Goal: Transaction & Acquisition: Book appointment/travel/reservation

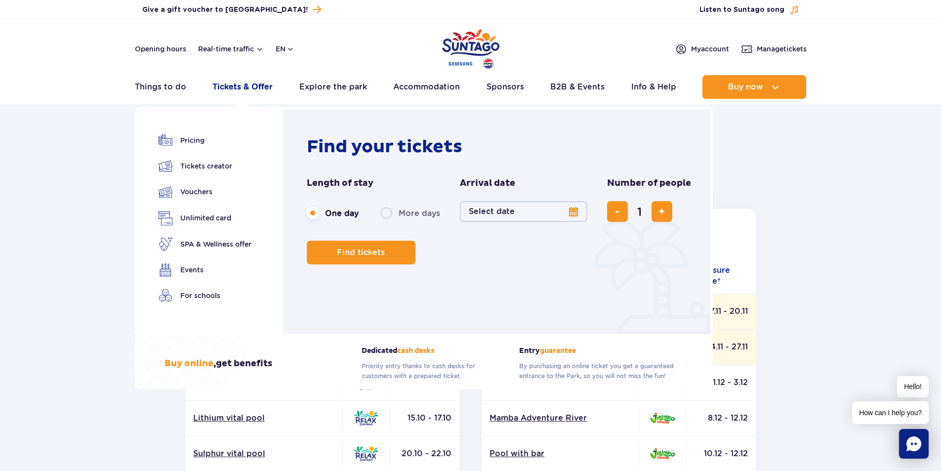
click at [256, 88] on link "Tickets & Offer" at bounding box center [242, 87] width 60 height 24
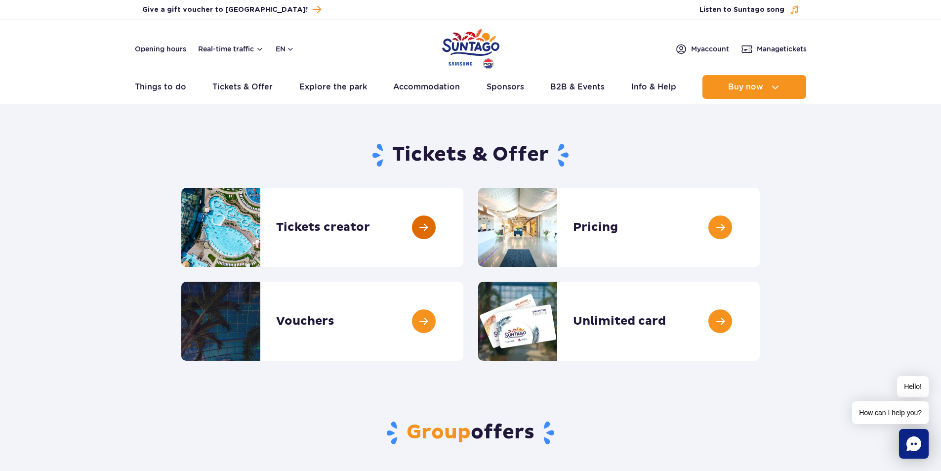
click at [463, 229] on link at bounding box center [463, 227] width 0 height 79
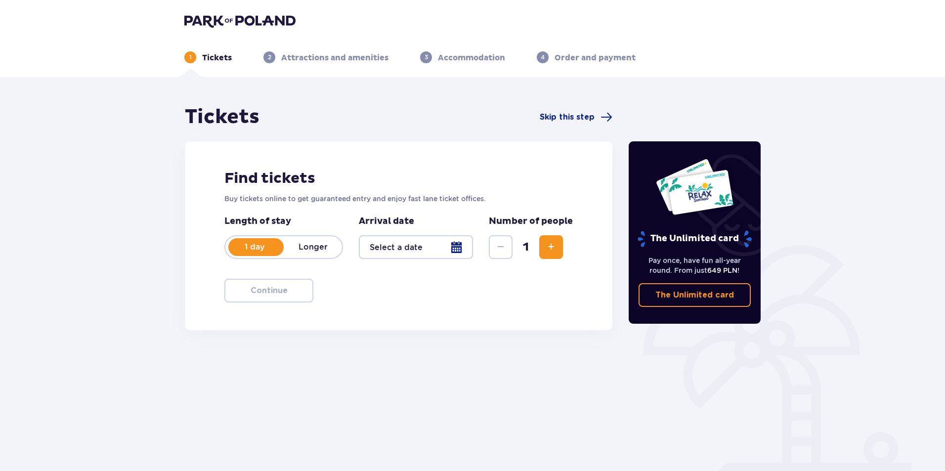
click at [406, 248] on div at bounding box center [416, 247] width 114 height 24
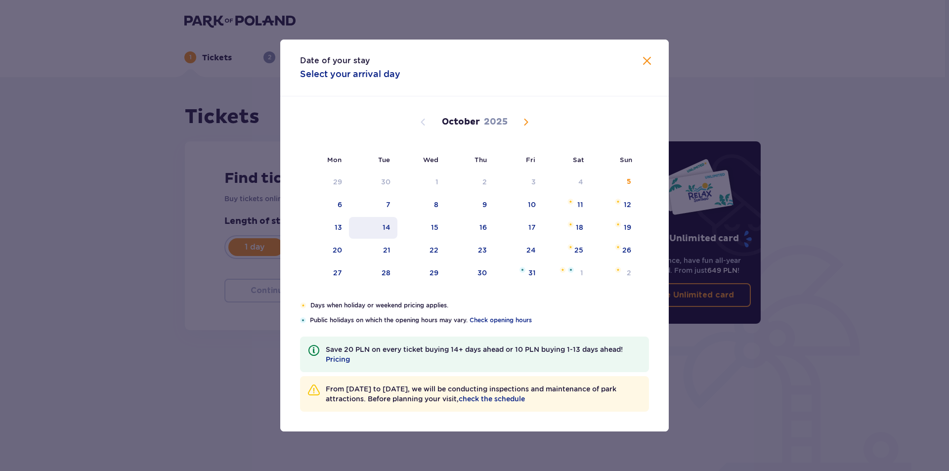
click at [373, 229] on div "14" at bounding box center [373, 228] width 49 height 22
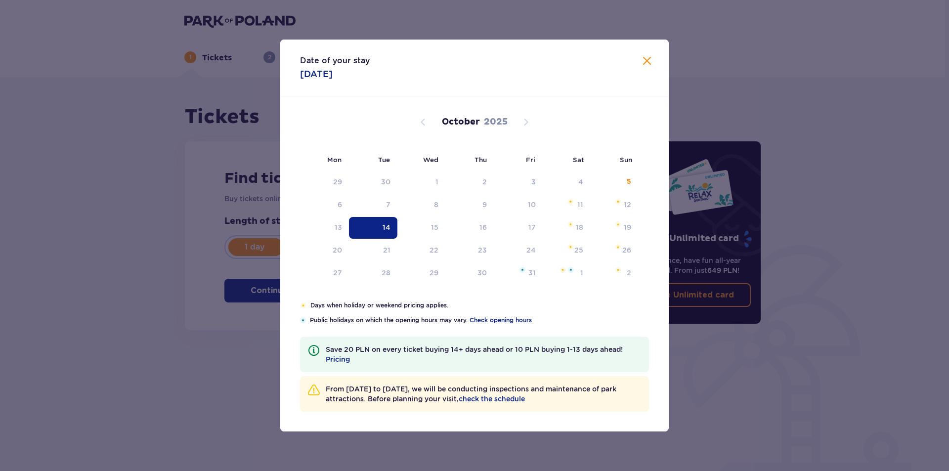
type input "[DATE]"
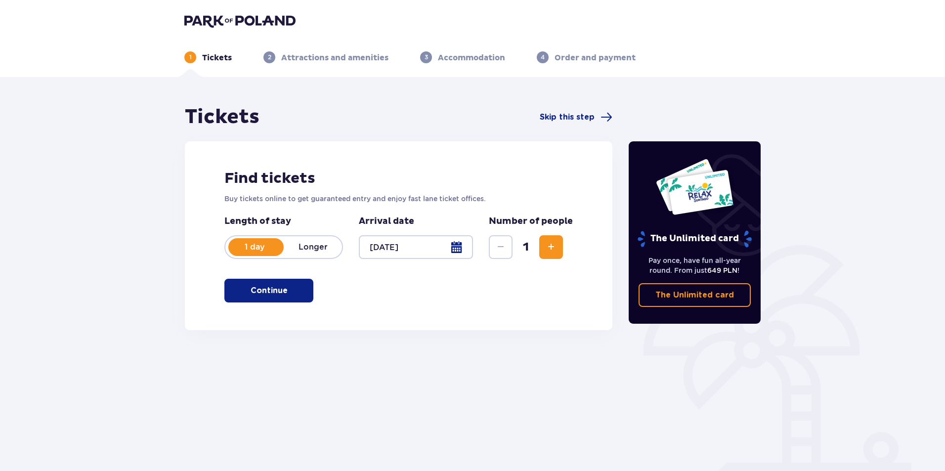
click at [457, 245] on div at bounding box center [416, 247] width 114 height 24
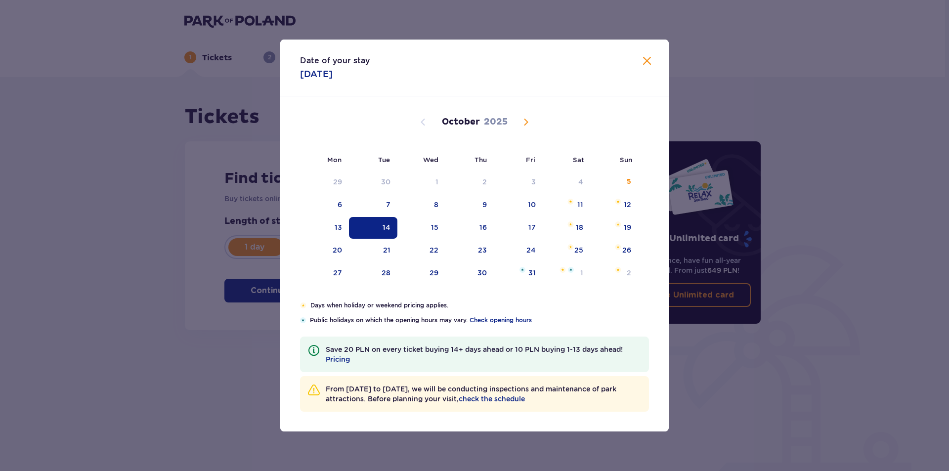
click at [646, 65] on span "Close" at bounding box center [647, 61] width 12 height 12
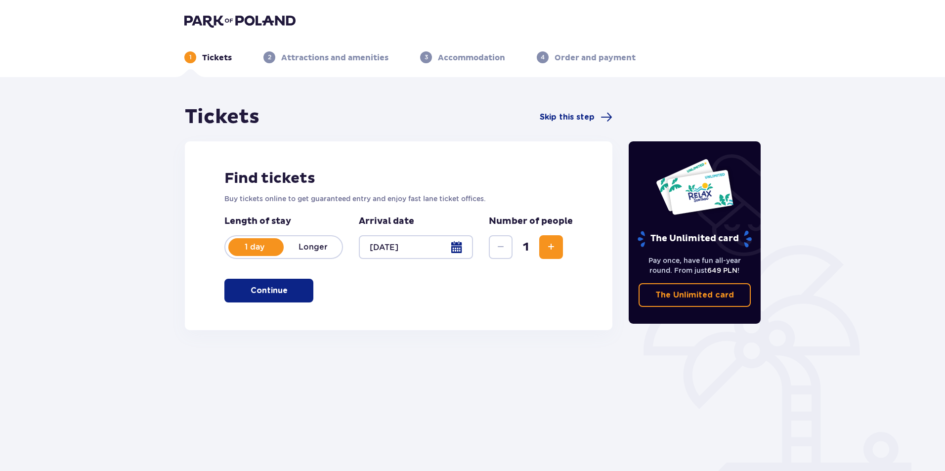
click at [548, 250] on span "Increase" at bounding box center [551, 247] width 12 height 12
click at [271, 298] on button "Continue" at bounding box center [268, 291] width 89 height 24
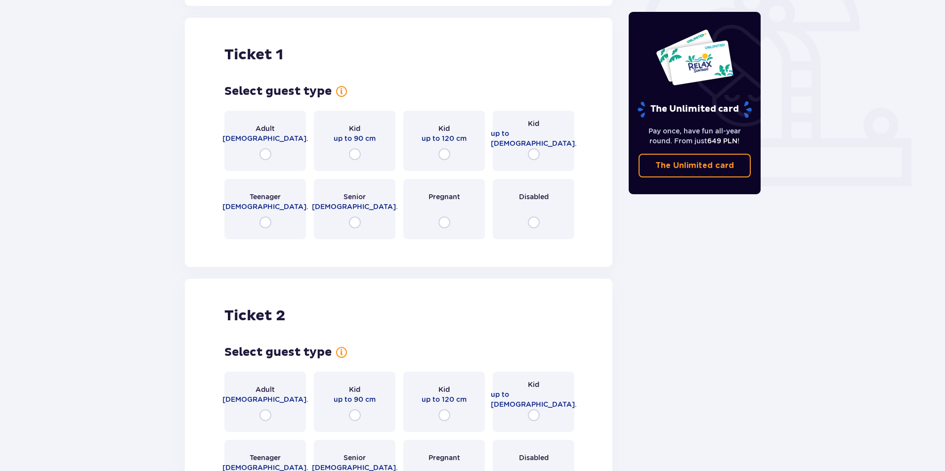
scroll to position [330, 0]
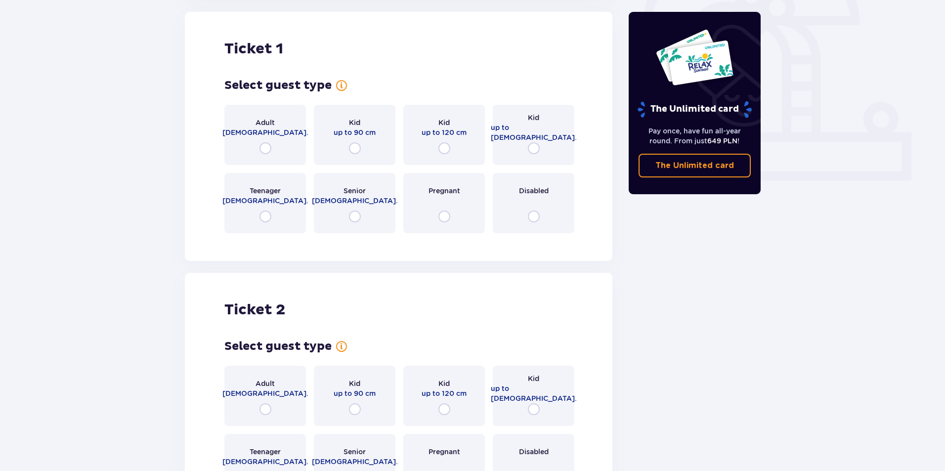
click at [260, 148] on input "radio" at bounding box center [265, 148] width 12 height 12
radio input "true"
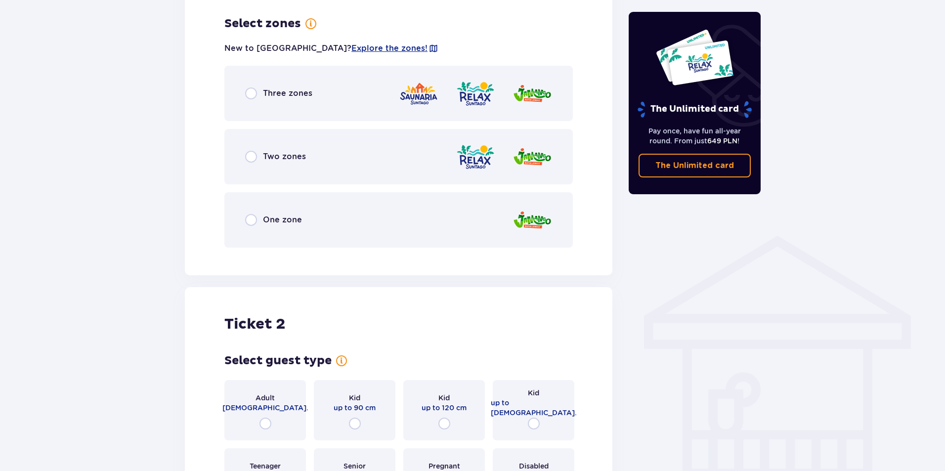
scroll to position [571, 0]
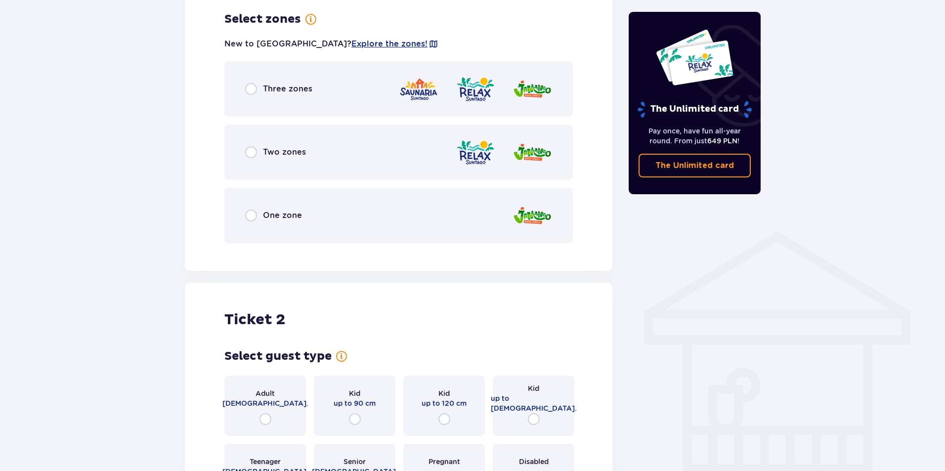
click at [252, 90] on input "radio" at bounding box center [251, 89] width 12 height 12
radio input "true"
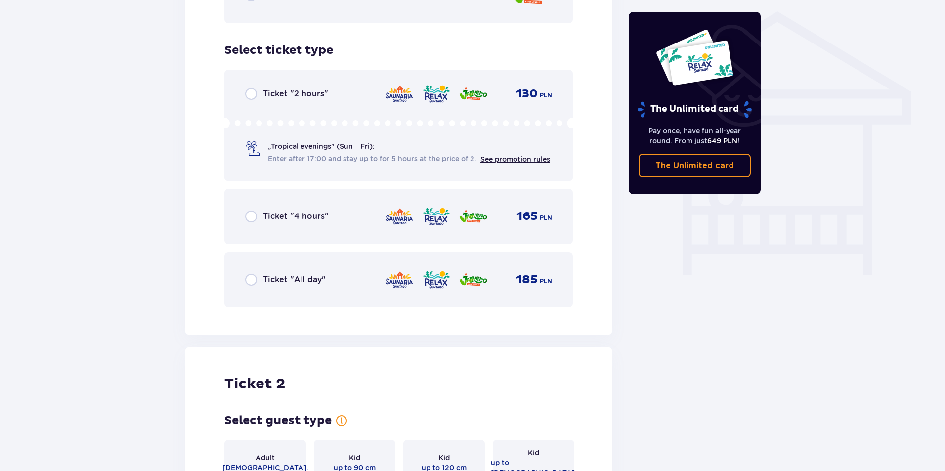
scroll to position [822, 0]
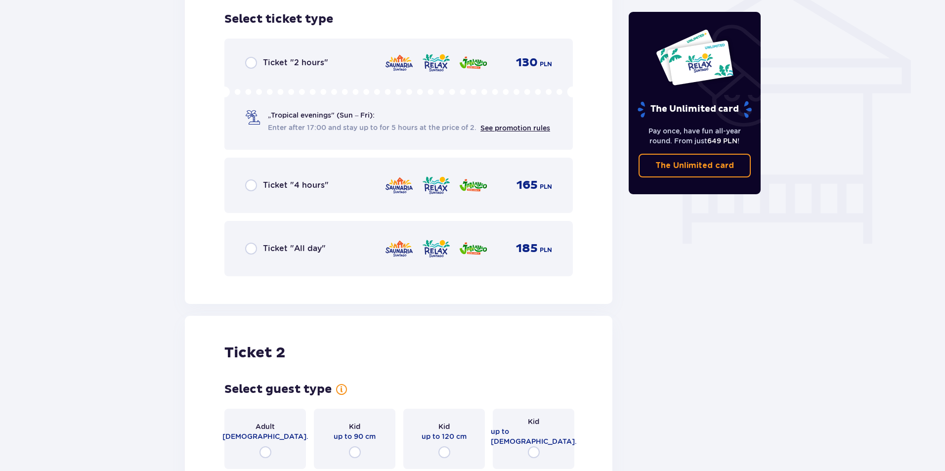
click at [249, 186] on input "radio" at bounding box center [251, 185] width 12 height 12
radio input "true"
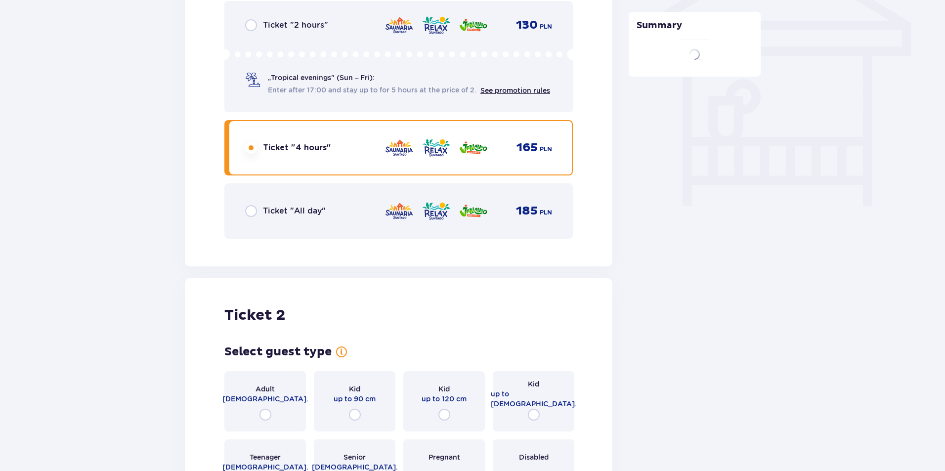
scroll to position [1023, 0]
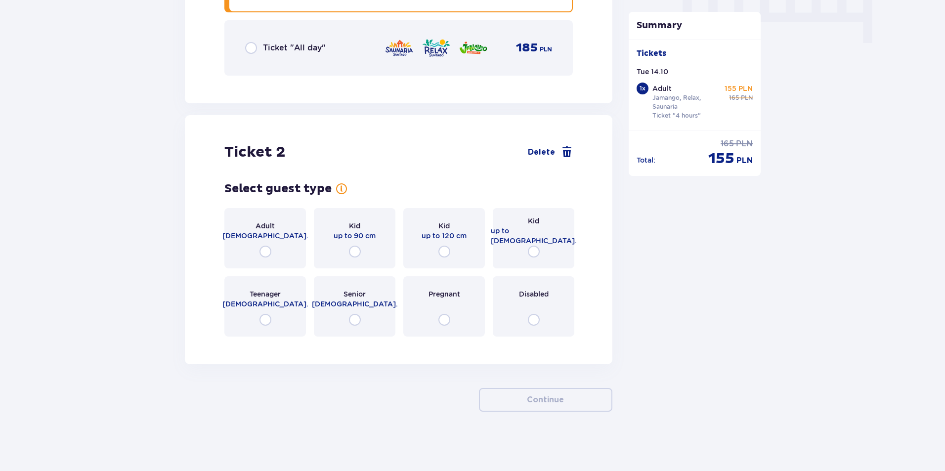
click at [532, 253] on input "radio" at bounding box center [534, 252] width 12 height 12
radio input "true"
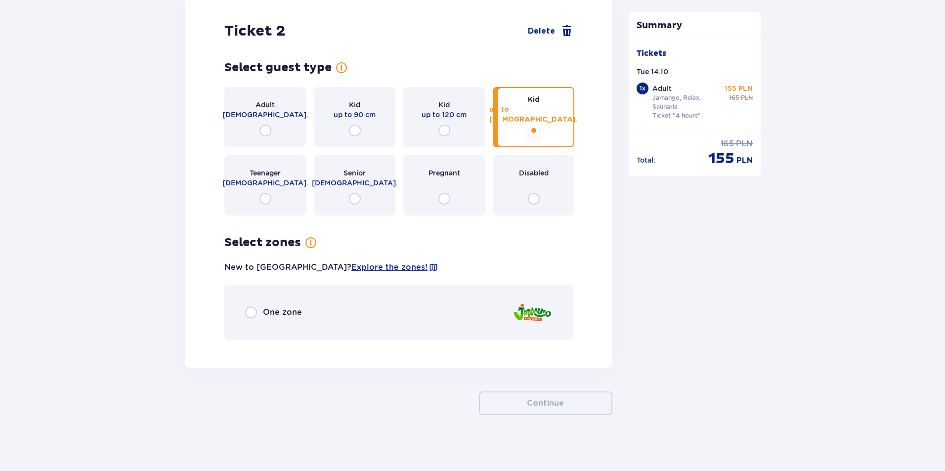
scroll to position [1147, 0]
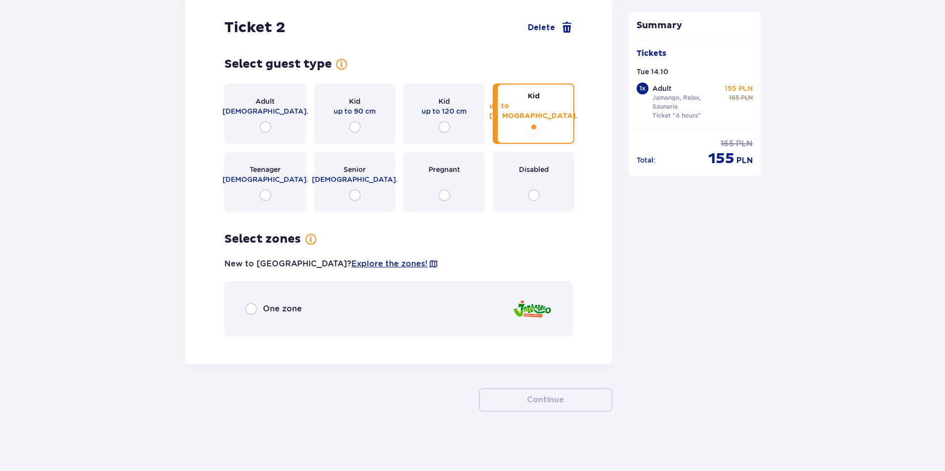
click at [250, 311] on input "radio" at bounding box center [251, 309] width 12 height 12
radio input "true"
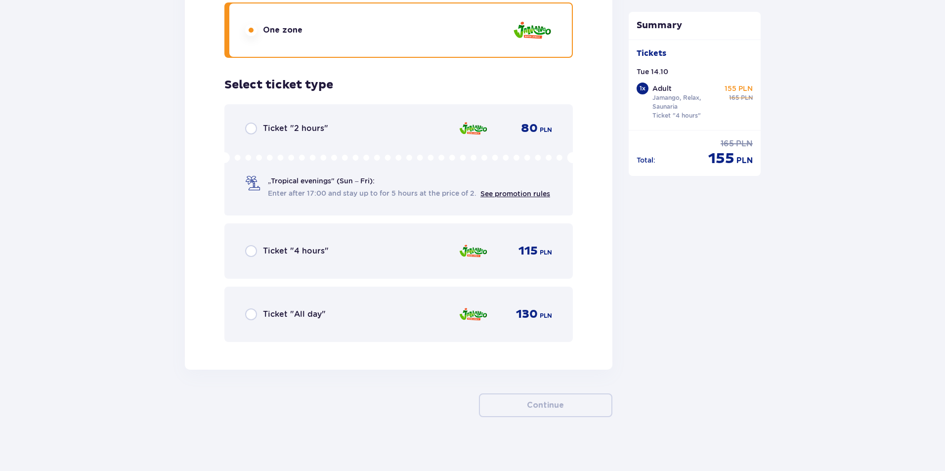
scroll to position [1431, 0]
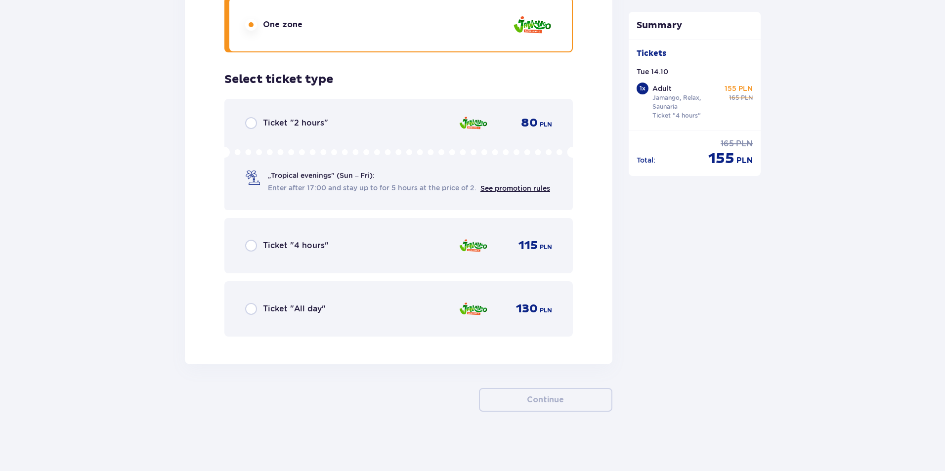
click at [246, 244] on input "radio" at bounding box center [251, 246] width 12 height 12
radio input "true"
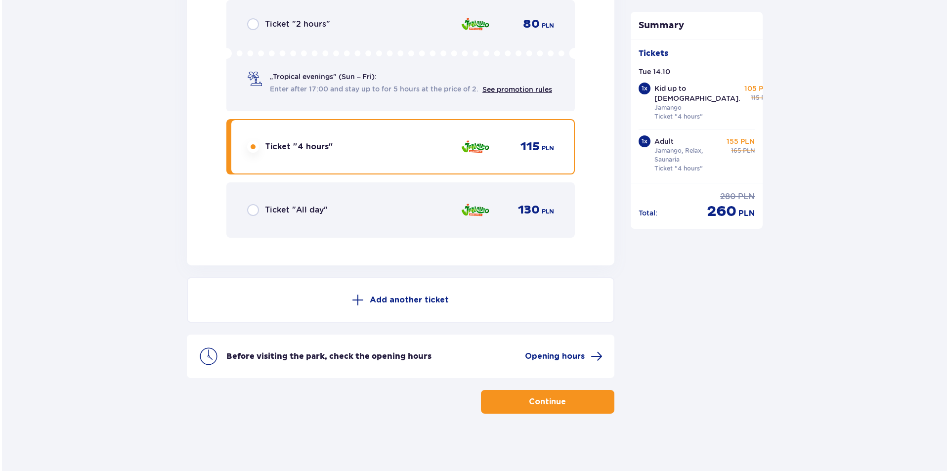
scroll to position [1532, 0]
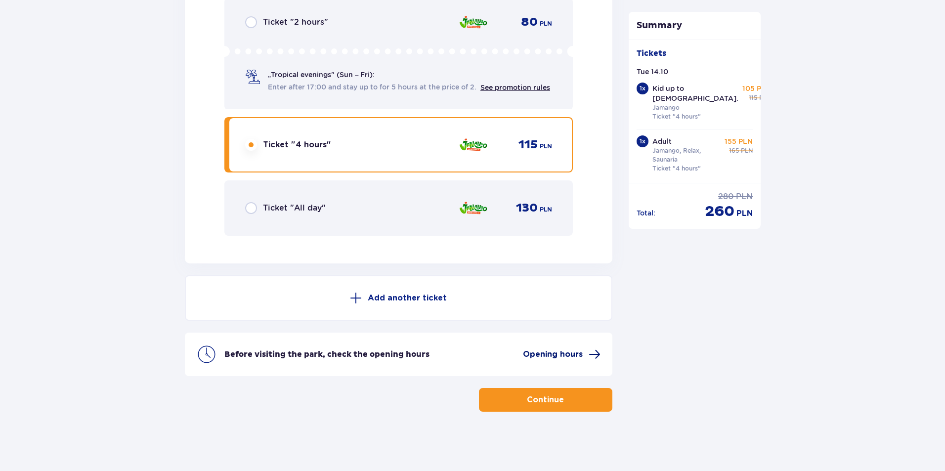
click at [576, 352] on span "Opening hours" at bounding box center [553, 354] width 60 height 11
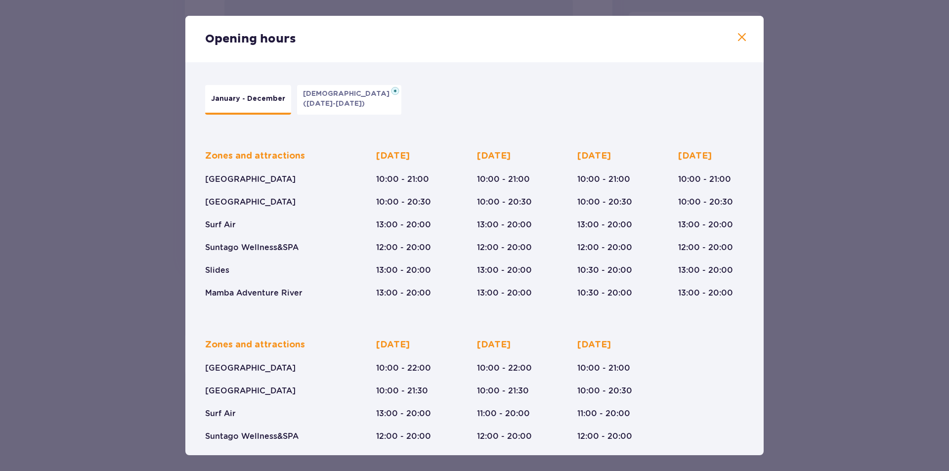
click at [736, 40] on span at bounding box center [742, 38] width 12 height 12
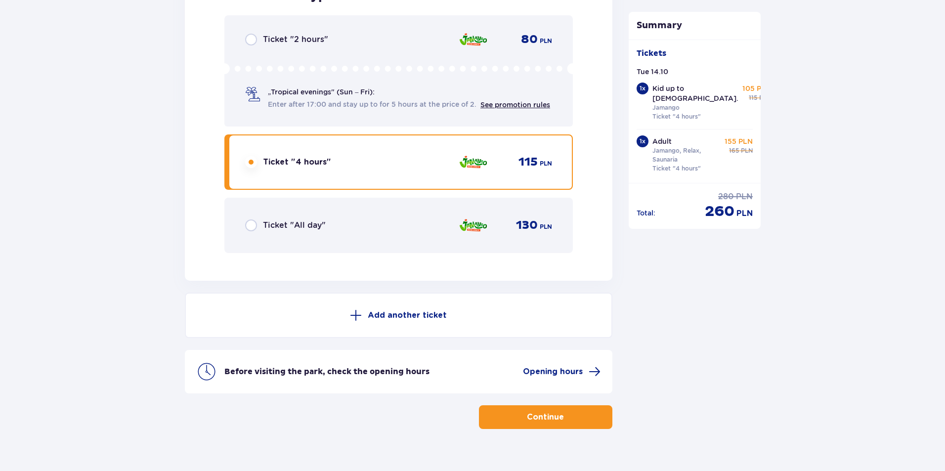
scroll to position [1532, 0]
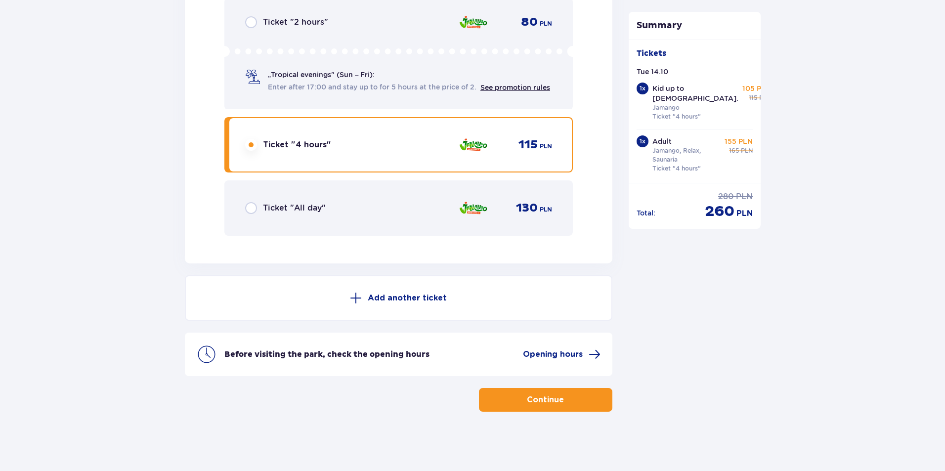
click at [525, 406] on button "Continue" at bounding box center [545, 400] width 133 height 24
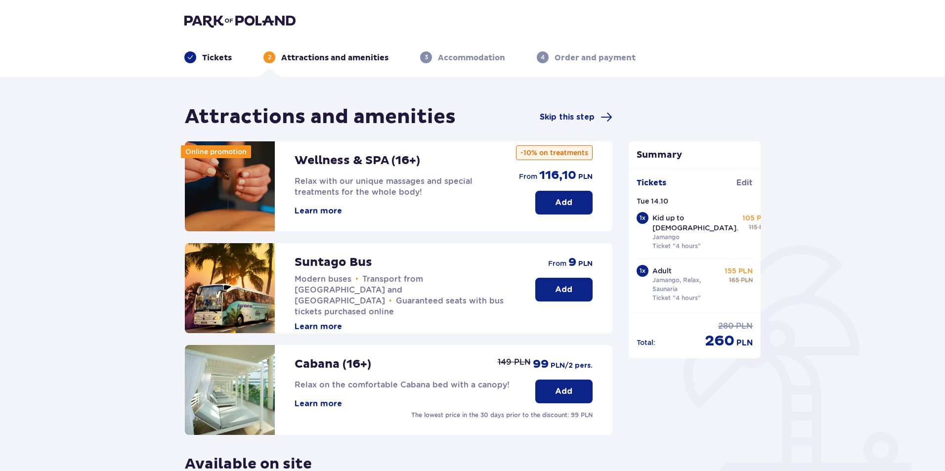
click at [231, 15] on img at bounding box center [239, 21] width 111 height 14
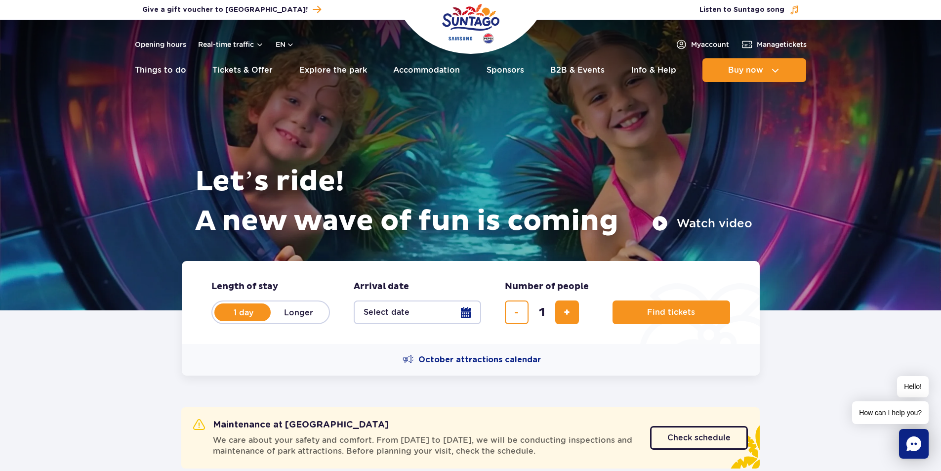
click at [299, 313] on label "Longer" at bounding box center [299, 312] width 56 height 21
click at [282, 321] on input "Longer" at bounding box center [276, 322] width 11 height 2
radio input "false"
radio input "true"
click at [435, 319] on button "Select date" at bounding box center [417, 312] width 127 height 24
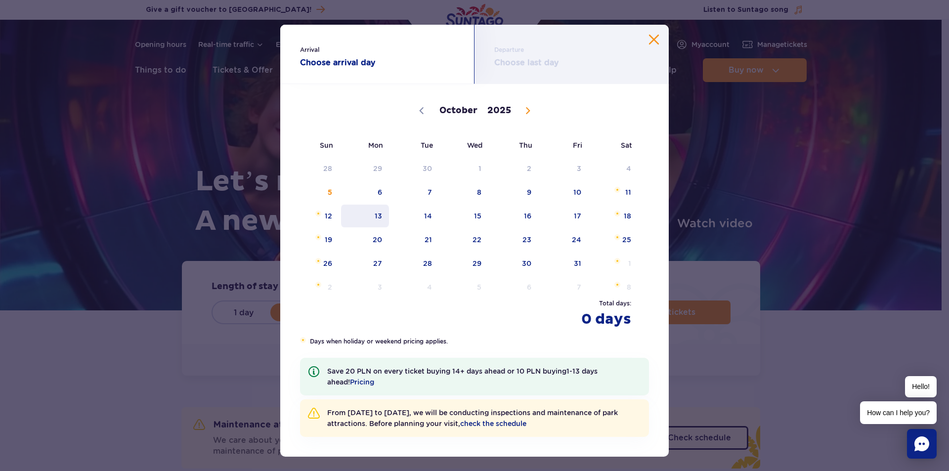
click at [362, 215] on span "13" at bounding box center [365, 216] width 50 height 23
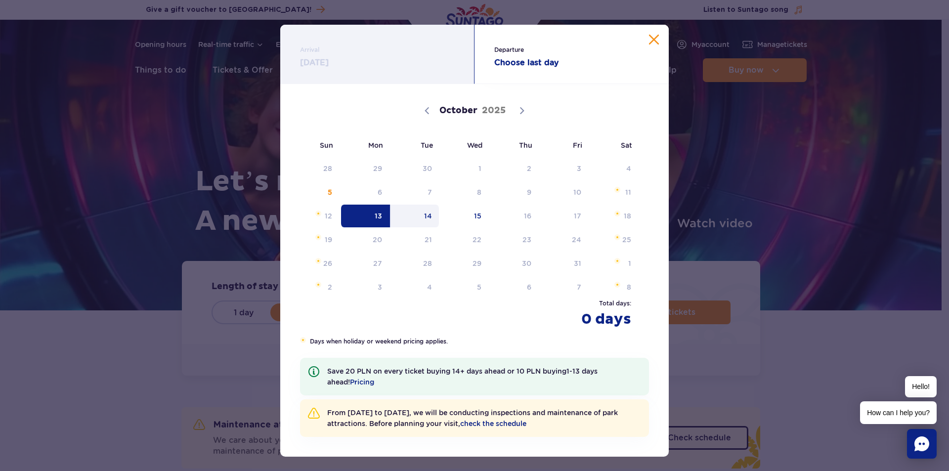
click at [407, 215] on span "14" at bounding box center [415, 216] width 50 height 23
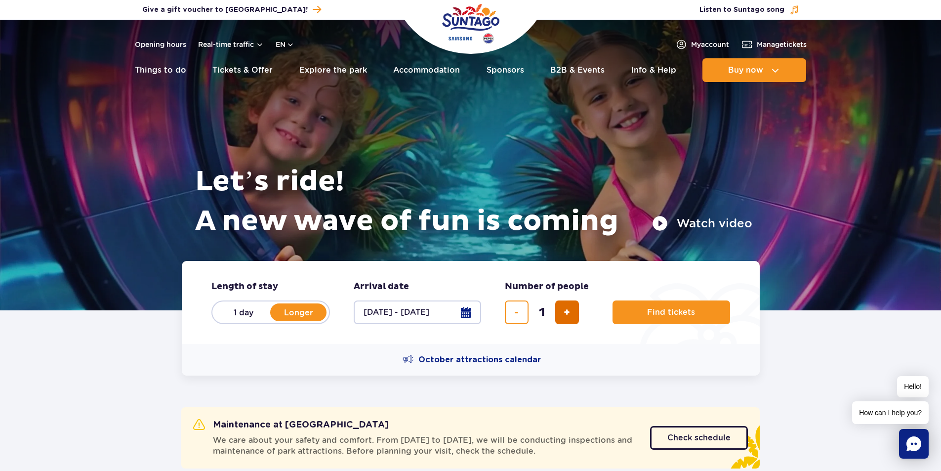
click at [571, 318] on button "add ticket" at bounding box center [567, 312] width 24 height 24
type input "2"
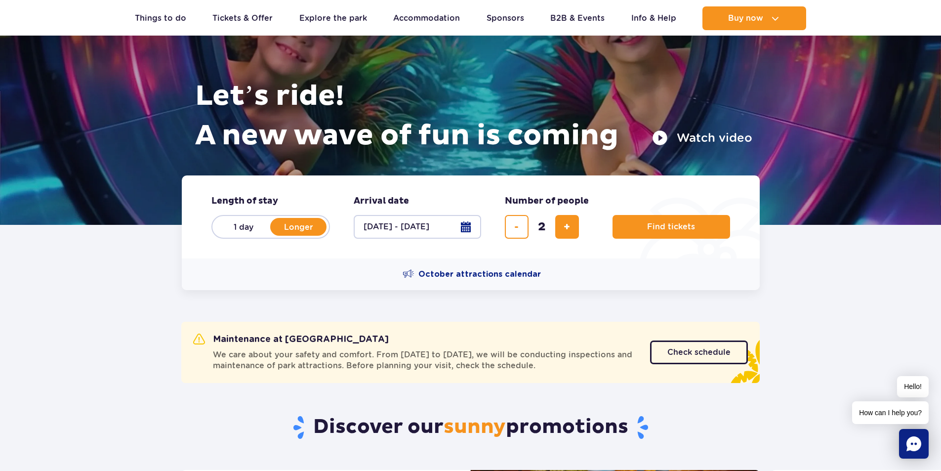
scroll to position [99, 0]
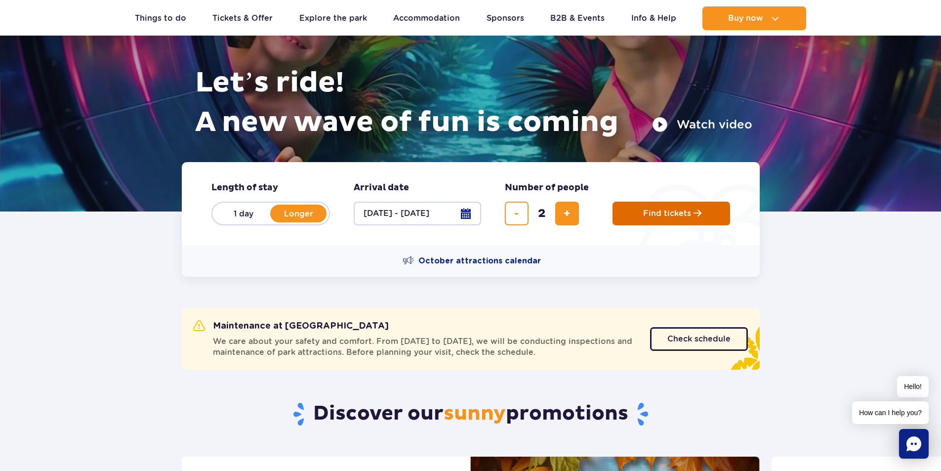
click at [666, 216] on span "Find tickets" at bounding box center [667, 213] width 48 height 9
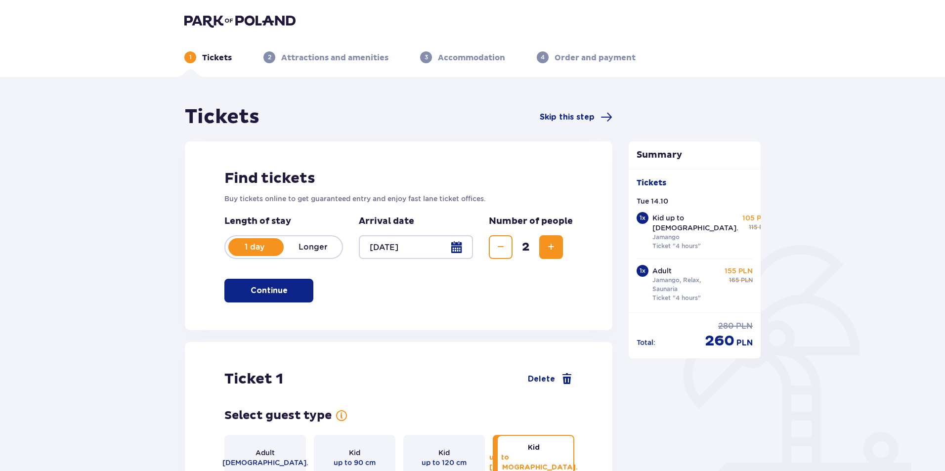
click at [319, 241] on div "1 day Longer" at bounding box center [283, 247] width 119 height 24
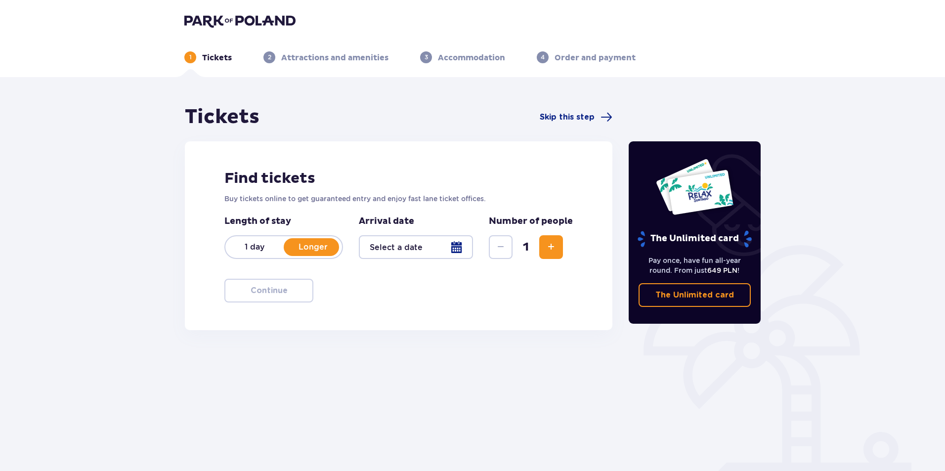
click at [453, 248] on div at bounding box center [416, 247] width 114 height 24
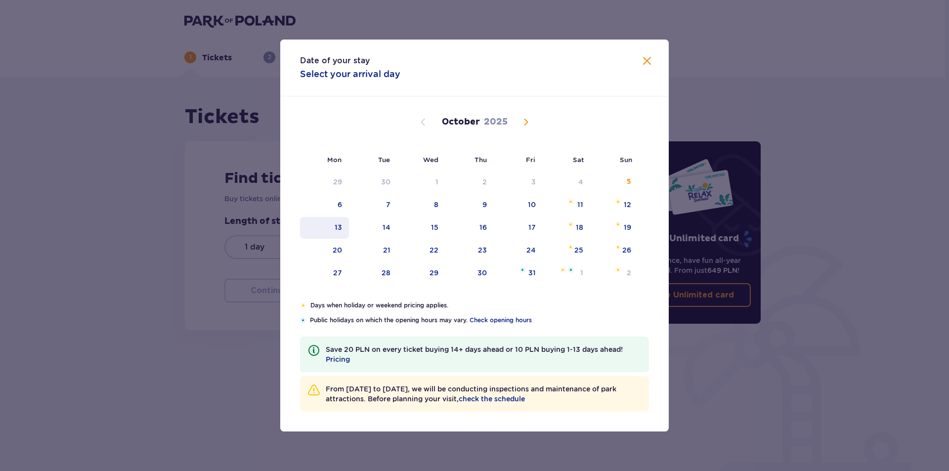
click at [340, 228] on div "13" at bounding box center [338, 227] width 7 height 10
click at [371, 227] on div "14" at bounding box center [373, 228] width 49 height 22
type input "13.10.25 - 14.10.25"
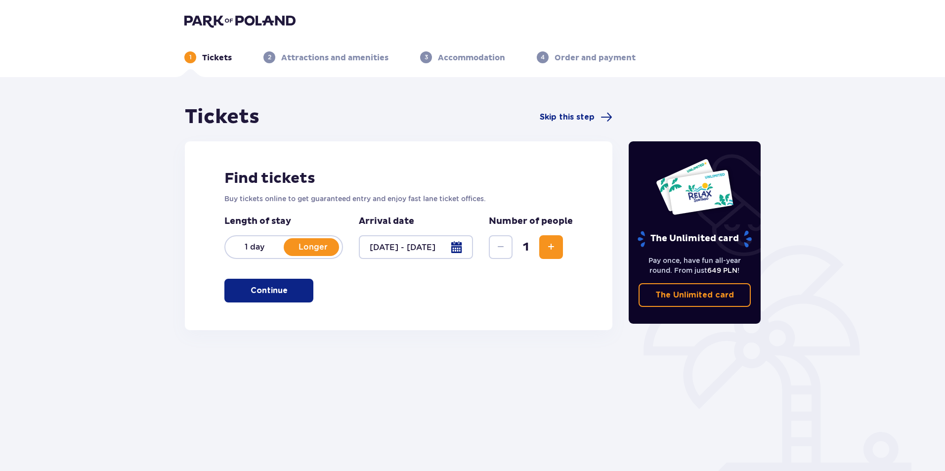
click at [557, 253] on span "Increase" at bounding box center [551, 247] width 12 height 12
click at [292, 291] on span "button" at bounding box center [290, 291] width 12 height 12
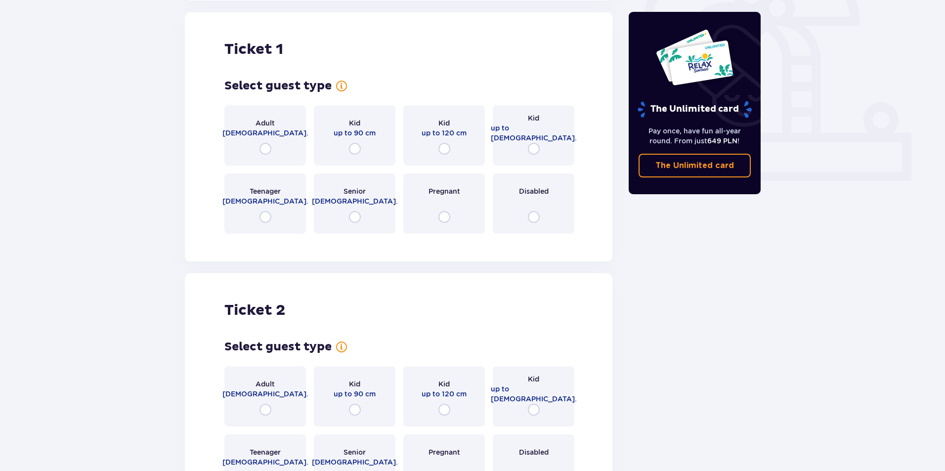
scroll to position [330, 0]
click at [269, 150] on input "radio" at bounding box center [265, 148] width 12 height 12
radio input "true"
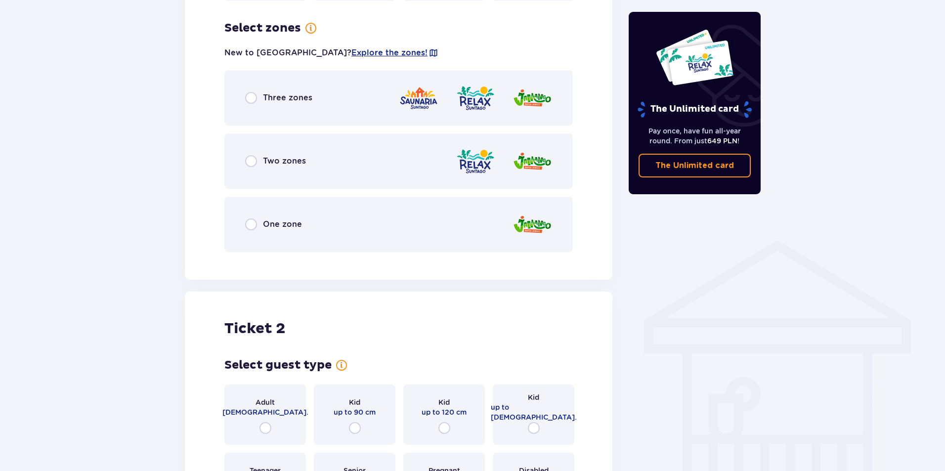
scroll to position [571, 0]
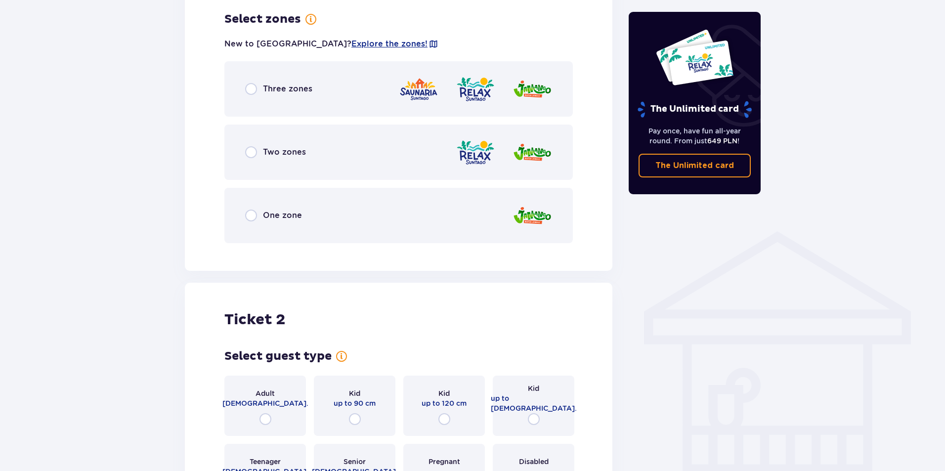
click at [247, 88] on input "radio" at bounding box center [251, 89] width 12 height 12
radio input "true"
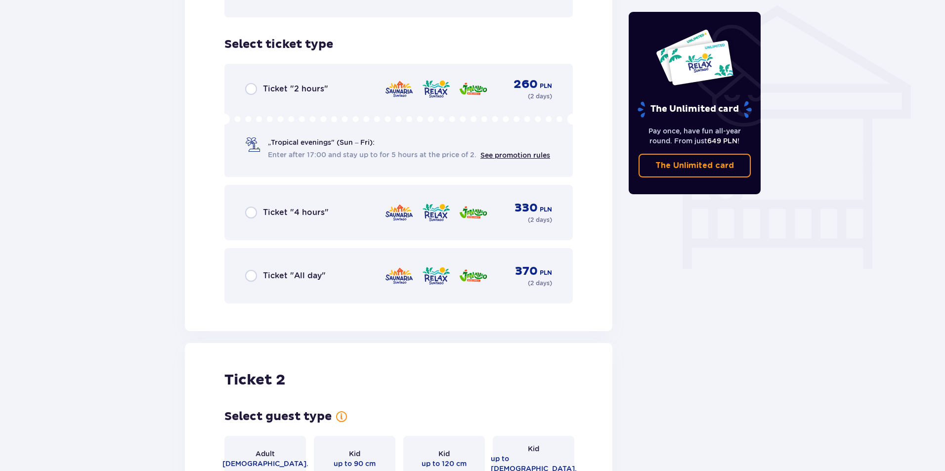
scroll to position [773, 0]
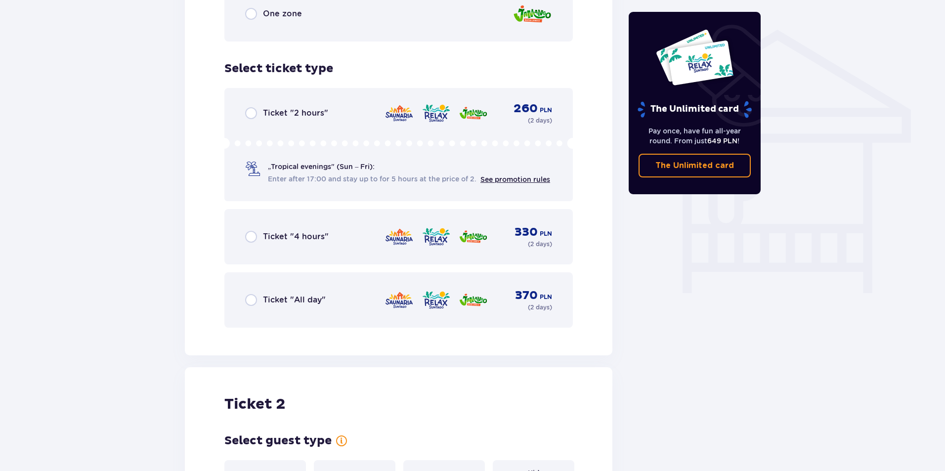
click at [251, 235] on input "radio" at bounding box center [251, 237] width 12 height 12
radio input "true"
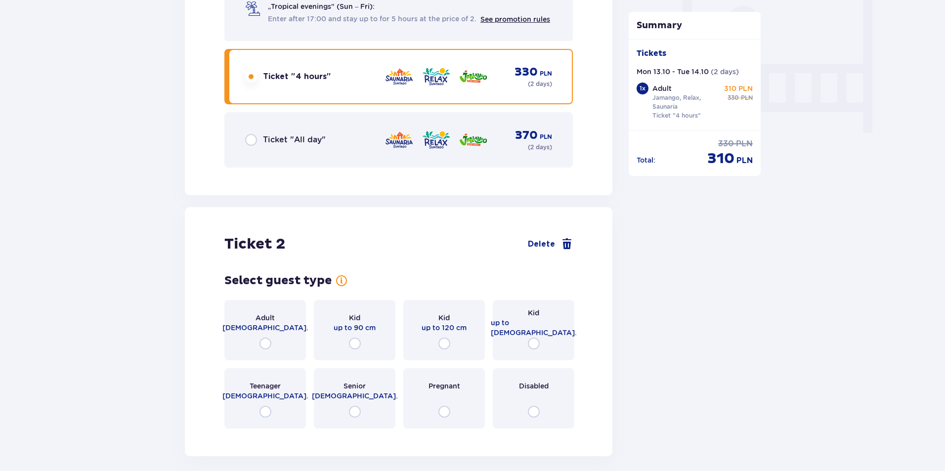
scroll to position [975, 0]
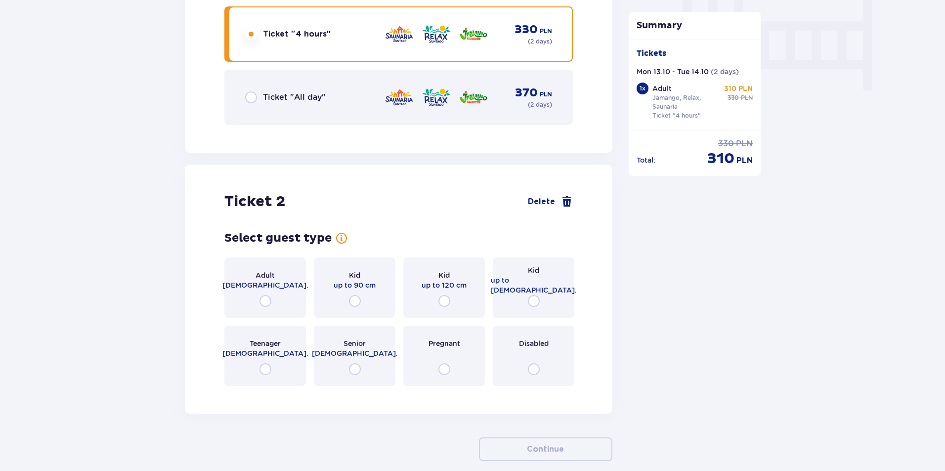
click at [541, 298] on div "Kid up to 16 y.o." at bounding box center [534, 287] width 82 height 60
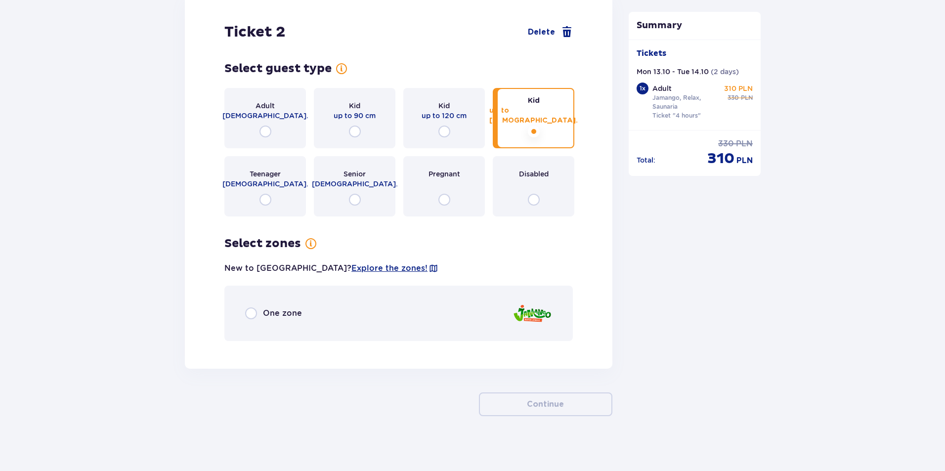
scroll to position [1149, 0]
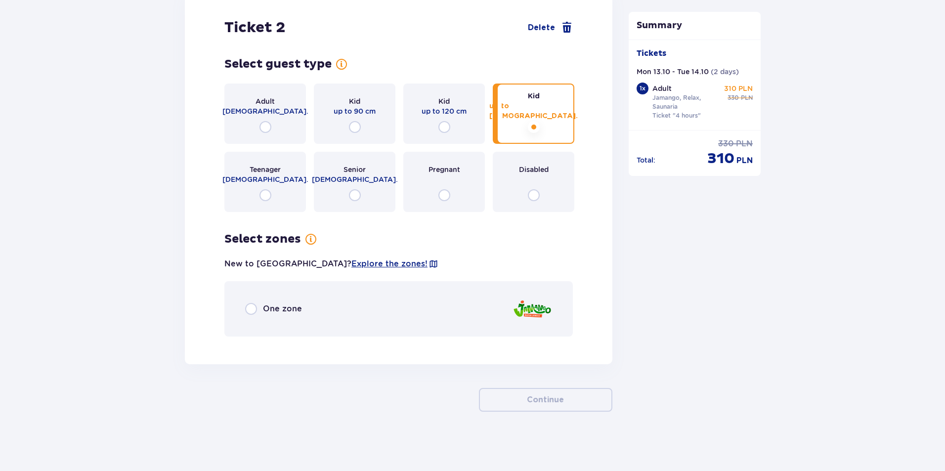
click at [244, 312] on div "One zone" at bounding box center [398, 308] width 348 height 55
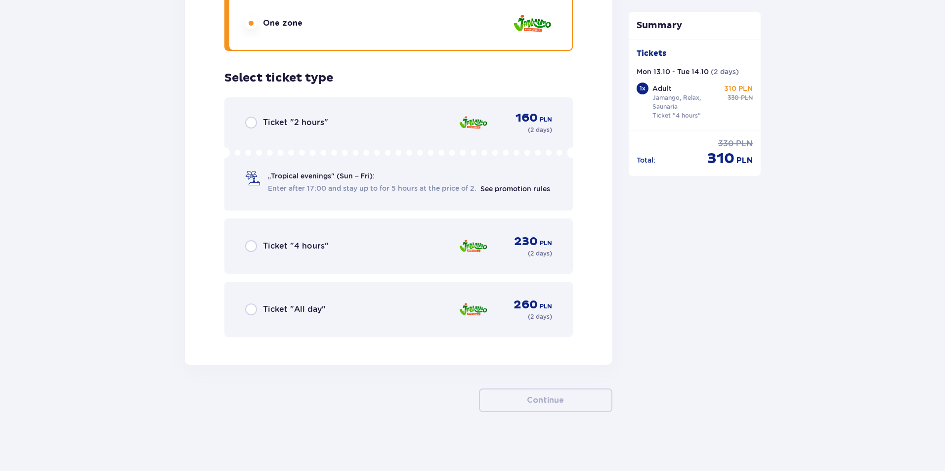
scroll to position [1435, 0]
click at [252, 247] on input "radio" at bounding box center [251, 246] width 12 height 12
radio input "true"
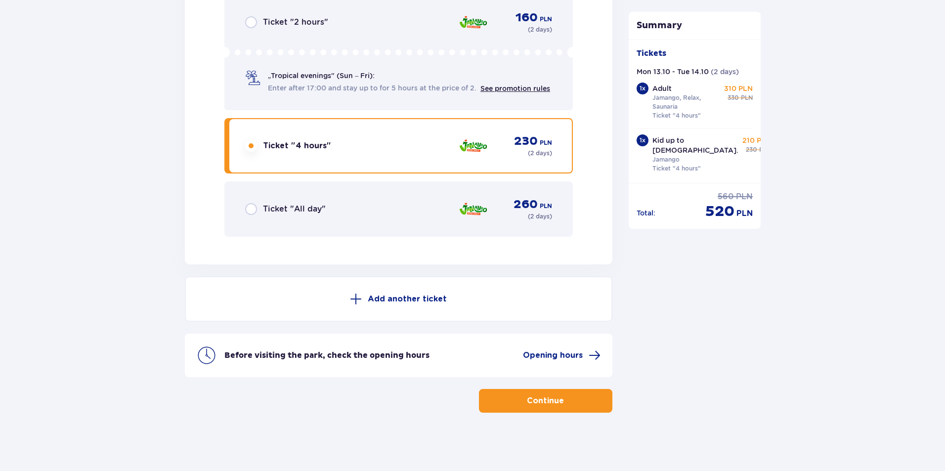
scroll to position [1536, 0]
click at [514, 399] on button "Continue" at bounding box center [545, 400] width 133 height 24
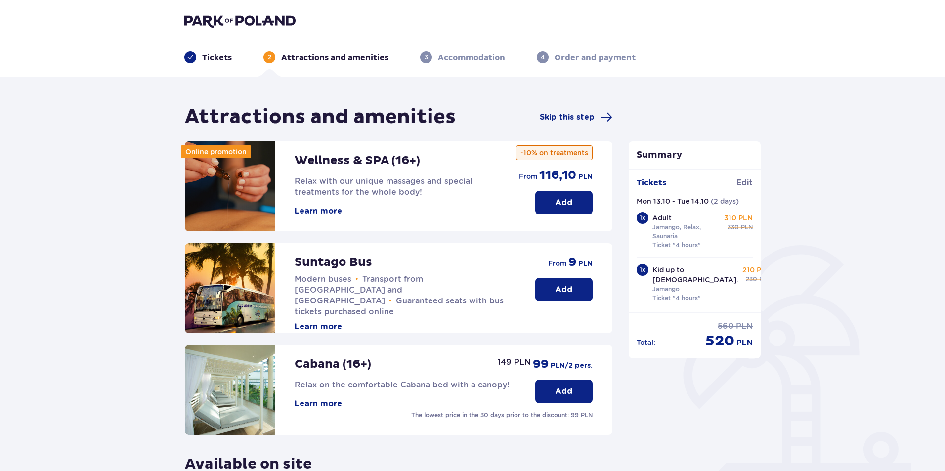
click at [230, 29] on div "Tickets 2 Attractions and amenities 3 Accommodation 4 Order and payment" at bounding box center [472, 46] width 592 height 36
click at [237, 20] on img at bounding box center [239, 21] width 111 height 14
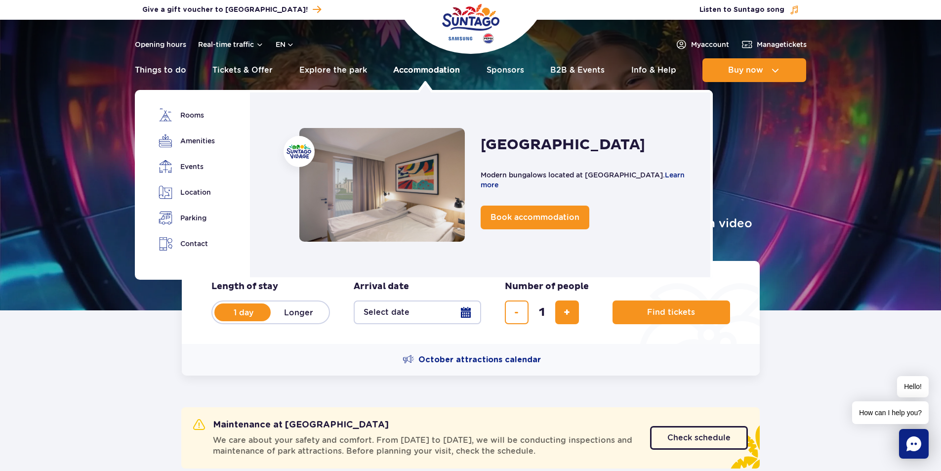
click at [419, 67] on link "Accommodation" at bounding box center [426, 70] width 67 height 24
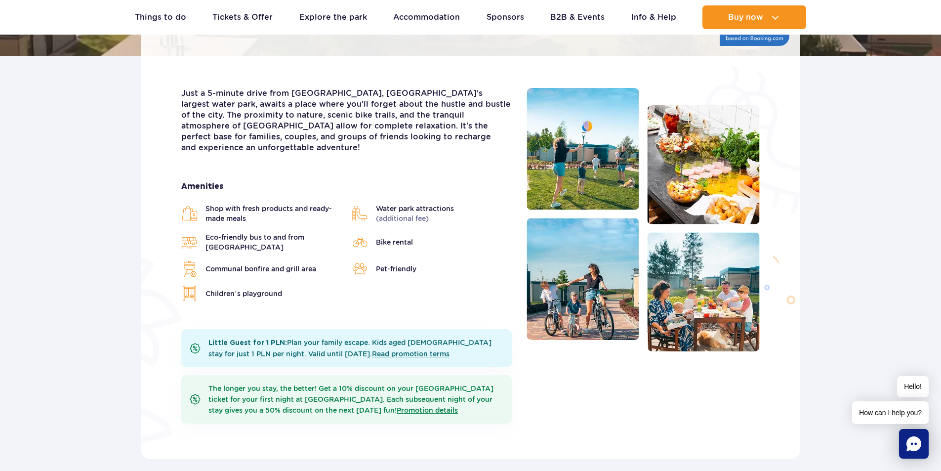
scroll to position [296, 0]
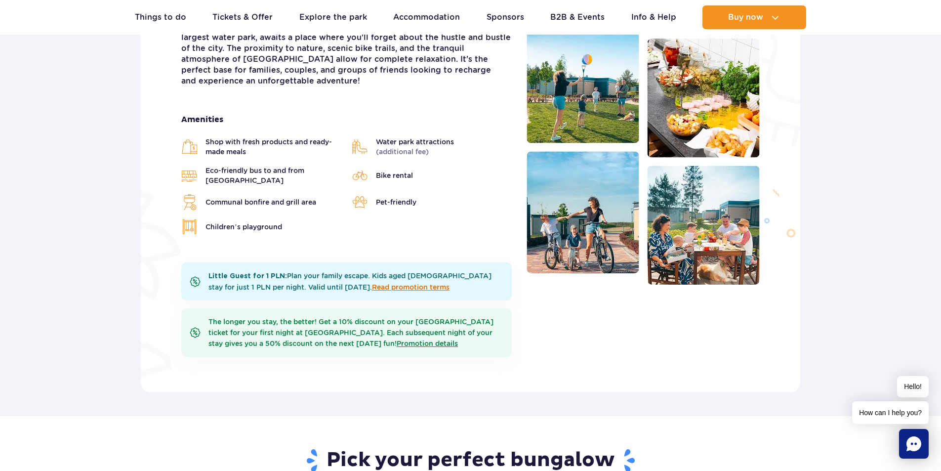
click at [372, 283] on link "Read promotion terms" at bounding box center [411, 287] width 78 height 8
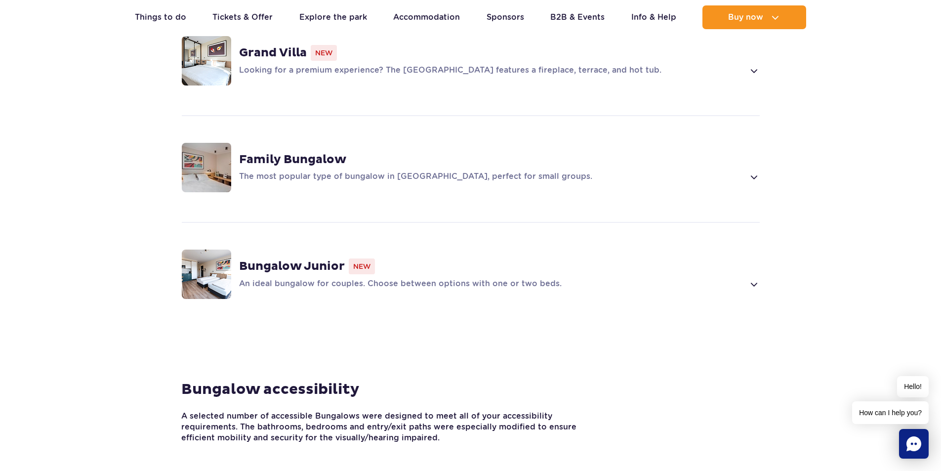
scroll to position [791, 0]
click at [755, 278] on span at bounding box center [753, 284] width 11 height 12
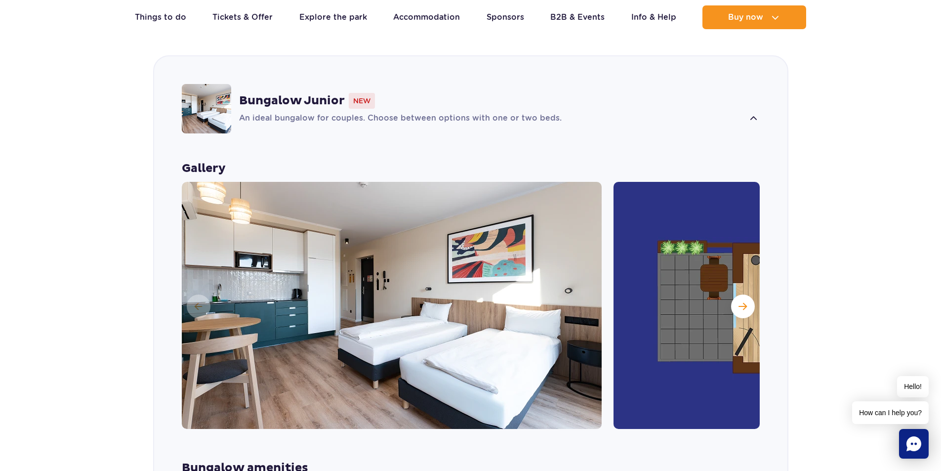
scroll to position [1093, 0]
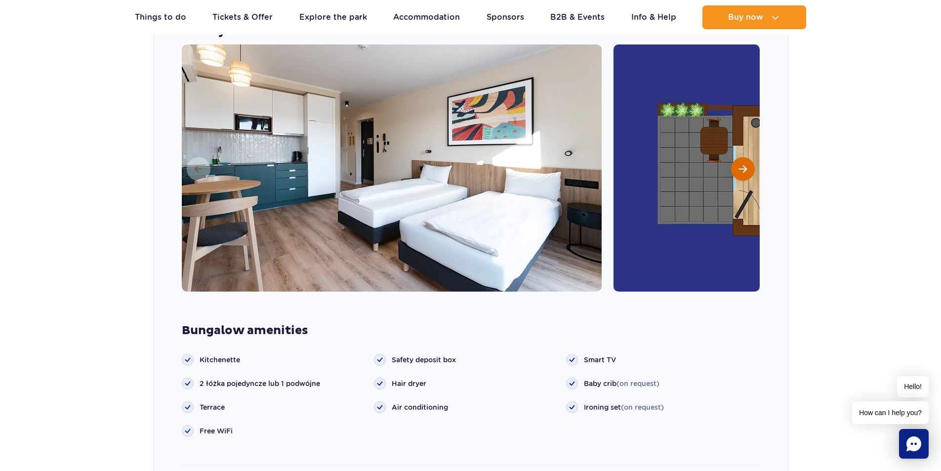
click at [741, 162] on button "Next slide" at bounding box center [743, 169] width 24 height 24
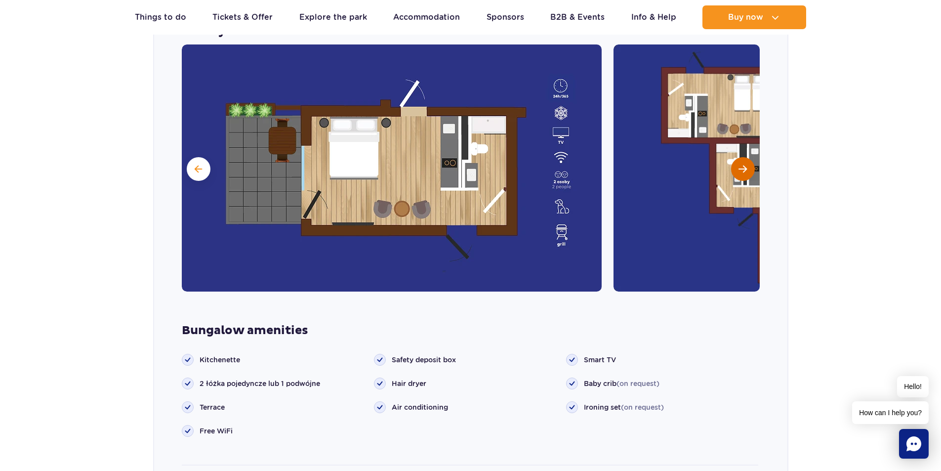
click at [745, 165] on span "Next slide" at bounding box center [743, 169] width 8 height 9
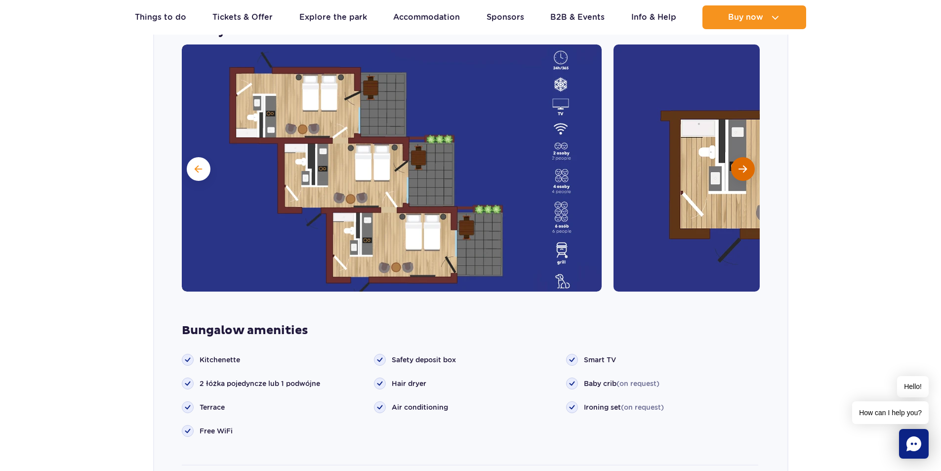
click at [745, 165] on span "Next slide" at bounding box center [743, 169] width 8 height 9
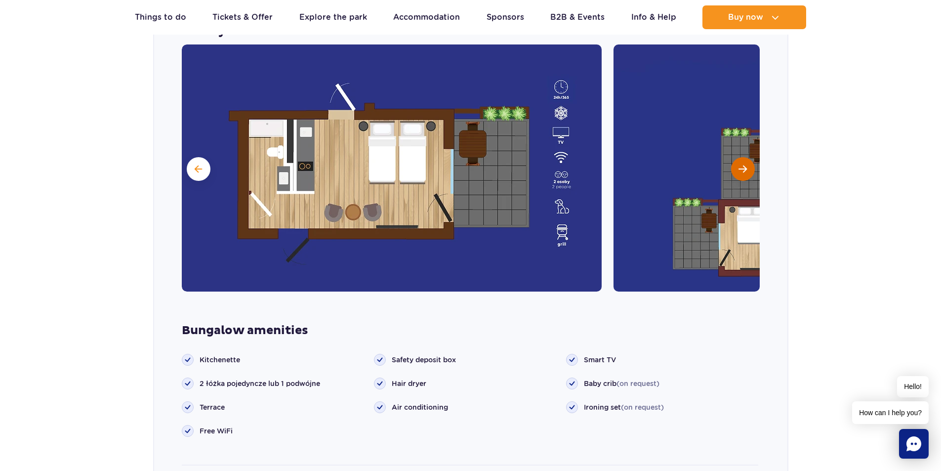
click at [745, 165] on span "Next slide" at bounding box center [743, 169] width 8 height 9
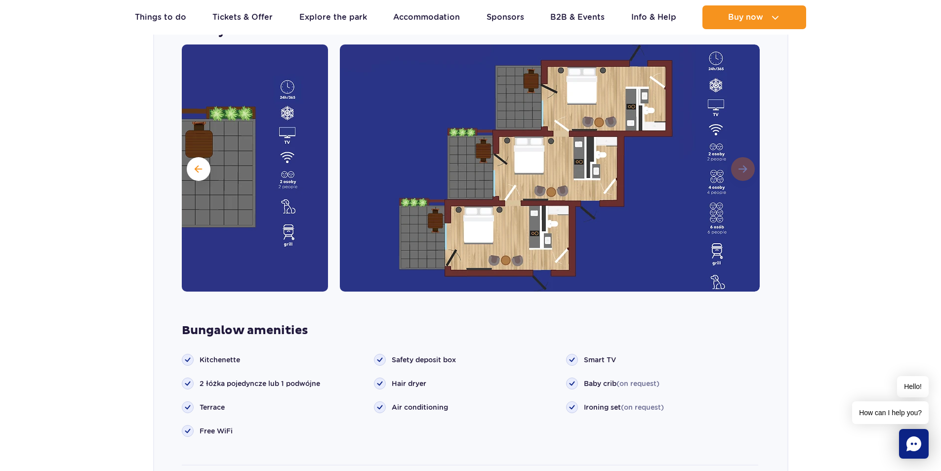
click at [745, 153] on img at bounding box center [550, 167] width 420 height 247
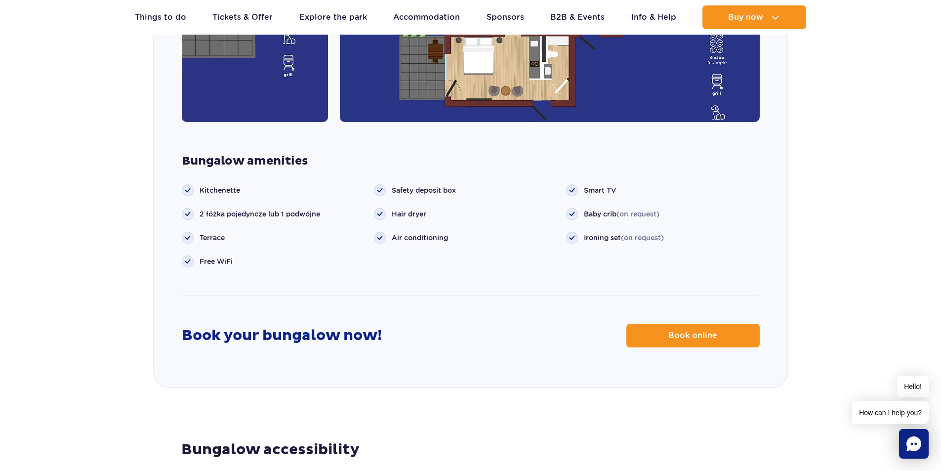
scroll to position [1291, 0]
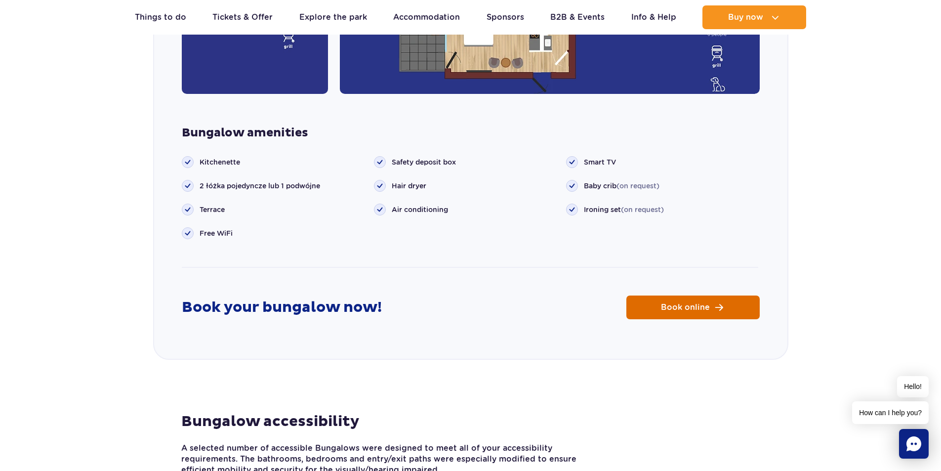
click at [677, 303] on span "Book online" at bounding box center [685, 307] width 49 height 8
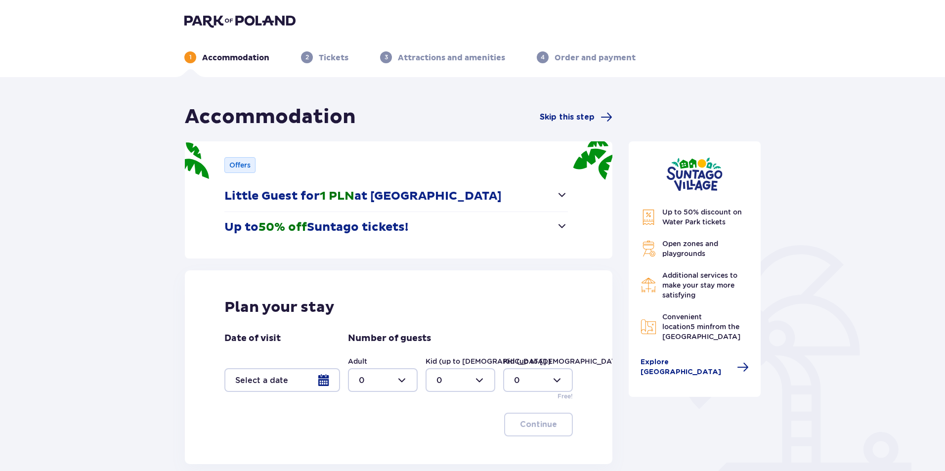
click at [300, 371] on div at bounding box center [282, 380] width 116 height 24
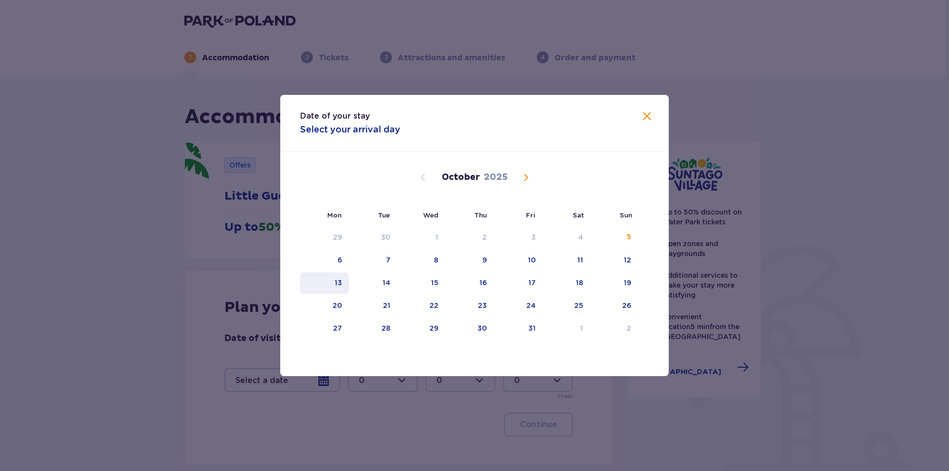
click at [321, 276] on div "13" at bounding box center [324, 283] width 49 height 22
click at [366, 284] on div "14" at bounding box center [373, 283] width 49 height 22
type input "[DATE] - [DATE]"
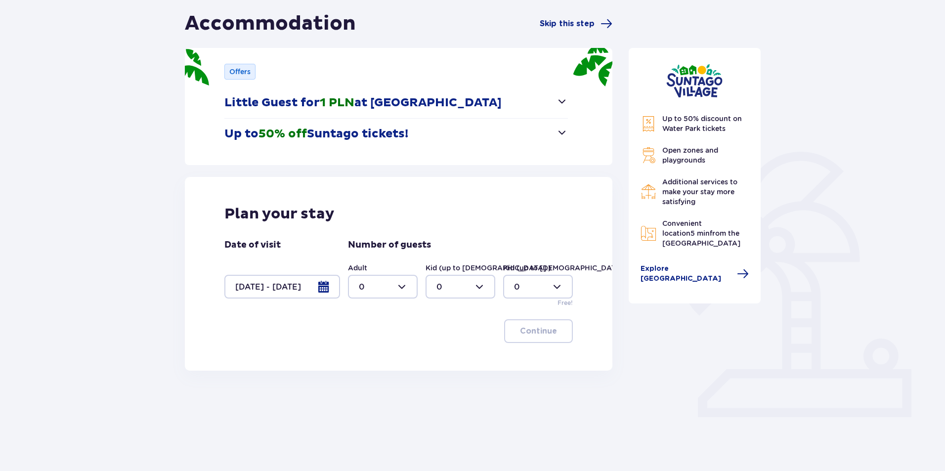
scroll to position [98, 0]
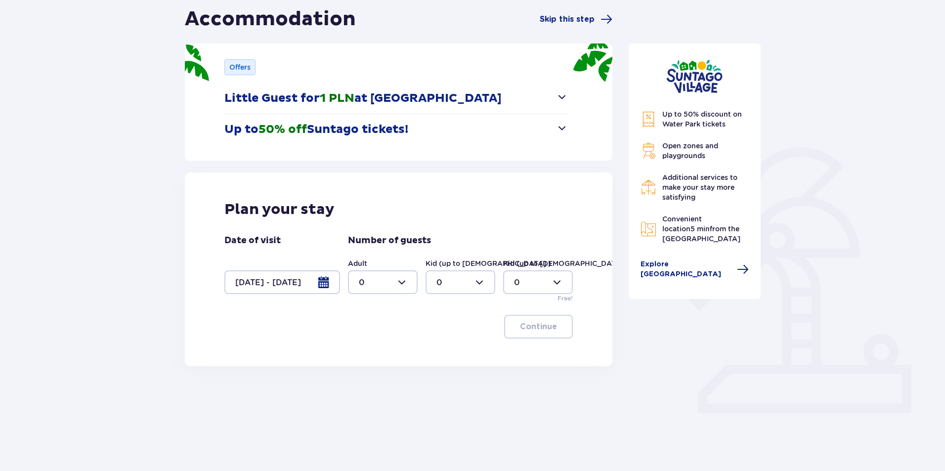
click at [385, 291] on div at bounding box center [383, 282] width 70 height 24
click at [366, 330] on div "1" at bounding box center [383, 333] width 48 height 11
type input "1"
click at [450, 286] on div at bounding box center [460, 282] width 70 height 24
click at [447, 334] on div "1" at bounding box center [460, 333] width 48 height 11
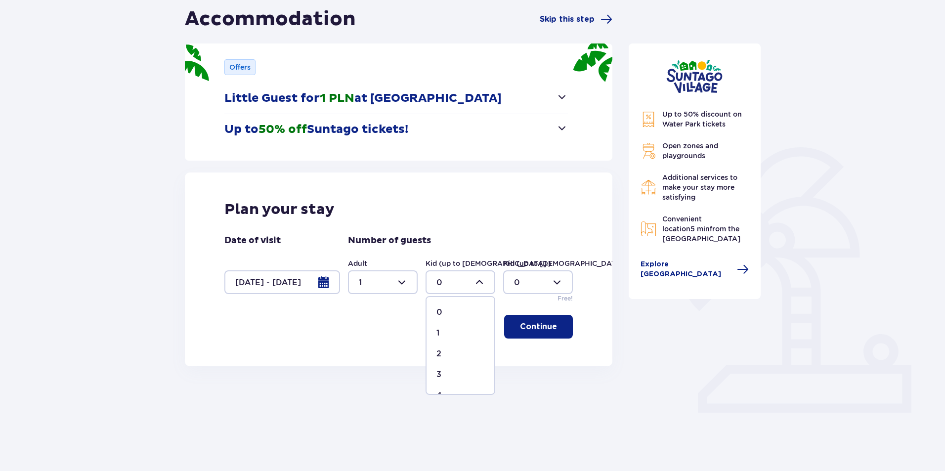
type input "1"
click at [506, 100] on button "Little Guest for 1 PLN at Suntago Village" at bounding box center [395, 98] width 343 height 31
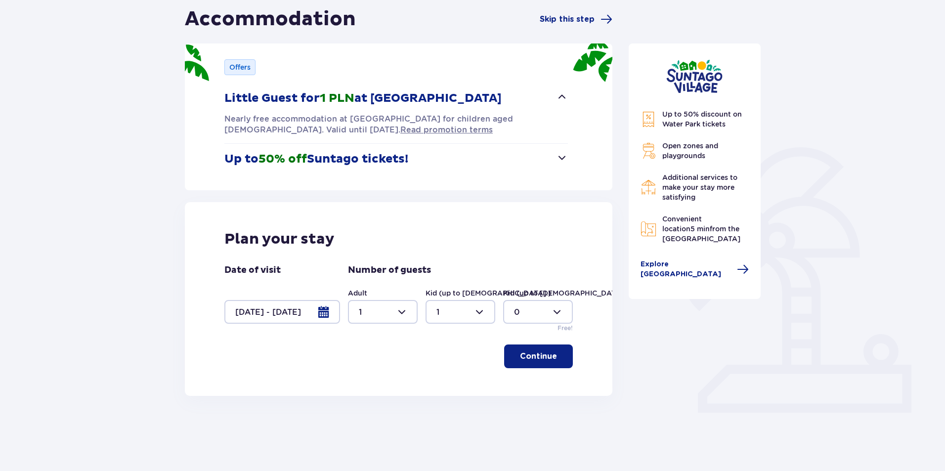
click at [507, 100] on button "Little Guest for 1 PLN at Suntago Village" at bounding box center [395, 98] width 343 height 31
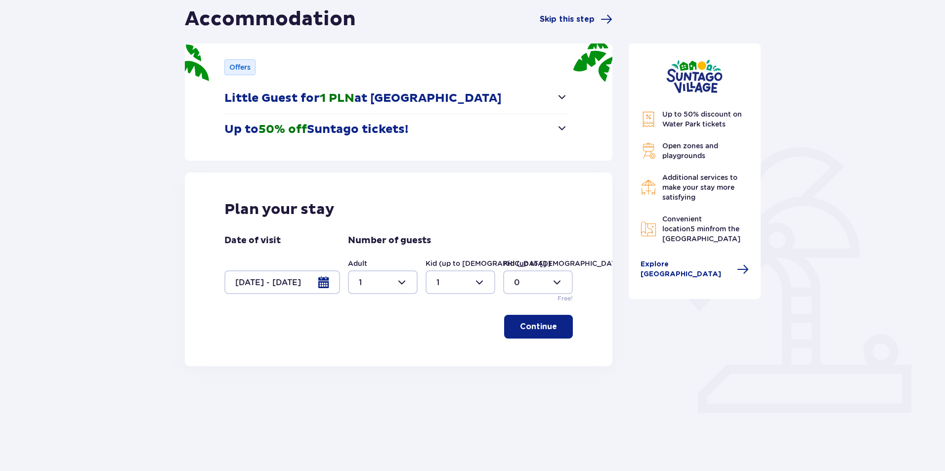
click at [476, 132] on button "Up to 50% off Suntago tickets!" at bounding box center [395, 129] width 343 height 31
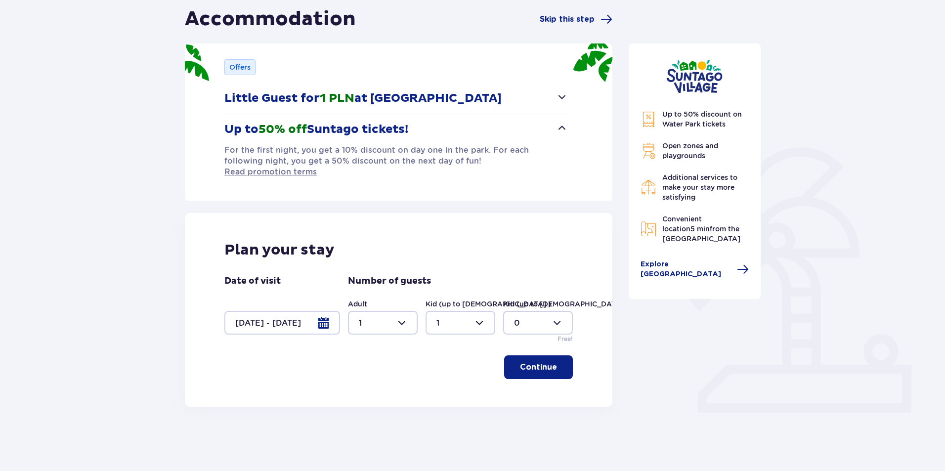
click at [476, 132] on button "Up to 50% off Suntago tickets!" at bounding box center [395, 129] width 343 height 31
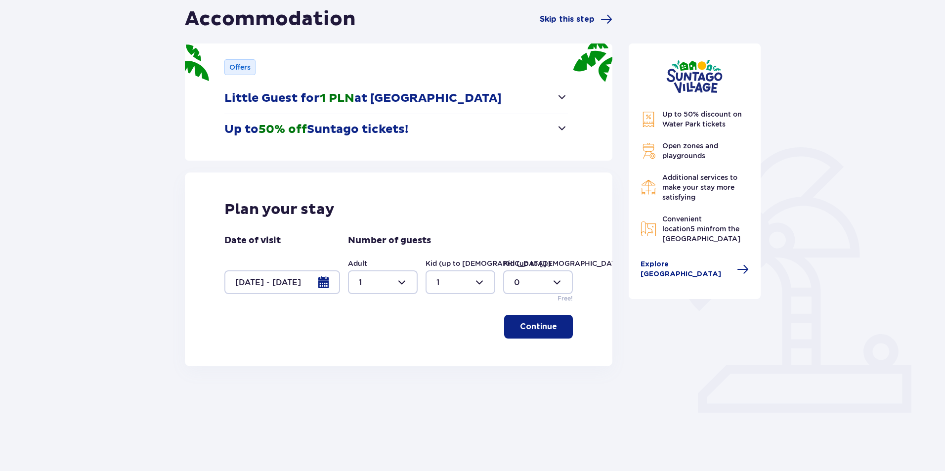
click at [546, 327] on p "Continue" at bounding box center [538, 326] width 37 height 11
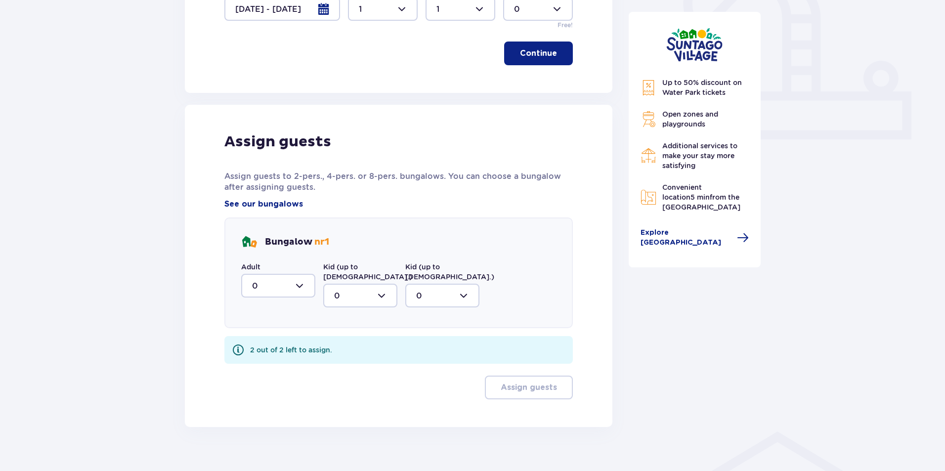
scroll to position [377, 0]
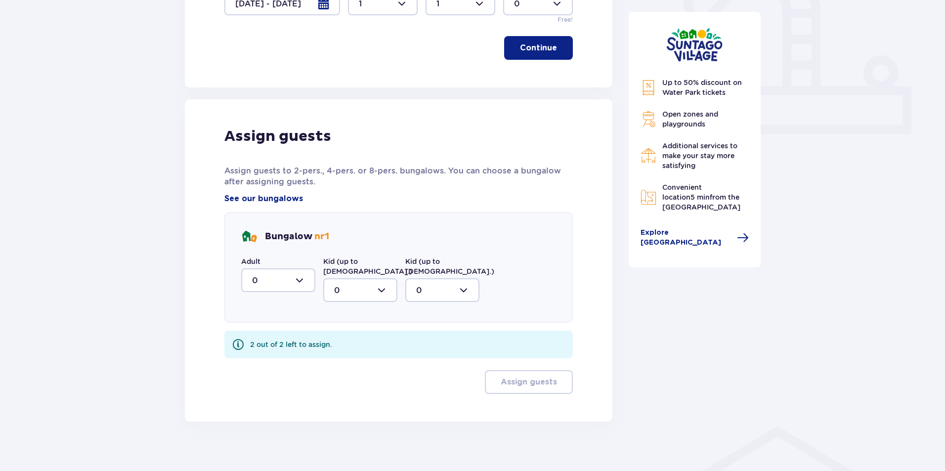
click at [272, 280] on div at bounding box center [278, 280] width 74 height 24
click at [264, 333] on div "1" at bounding box center [278, 331] width 52 height 11
type input "1"
click at [352, 283] on div at bounding box center [360, 290] width 74 height 24
click at [350, 335] on div "1" at bounding box center [360, 340] width 52 height 11
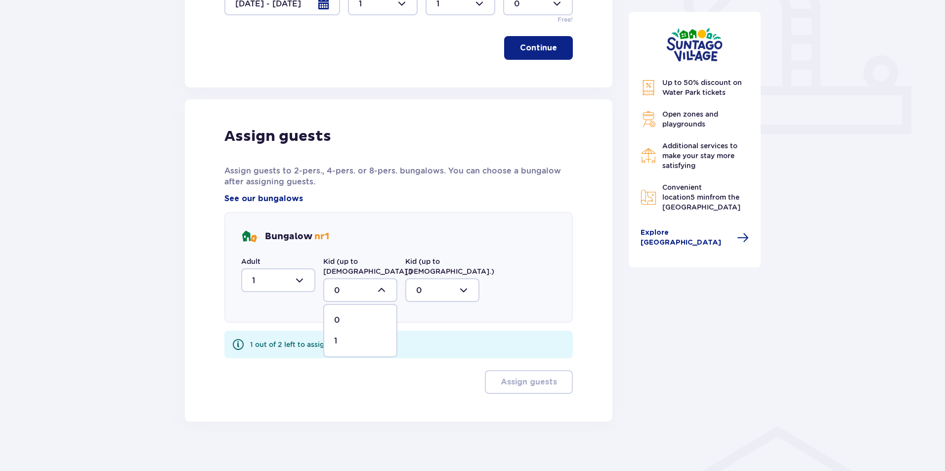
type input "1"
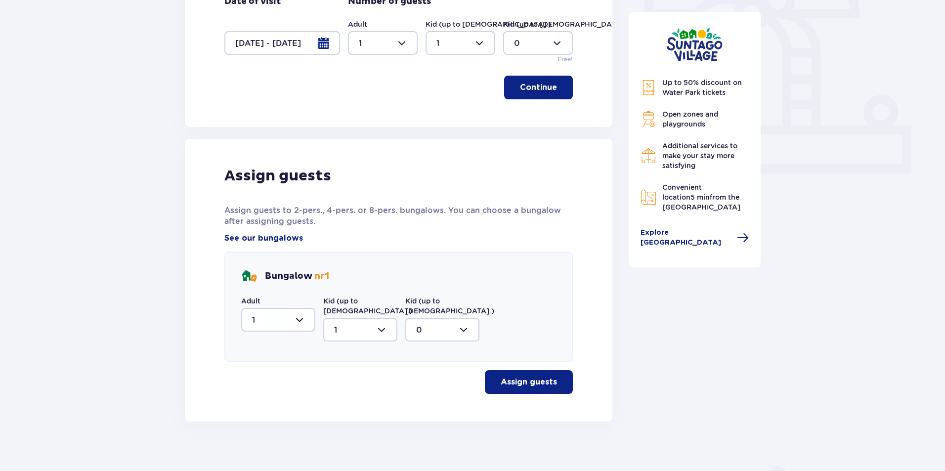
click at [524, 377] on p "Assign guests" at bounding box center [529, 382] width 56 height 11
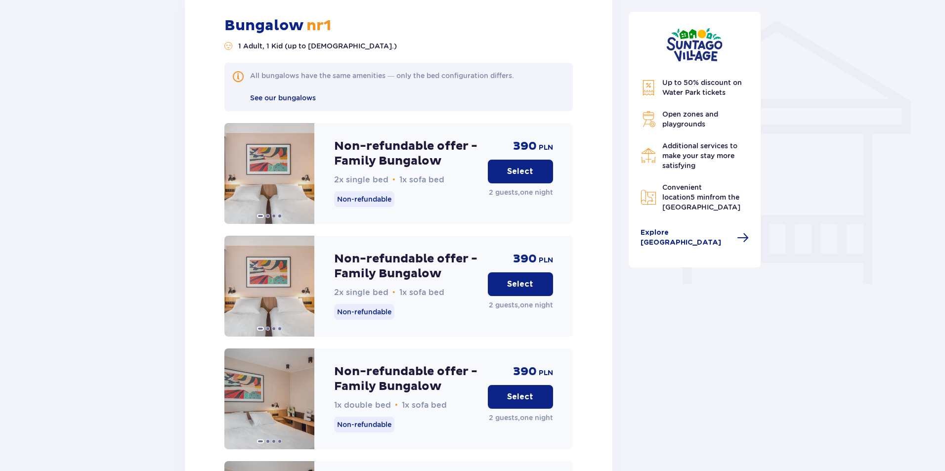
scroll to position [756, 0]
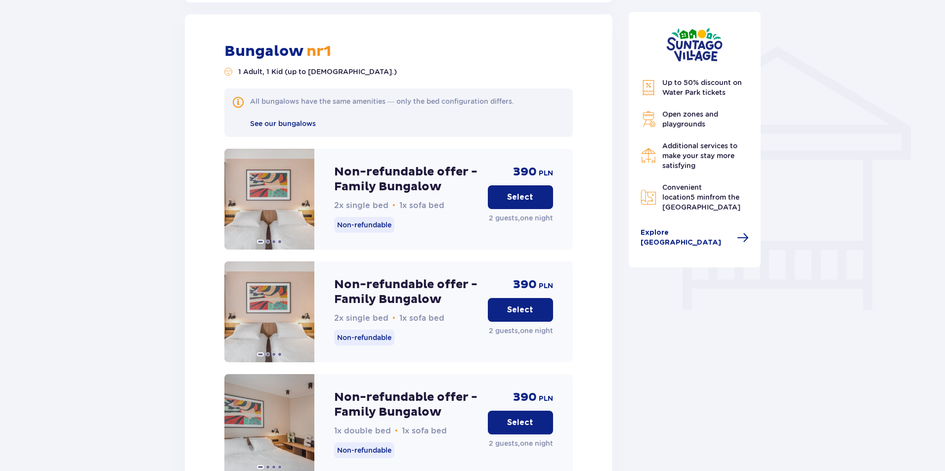
click at [507, 192] on button "Select" at bounding box center [520, 197] width 65 height 24
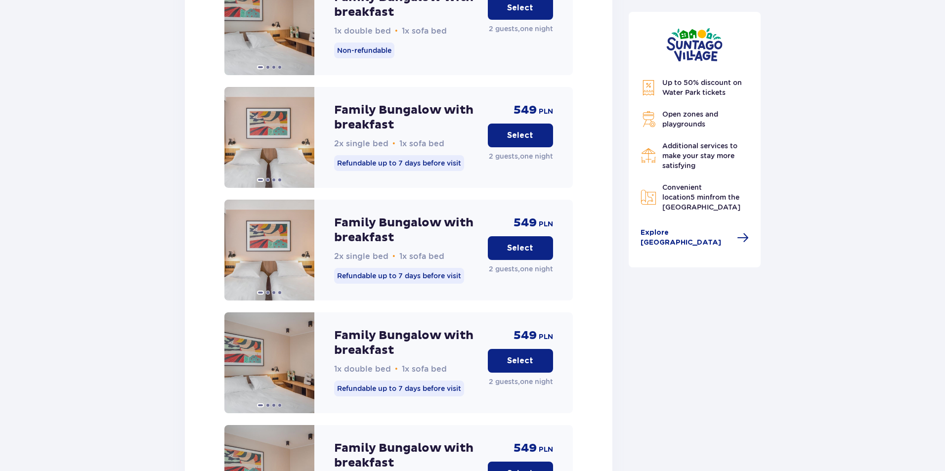
scroll to position [2373, 0]
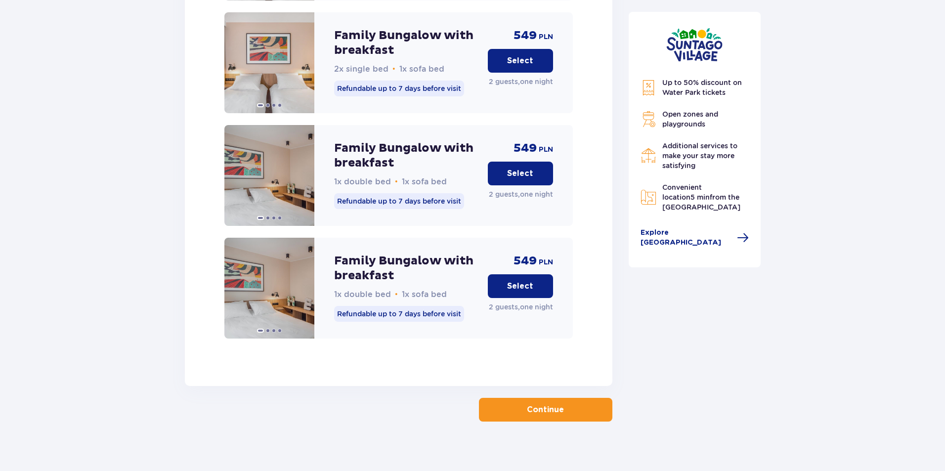
click at [550, 404] on p "Continue" at bounding box center [545, 409] width 37 height 11
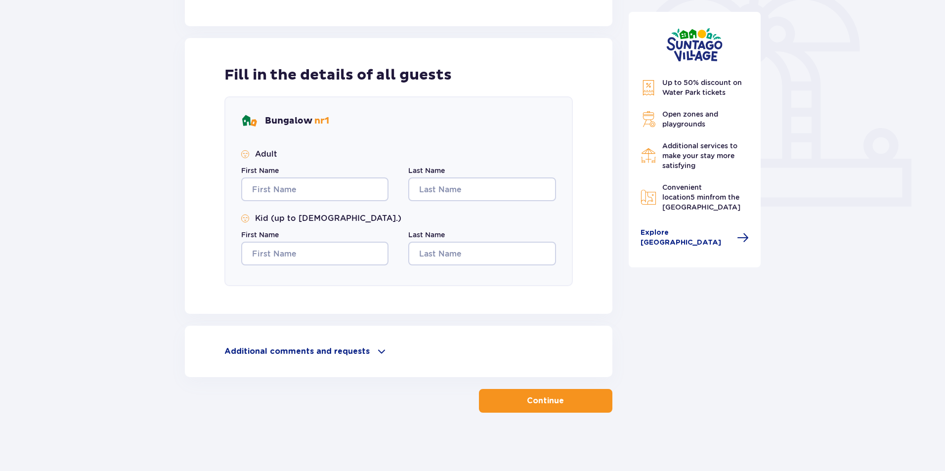
scroll to position [305, 0]
click at [306, 345] on p "Additional comments and requests" at bounding box center [296, 350] width 145 height 11
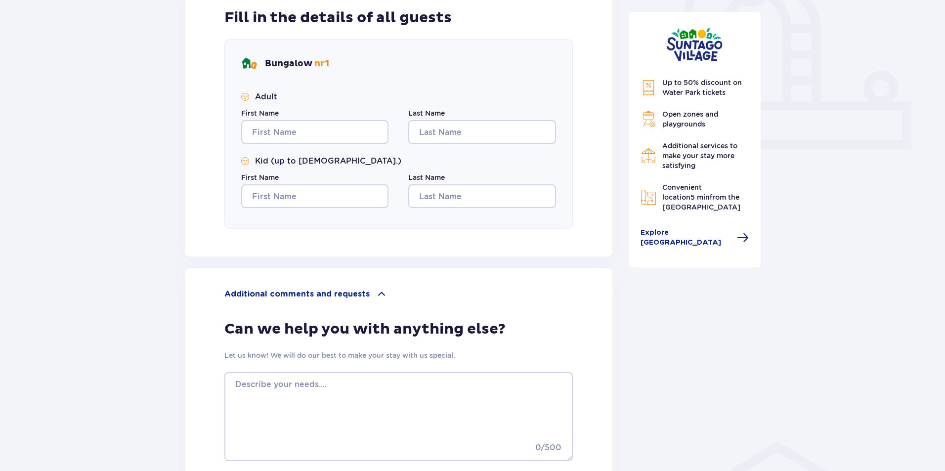
scroll to position [468, 0]
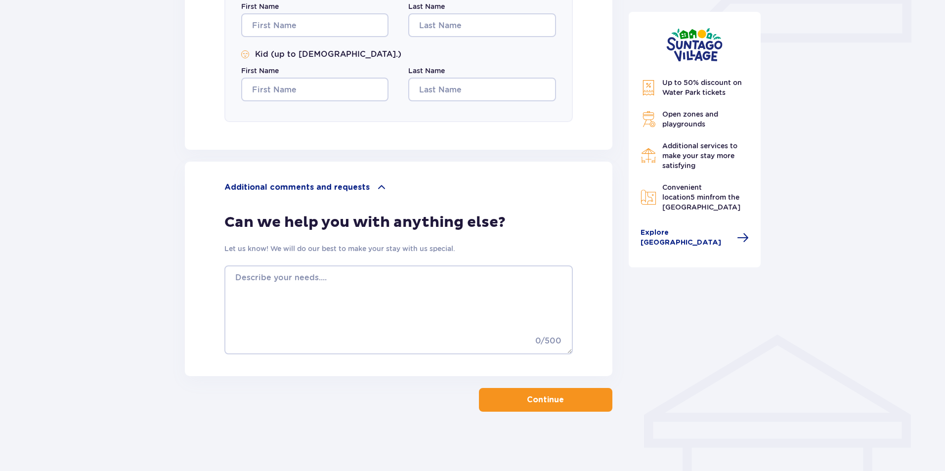
click at [347, 189] on p "Additional comments and requests" at bounding box center [296, 187] width 145 height 11
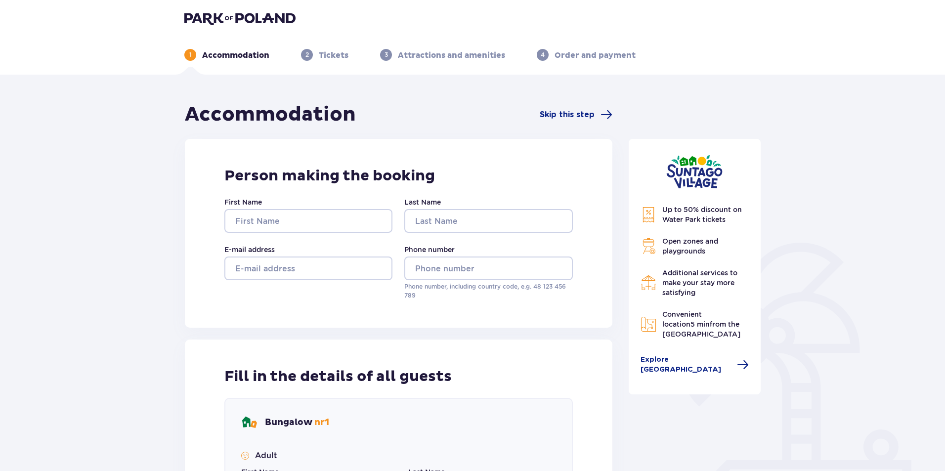
scroll to position [0, 0]
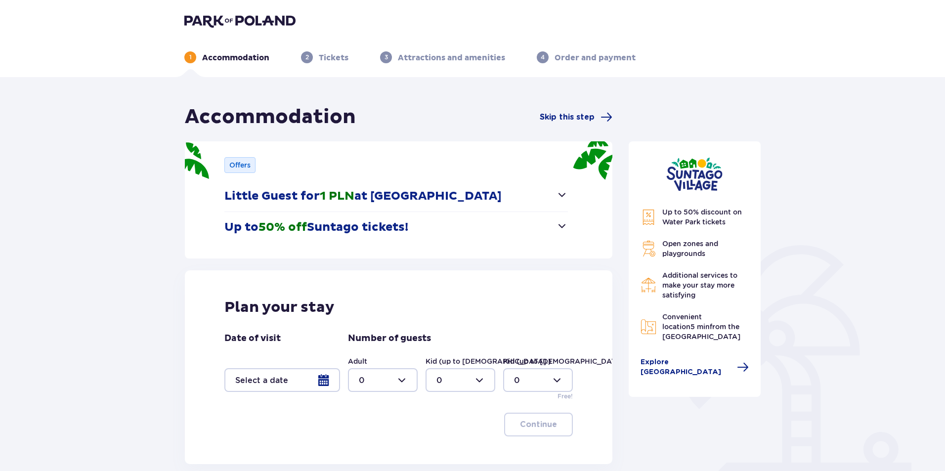
click at [245, 12] on header "1 Accommodation 2 Tickets 3 Attractions and amenities 4 Order and payment" at bounding box center [472, 38] width 945 height 77
click at [244, 21] on img at bounding box center [239, 21] width 111 height 14
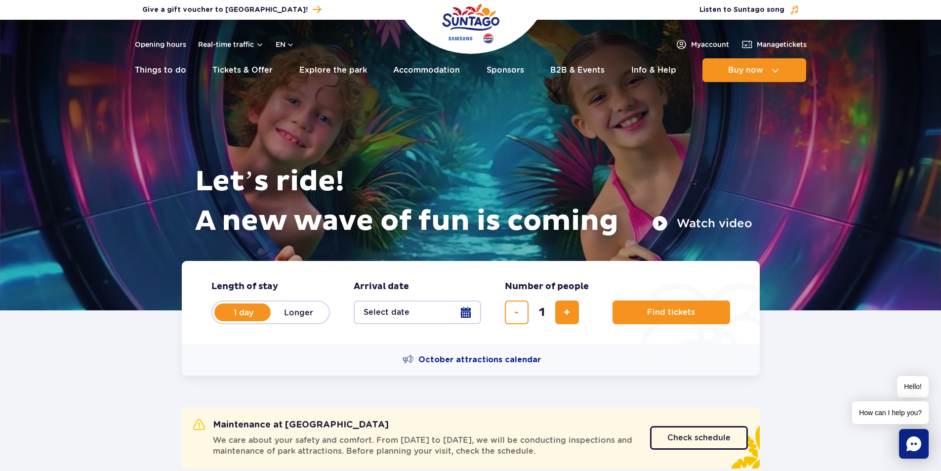
click at [297, 313] on label "Longer" at bounding box center [299, 312] width 56 height 21
click at [282, 321] on input "Longer" at bounding box center [276, 322] width 11 height 2
radio input "false"
radio input "true"
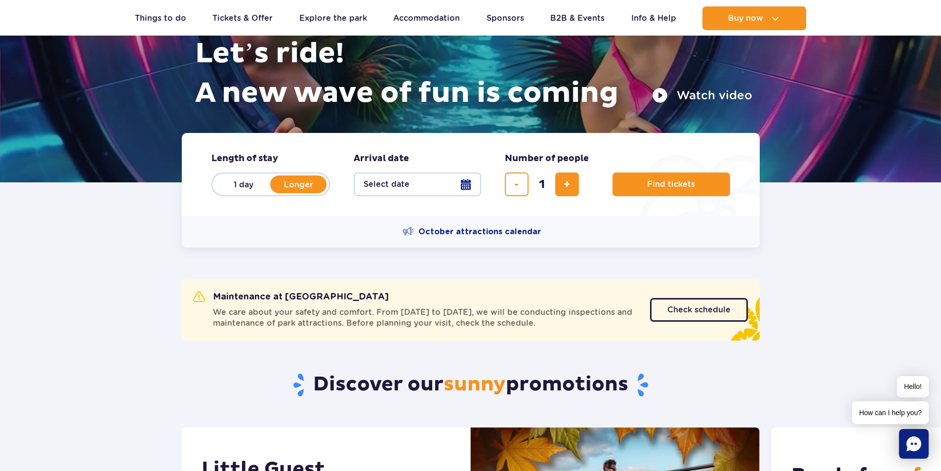
scroll to position [148, 0]
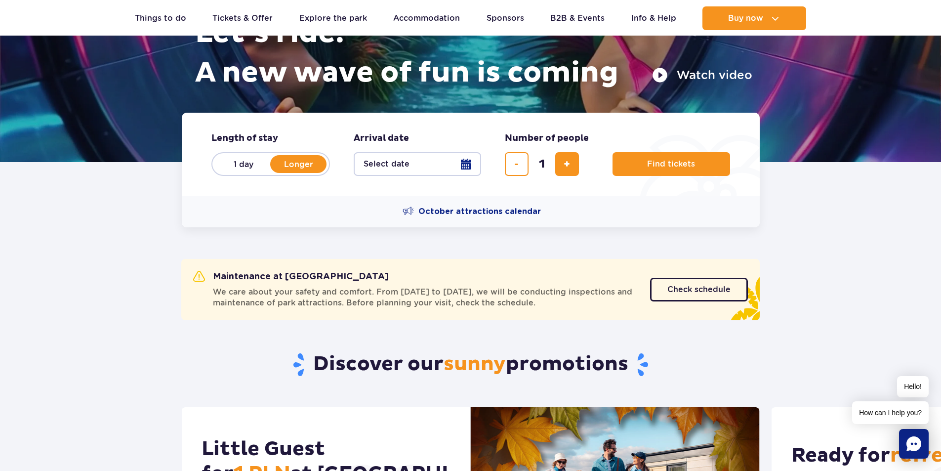
click at [464, 165] on button "Select date" at bounding box center [417, 164] width 127 height 24
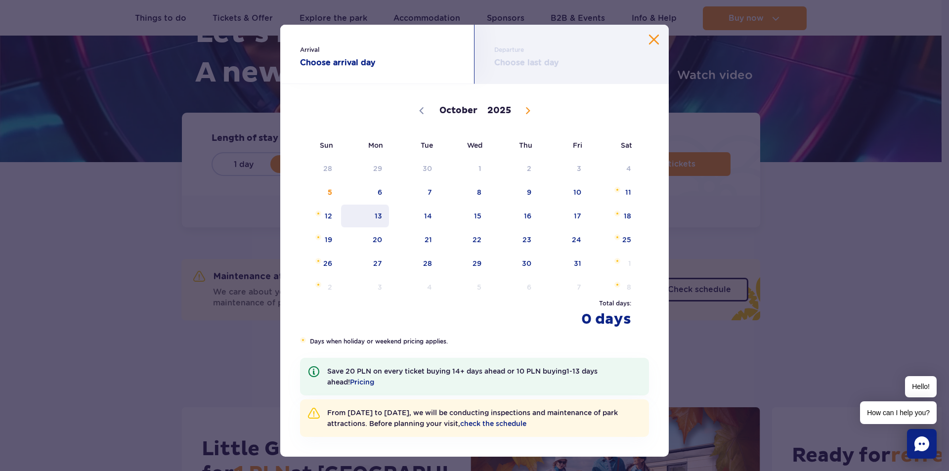
click at [357, 210] on span "13" at bounding box center [365, 216] width 50 height 23
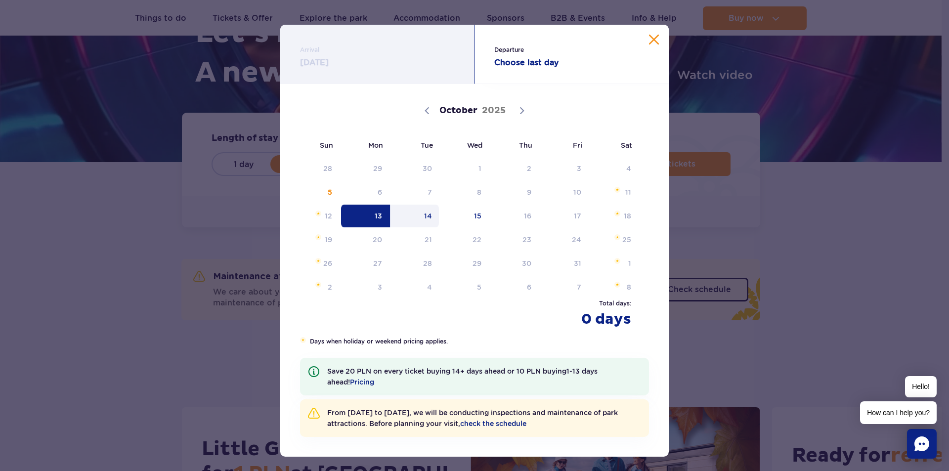
click at [411, 213] on span "14" at bounding box center [415, 216] width 50 height 23
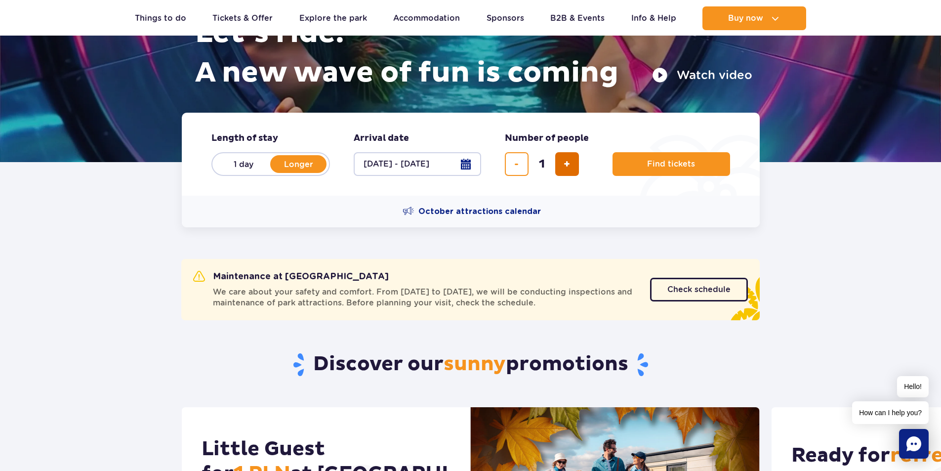
click at [560, 170] on button "add ticket" at bounding box center [567, 164] width 24 height 24
type input "2"
click at [649, 161] on span "Find tickets" at bounding box center [667, 164] width 48 height 9
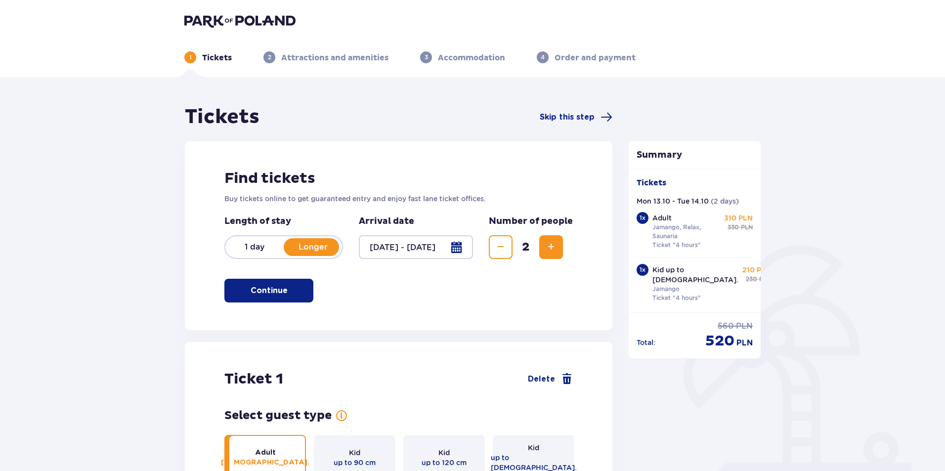
click at [254, 14] on img at bounding box center [239, 21] width 111 height 14
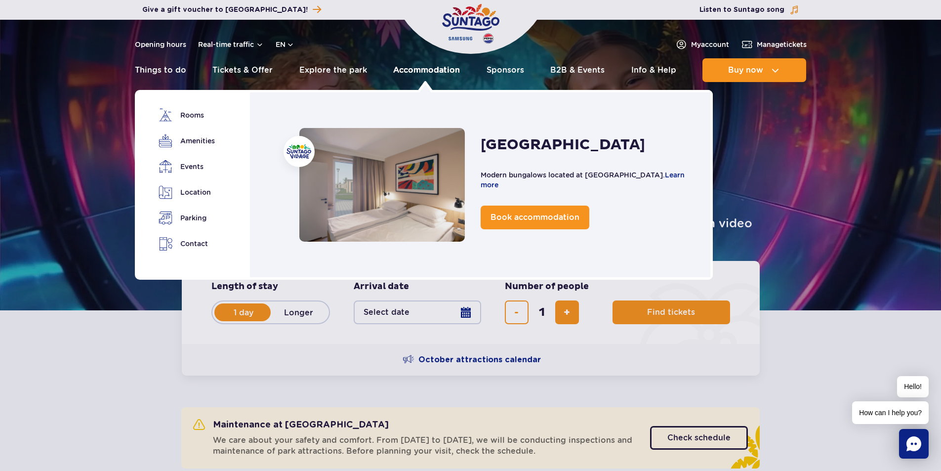
click at [424, 70] on link "Accommodation" at bounding box center [426, 70] width 67 height 24
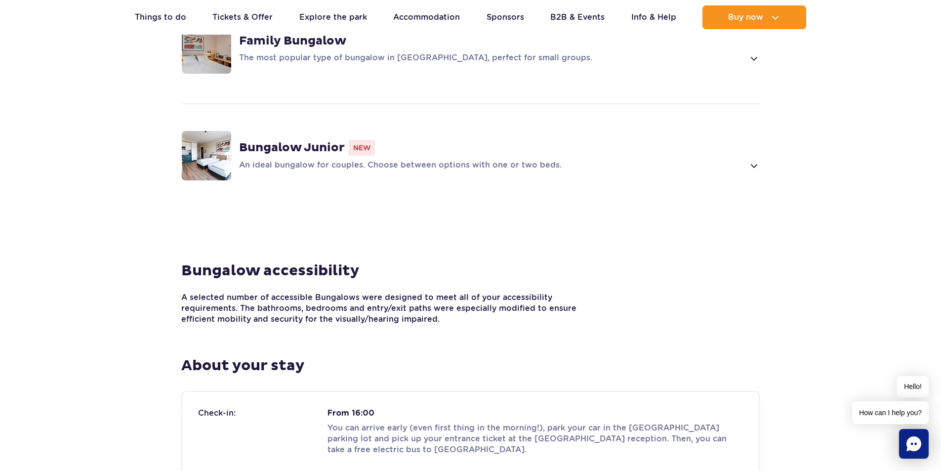
scroll to position [939, 0]
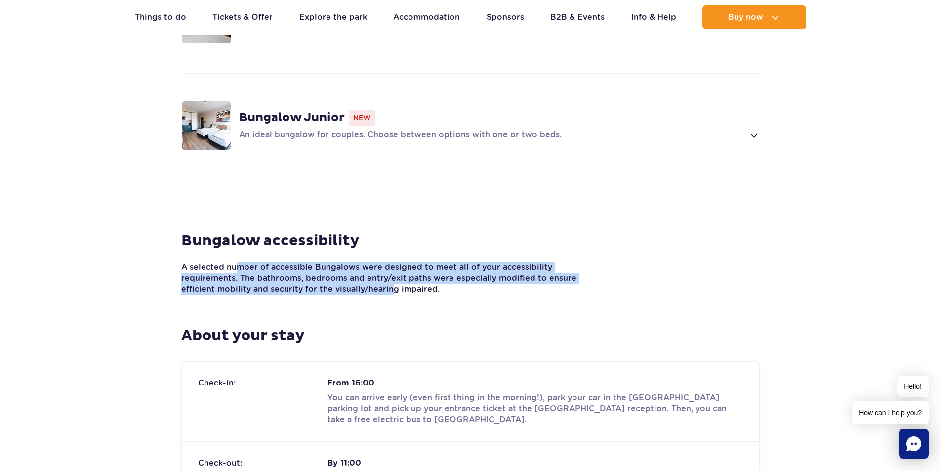
drag, startPoint x: 247, startPoint y: 252, endPoint x: 390, endPoint y: 275, distance: 145.6
click at [390, 275] on p "A selected number of accessible Bungalows were designed to meet all of your acc…" at bounding box center [387, 278] width 413 height 33
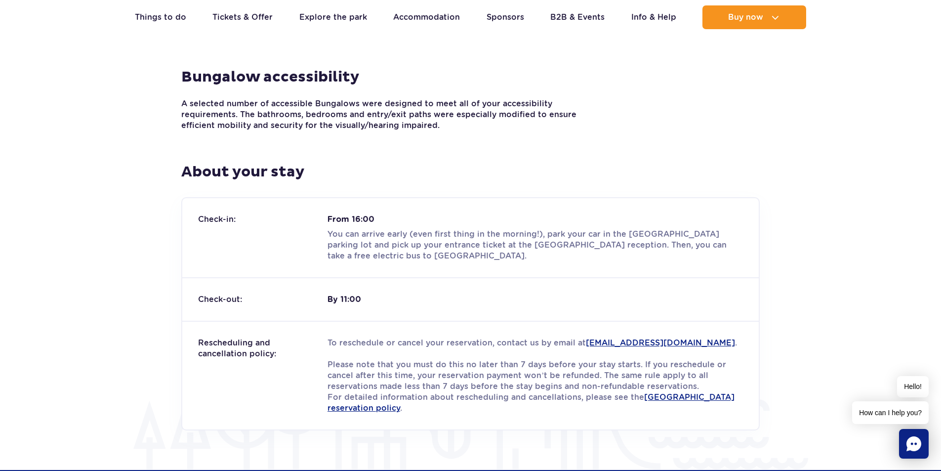
scroll to position [1136, 0]
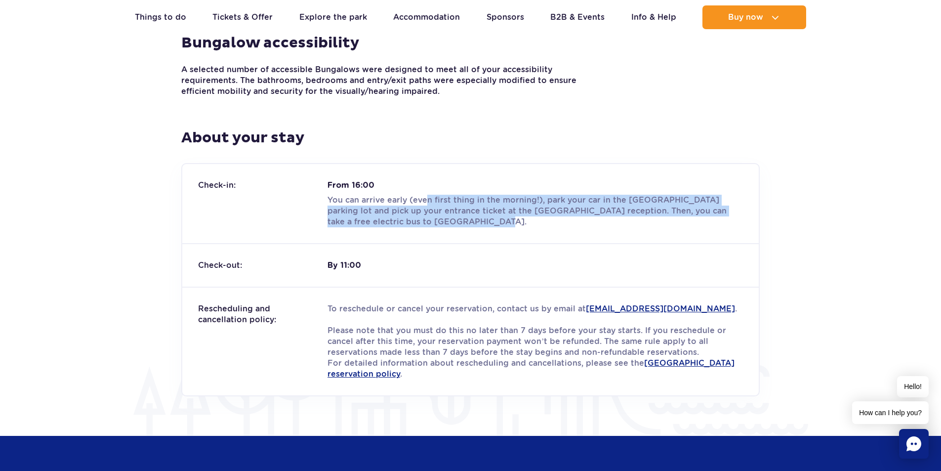
drag, startPoint x: 426, startPoint y: 183, endPoint x: 530, endPoint y: 207, distance: 105.8
click at [530, 207] on p "You can arrive early (even first thing in the morning!), park your car in the […" at bounding box center [536, 211] width 416 height 33
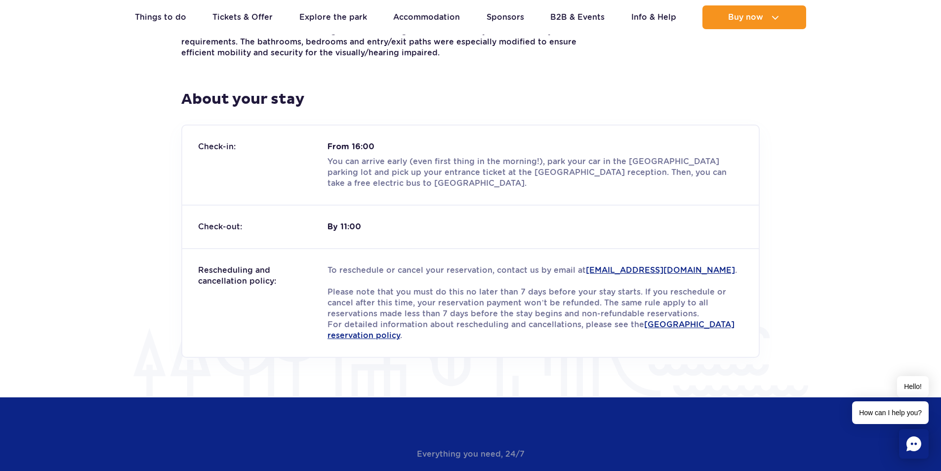
scroll to position [1235, 0]
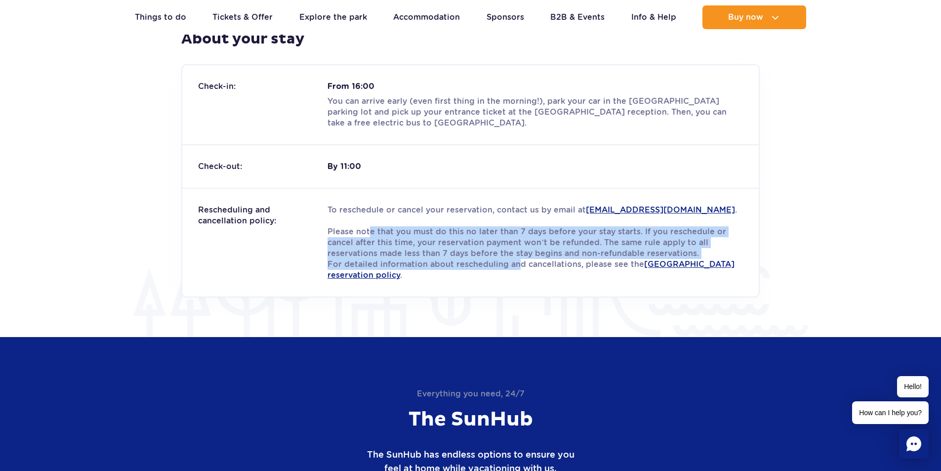
drag, startPoint x: 368, startPoint y: 229, endPoint x: 513, endPoint y: 257, distance: 148.0
click at [513, 257] on p "To reschedule or cancel your reservation, contact us by email at [EMAIL_ADDRESS…" at bounding box center [536, 243] width 416 height 76
click at [513, 257] on p "To reschedule or cancel your reservation, contact us by email at rezerwacje.sun…" at bounding box center [536, 243] width 416 height 76
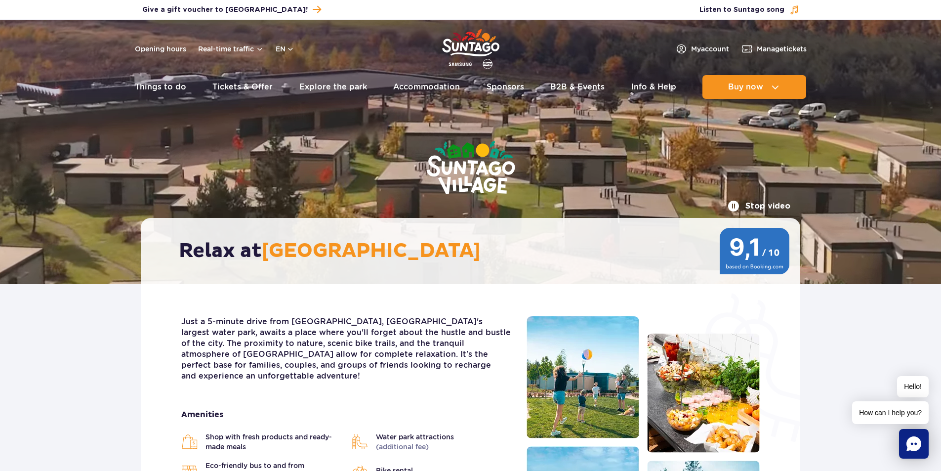
scroll to position [0, 0]
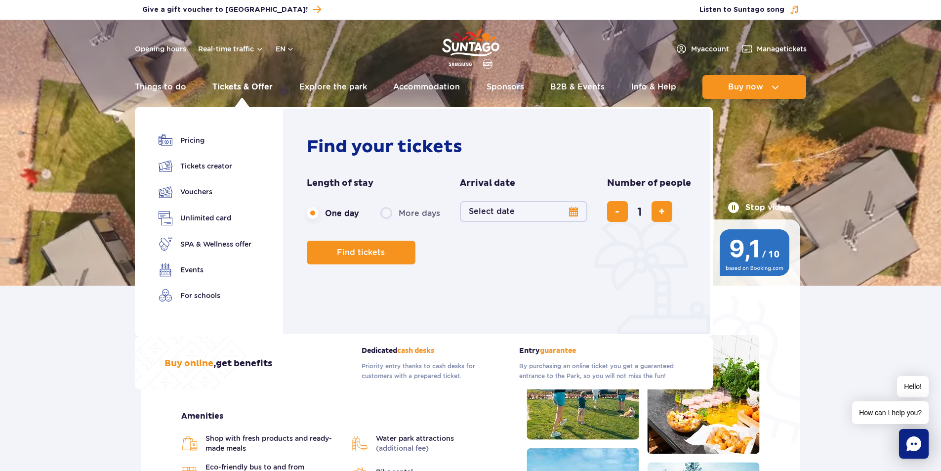
click at [240, 84] on link "Tickets & Offer" at bounding box center [242, 87] width 60 height 24
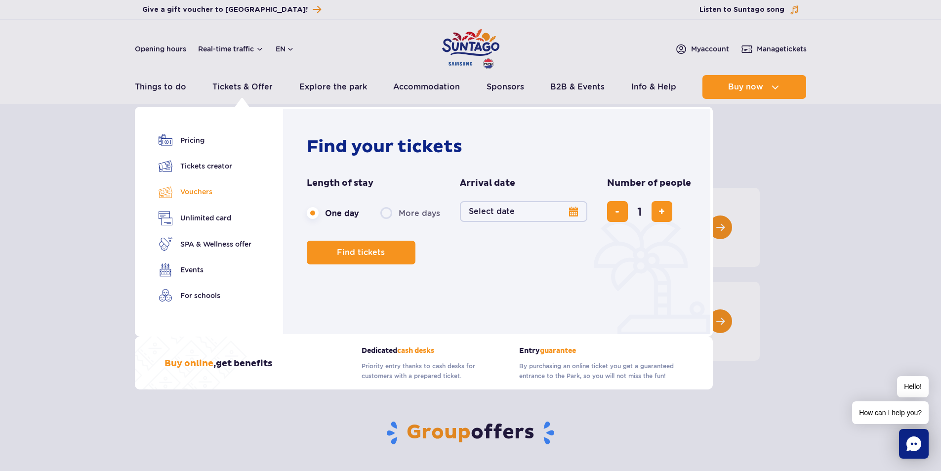
click at [207, 193] on link "Vouchers" at bounding box center [205, 192] width 93 height 14
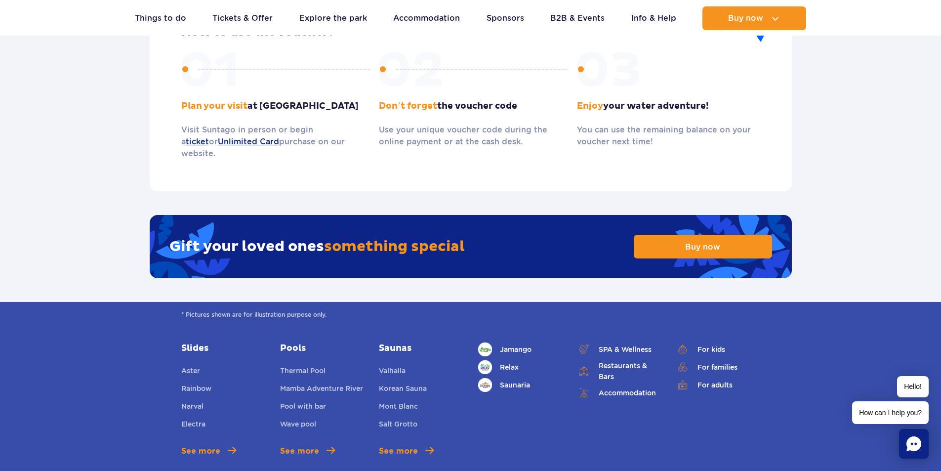
scroll to position [1631, 0]
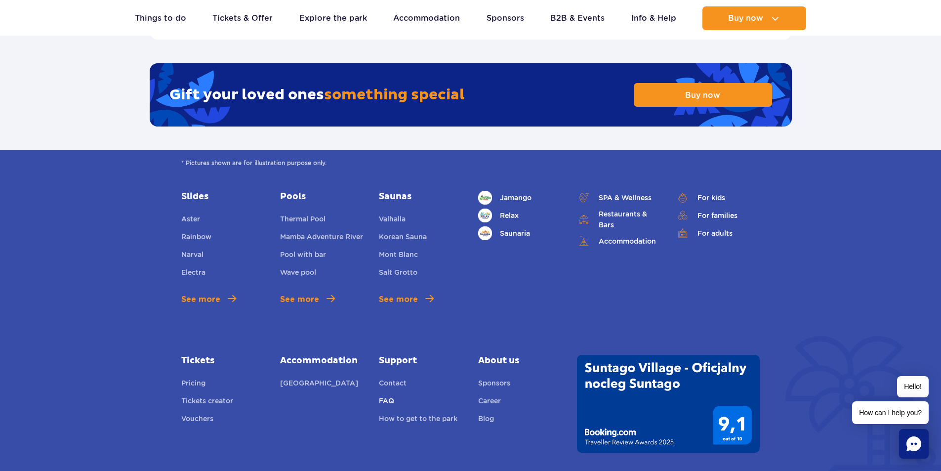
click at [387, 395] on link "FAQ" at bounding box center [386, 402] width 15 height 14
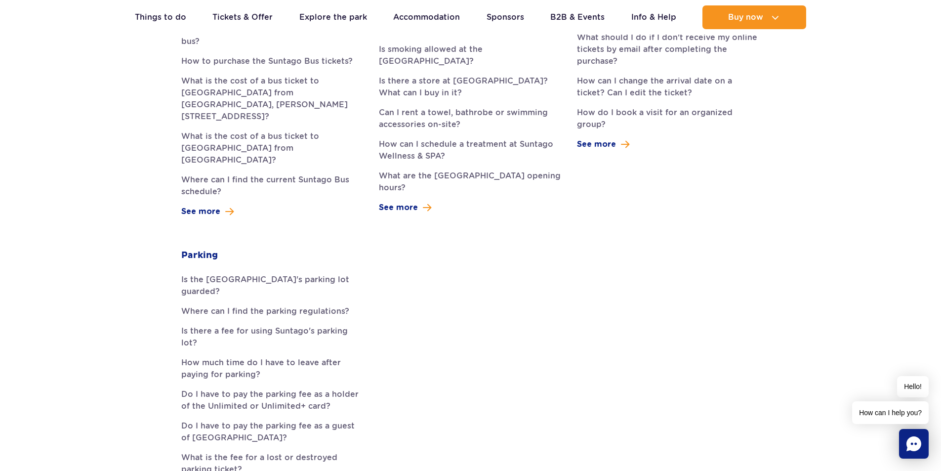
scroll to position [395, 0]
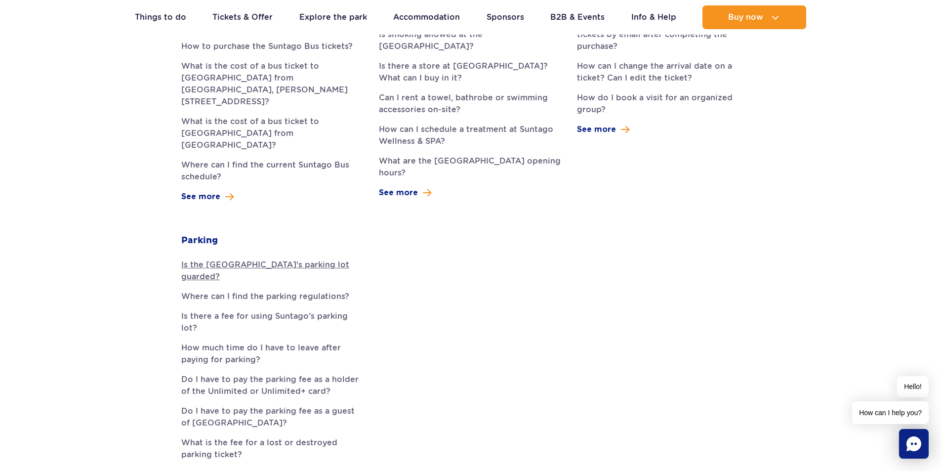
click at [295, 259] on link "Is the [GEOGRAPHIC_DATA]'s parking lot guarded?" at bounding box center [272, 271] width 183 height 24
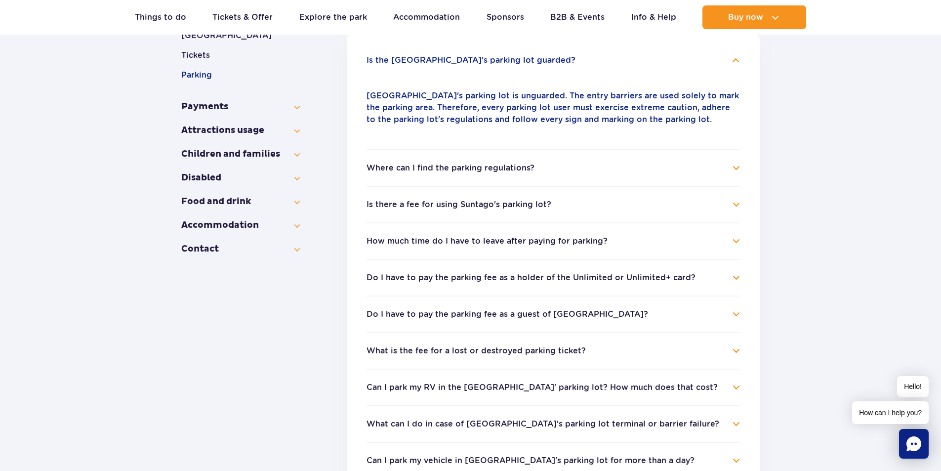
drag, startPoint x: 0, startPoint y: 0, endPoint x: 184, endPoint y: 342, distance: 388.4
click at [184, 342] on section "General Information How can I get to the Water Park? Suntago Water Park Tickets…" at bounding box center [470, 302] width 579 height 687
click at [507, 211] on li "Is there a fee for using Suntago's parking lot? The first 60 minutes of parking…" at bounding box center [554, 204] width 374 height 37
click at [510, 204] on button "Is there a fee for using Suntago's parking lot?" at bounding box center [459, 204] width 185 height 9
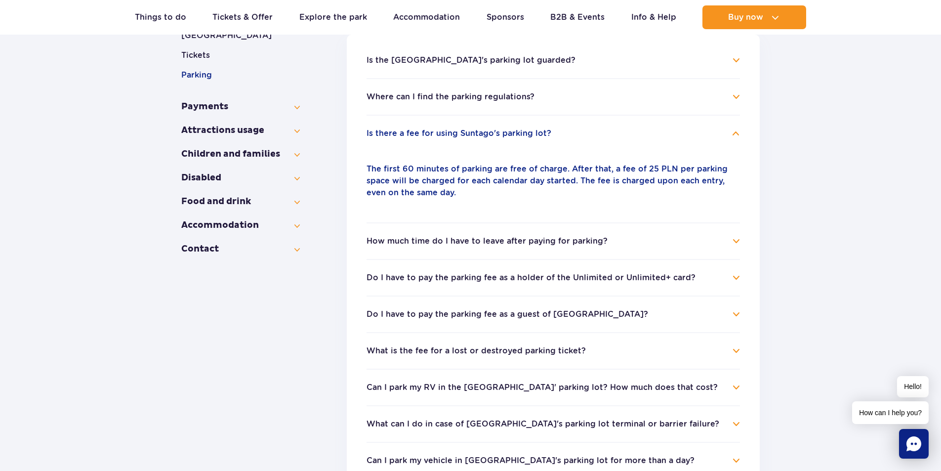
scroll to position [284, 0]
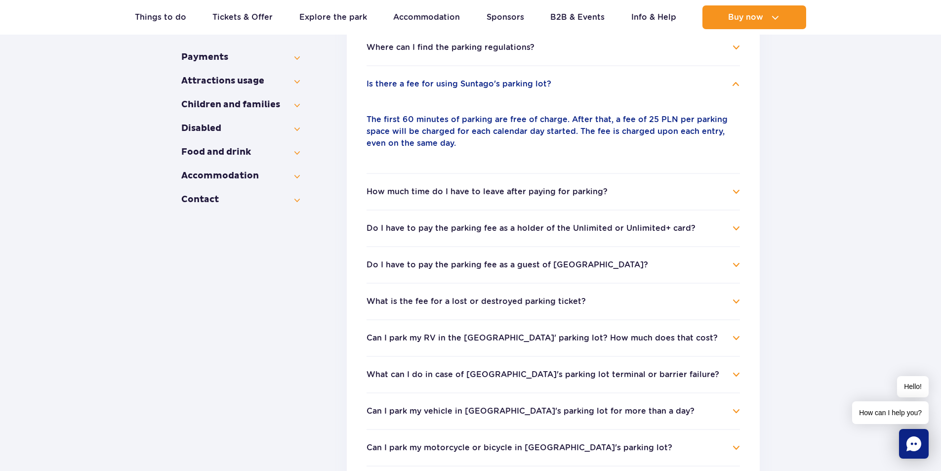
click at [410, 234] on h4 "Do I have to pay the parking fee as a holder of the Unlimited or Unlimited+ car…" at bounding box center [554, 228] width 374 height 12
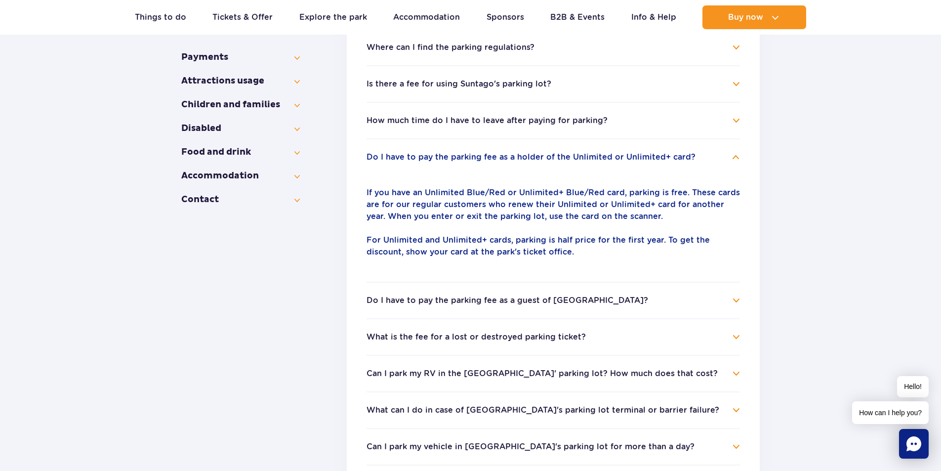
click at [385, 304] on button "Do I have to pay the parking fee as a guest of Suntago Village?" at bounding box center [508, 300] width 282 height 9
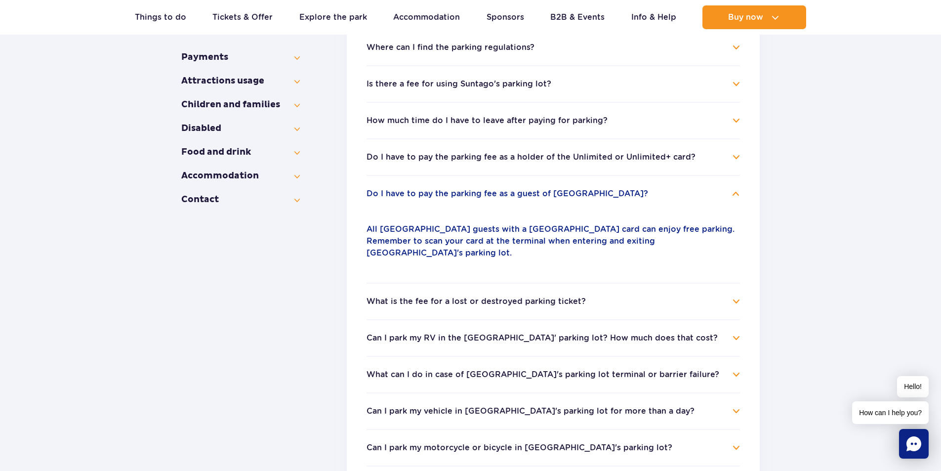
click at [448, 297] on button "What is the fee for a lost or destroyed parking ticket?" at bounding box center [476, 301] width 219 height 9
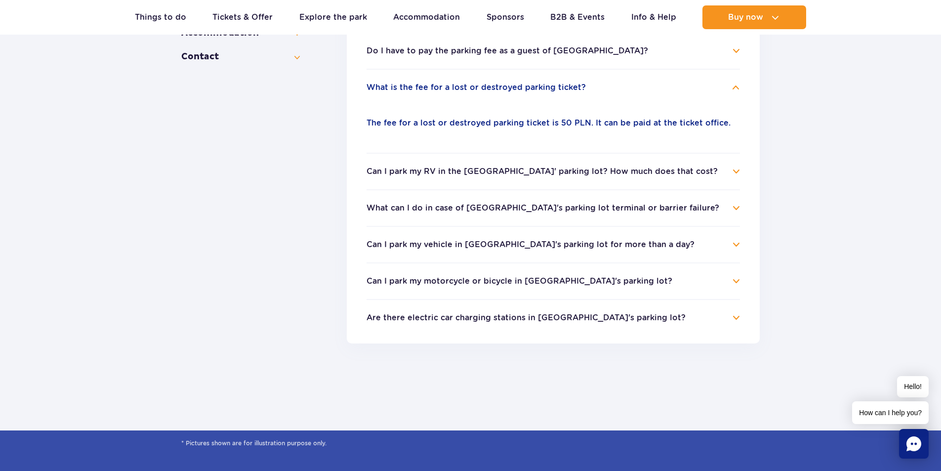
scroll to position [432, 0]
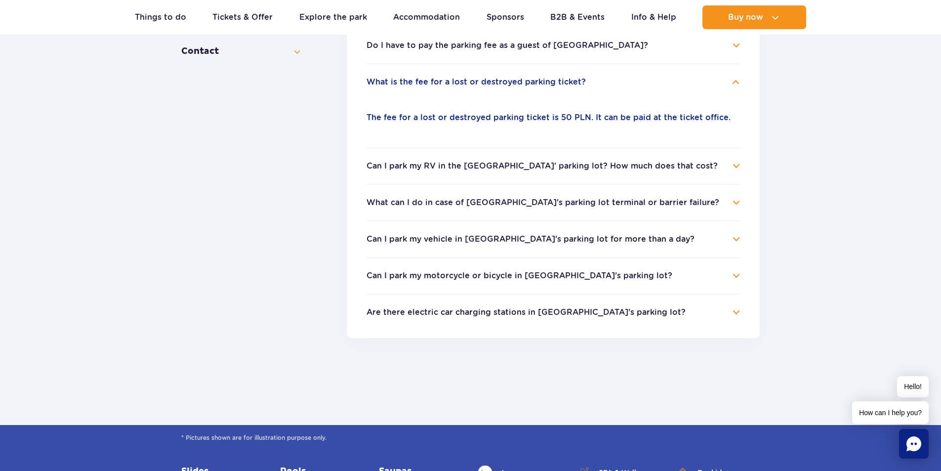
click at [437, 306] on h4 "Are there electric car charging stations in Suntago's parking lot?" at bounding box center [554, 312] width 374 height 12
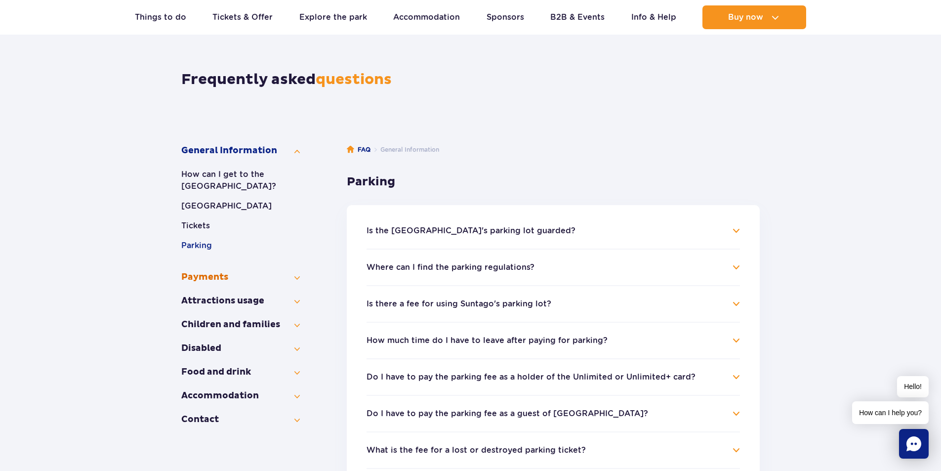
scroll to position [86, 0]
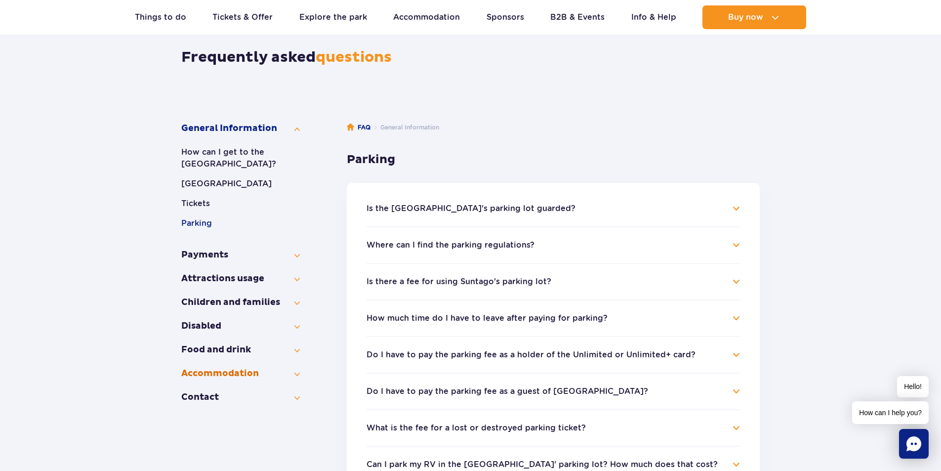
click at [218, 374] on button "Accommo­dation" at bounding box center [240, 374] width 119 height 12
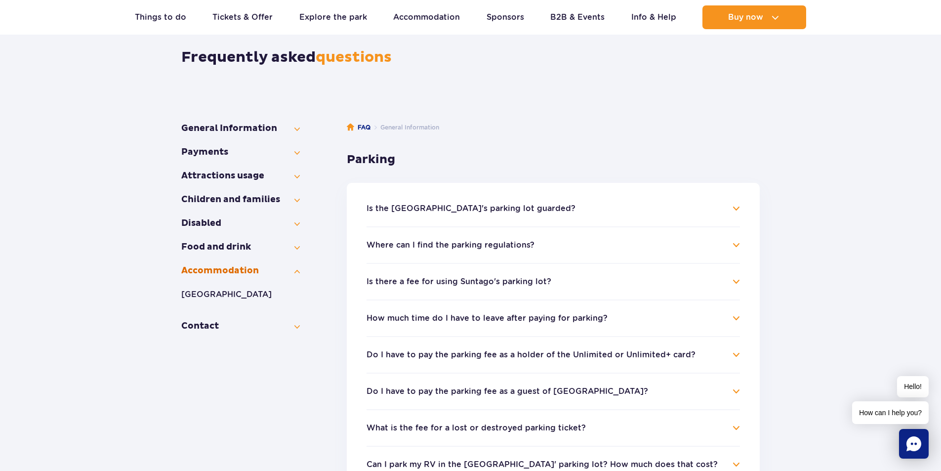
click at [224, 274] on button "Accommo­dation" at bounding box center [240, 271] width 119 height 12
click at [225, 274] on button "Accommo­dation" at bounding box center [240, 271] width 119 height 12
click at [222, 294] on button "[GEOGRAPHIC_DATA]" at bounding box center [240, 295] width 119 height 12
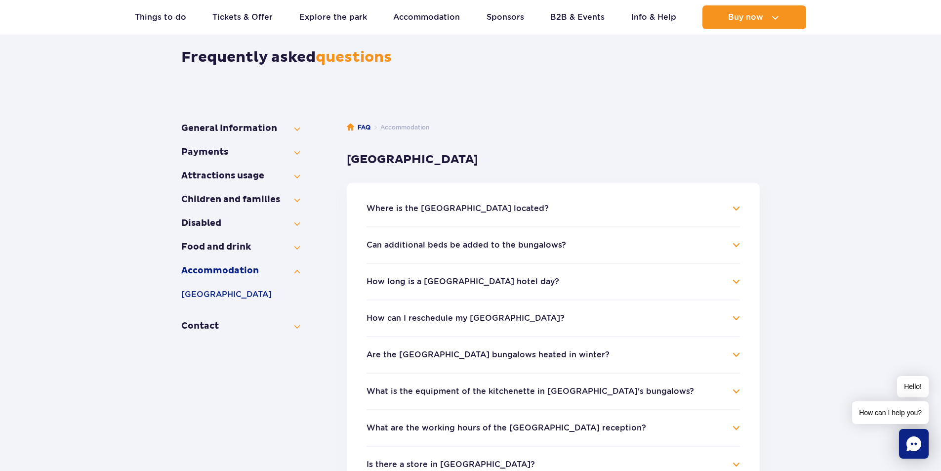
click at [506, 209] on button "Where is the Suntago Village located?" at bounding box center [458, 208] width 182 height 9
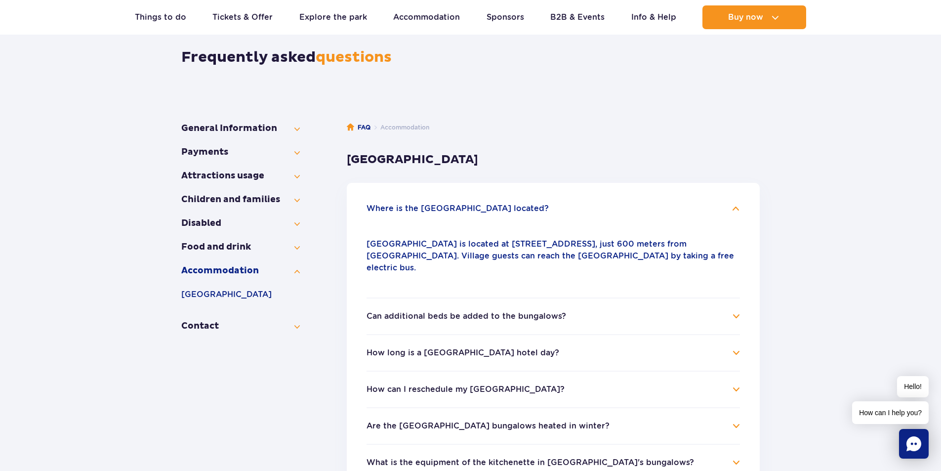
click at [505, 206] on button "Where is the Suntago Village located?" at bounding box center [458, 208] width 182 height 9
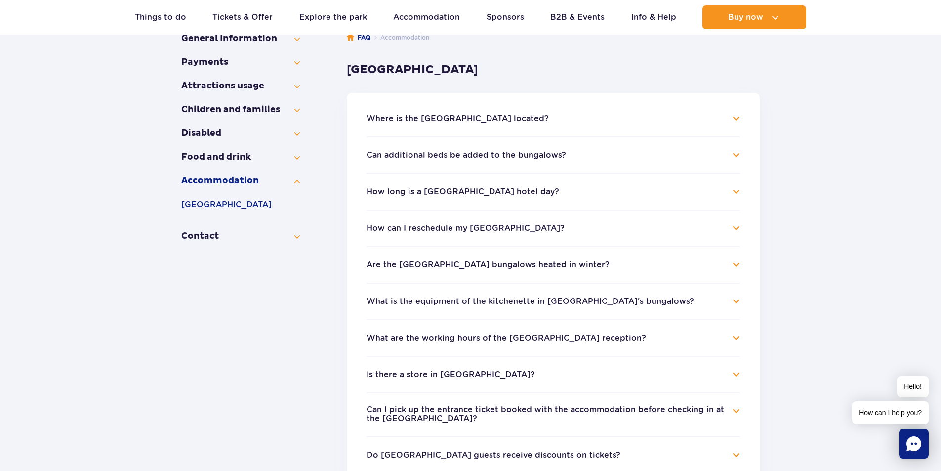
scroll to position [185, 0]
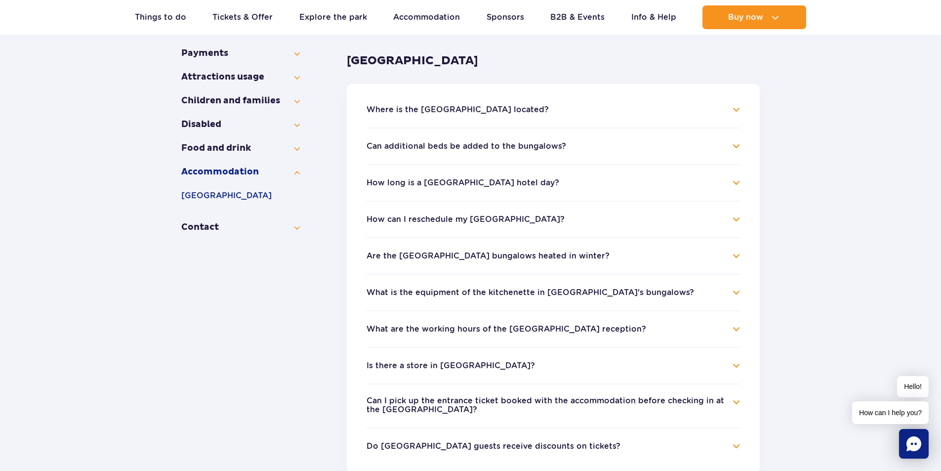
click at [468, 187] on button "How long is a Suntago Village hotel day?" at bounding box center [463, 182] width 193 height 9
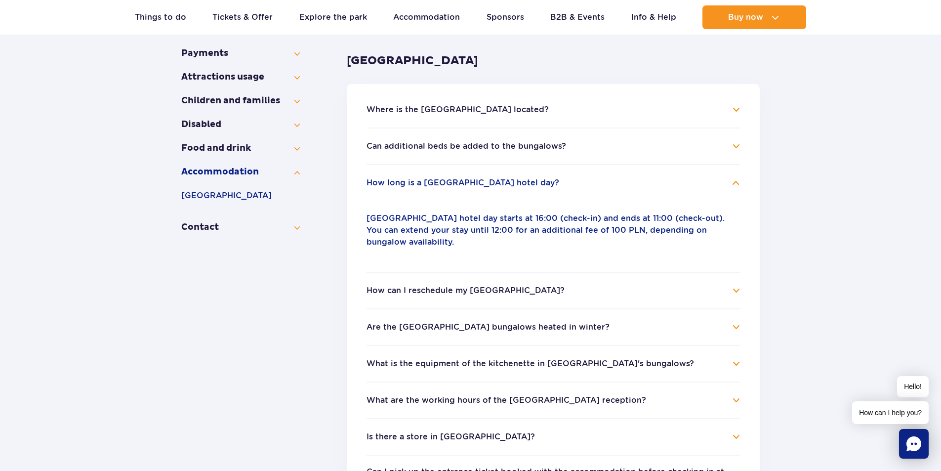
click at [468, 187] on button "How long is a Suntago Village hotel day?" at bounding box center [463, 182] width 193 height 9
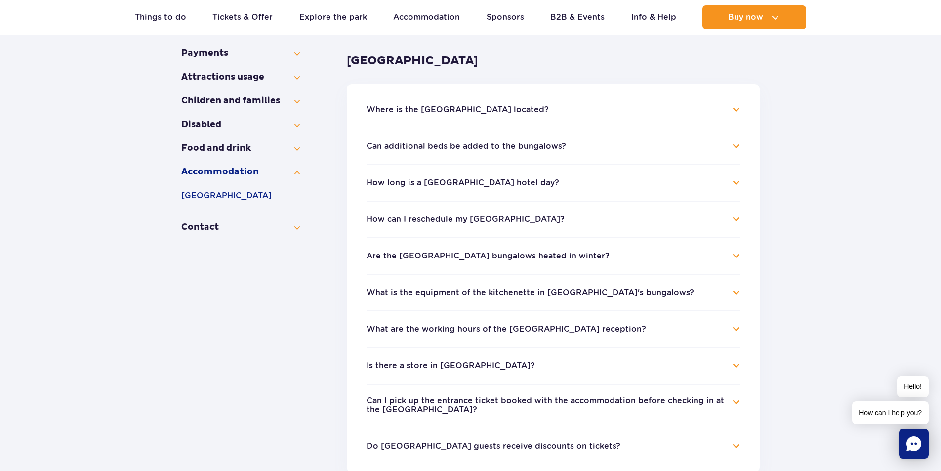
click at [435, 252] on button "Are the Suntago Village bungalows heated in winter?" at bounding box center [488, 256] width 243 height 9
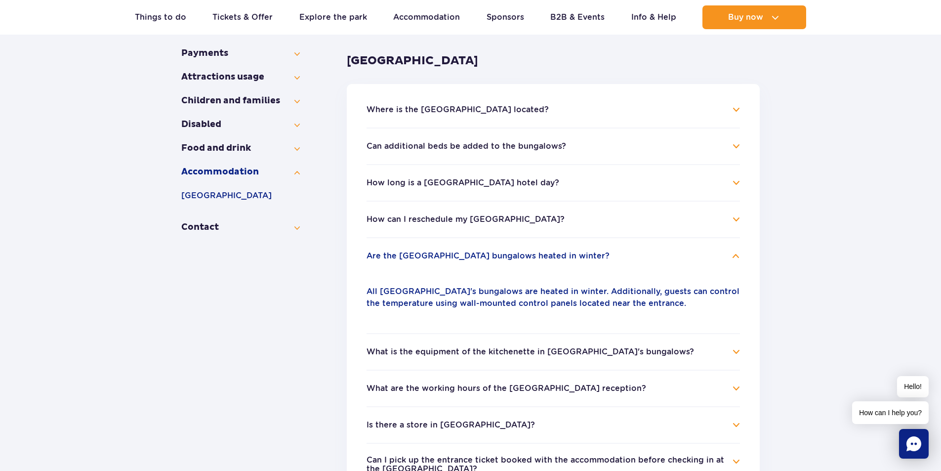
click at [435, 252] on button "Are the Suntago Village bungalows heated in winter?" at bounding box center [488, 256] width 243 height 9
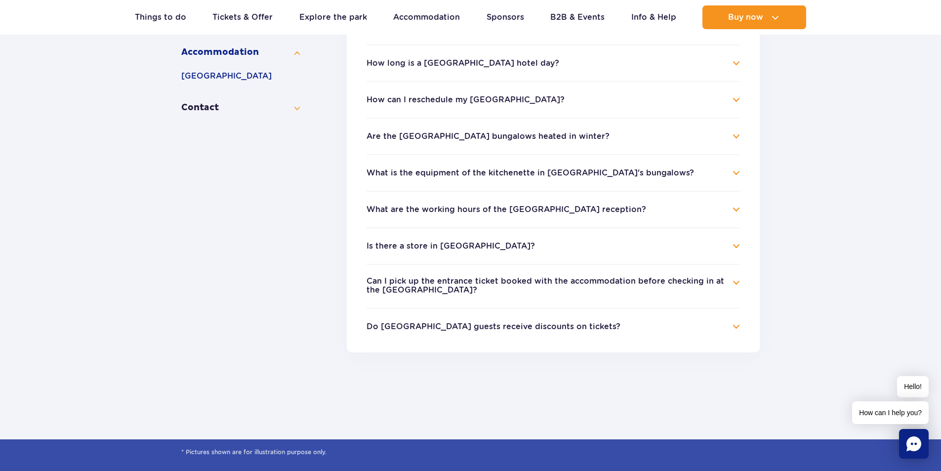
scroll to position [333, 0]
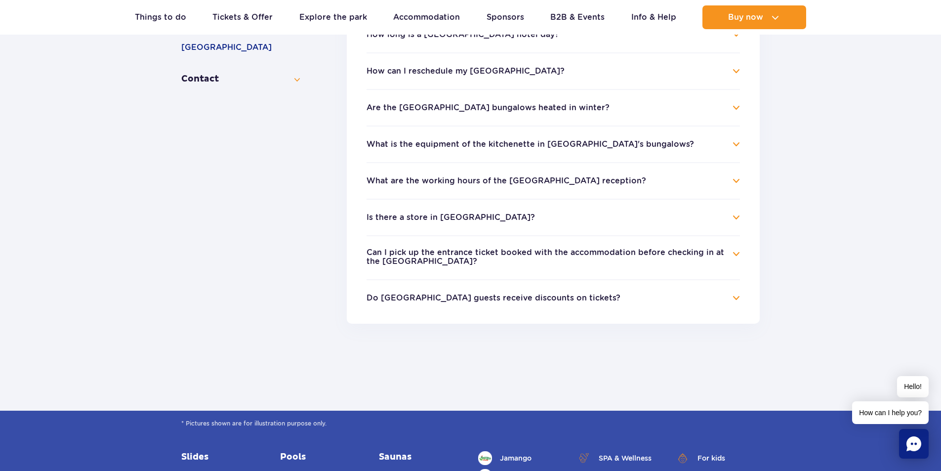
click at [460, 148] on button "What is the equipment of the kitchenette in Suntago Village's bungalows?" at bounding box center [531, 144] width 328 height 9
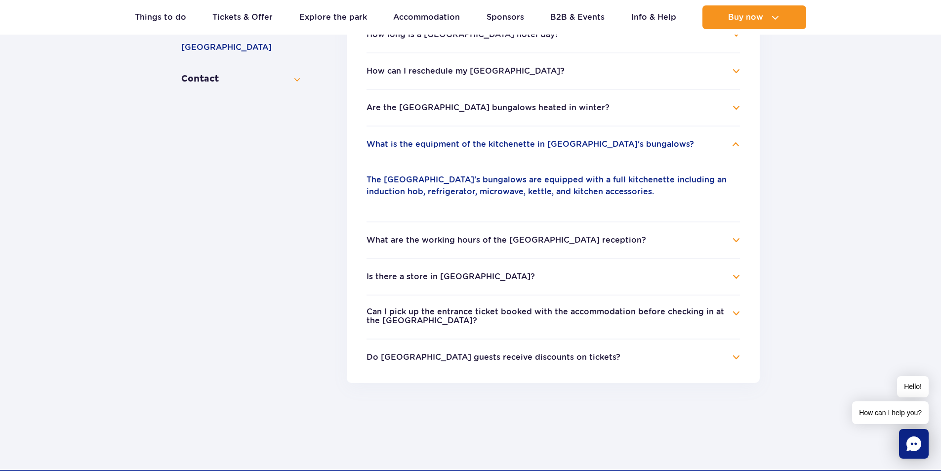
click at [460, 148] on button "What is the equipment of the kitchenette in Suntago Village's bungalows?" at bounding box center [531, 144] width 328 height 9
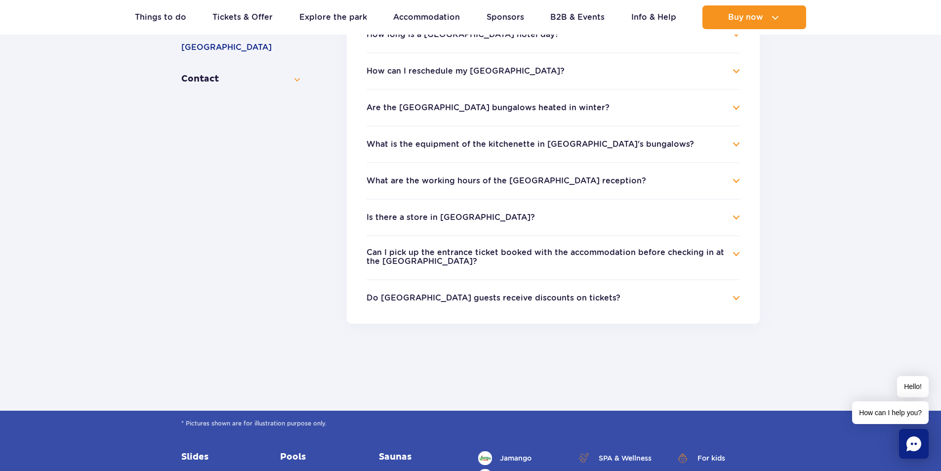
click at [433, 216] on button "Is there a store in Suntago Village?" at bounding box center [451, 217] width 168 height 9
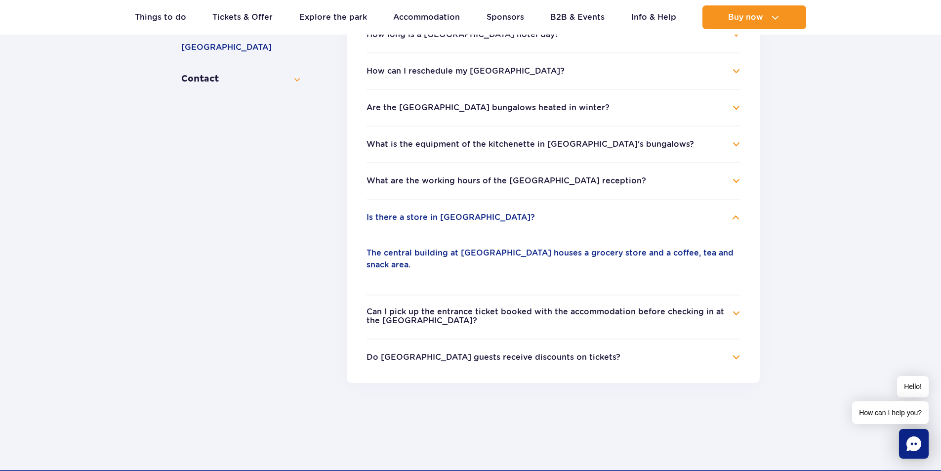
click at [433, 216] on button "Is there a store in Suntago Village?" at bounding box center [451, 217] width 168 height 9
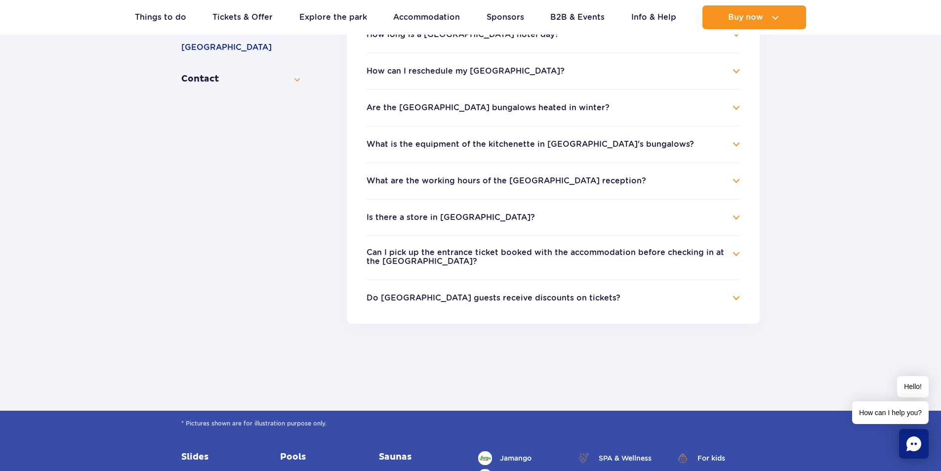
click at [426, 303] on h4 "Do Suntago Village guests receive discounts on tickets?" at bounding box center [554, 298] width 374 height 12
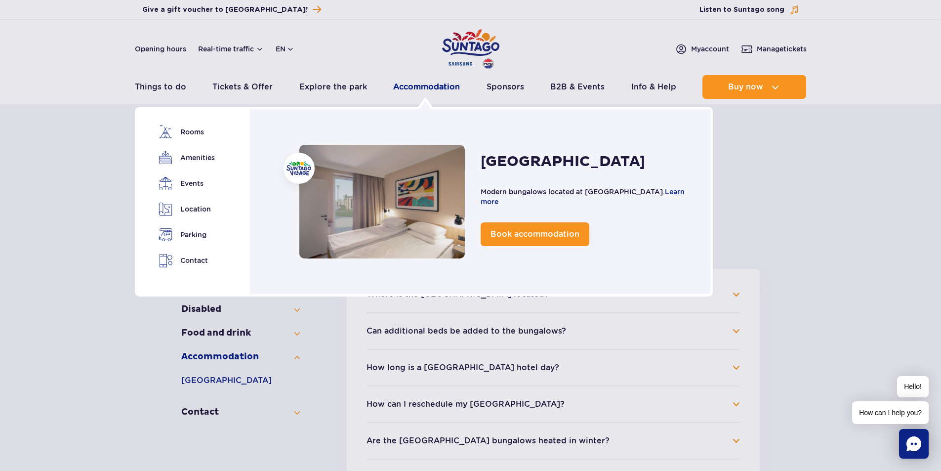
click at [415, 86] on link "Accommodation" at bounding box center [426, 87] width 67 height 24
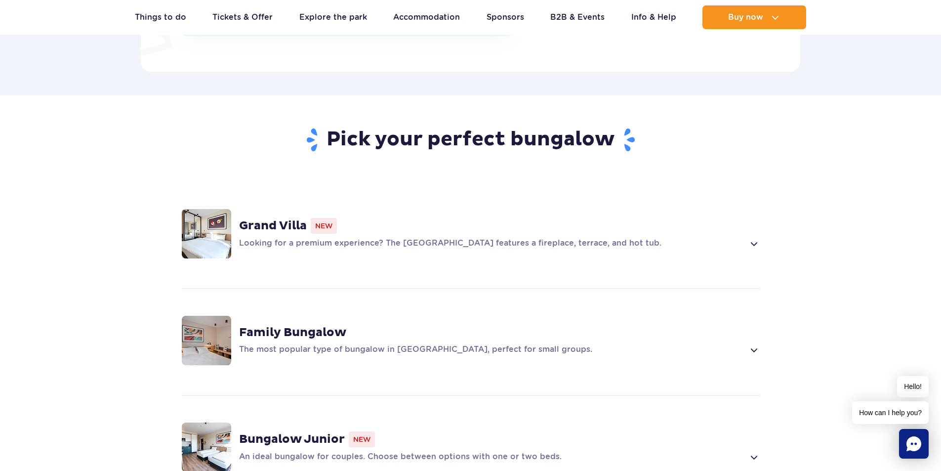
scroll to position [741, 0]
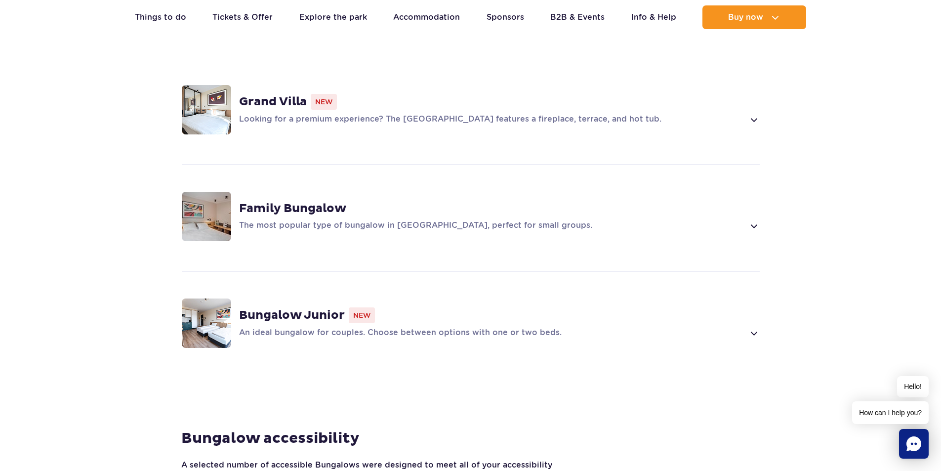
click at [755, 327] on span at bounding box center [753, 333] width 11 height 12
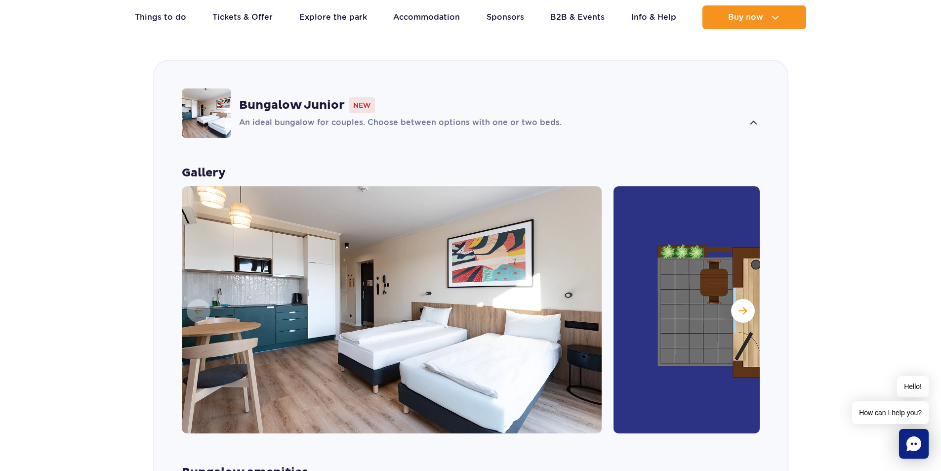
scroll to position [1174, 0]
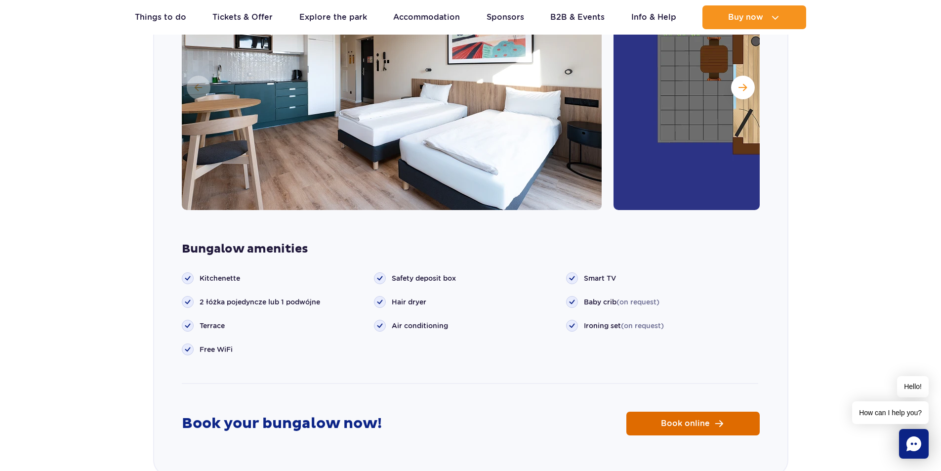
click at [690, 413] on link "Book online" at bounding box center [693, 424] width 133 height 24
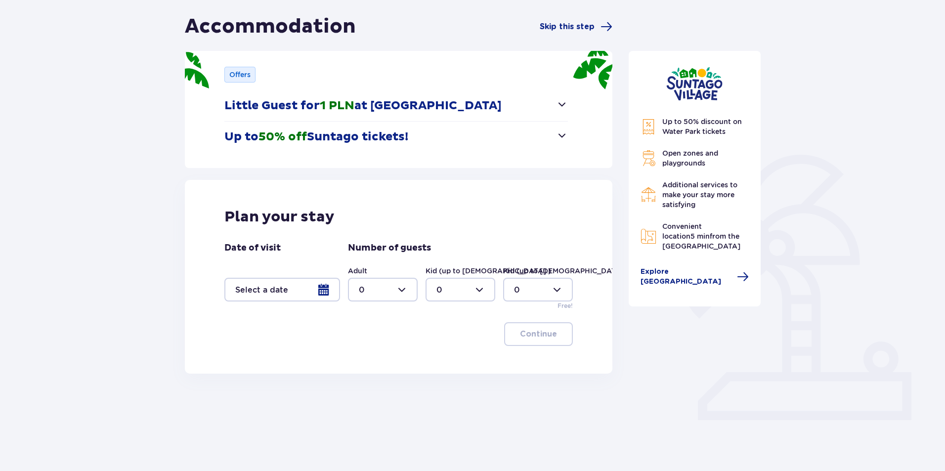
scroll to position [98, 0]
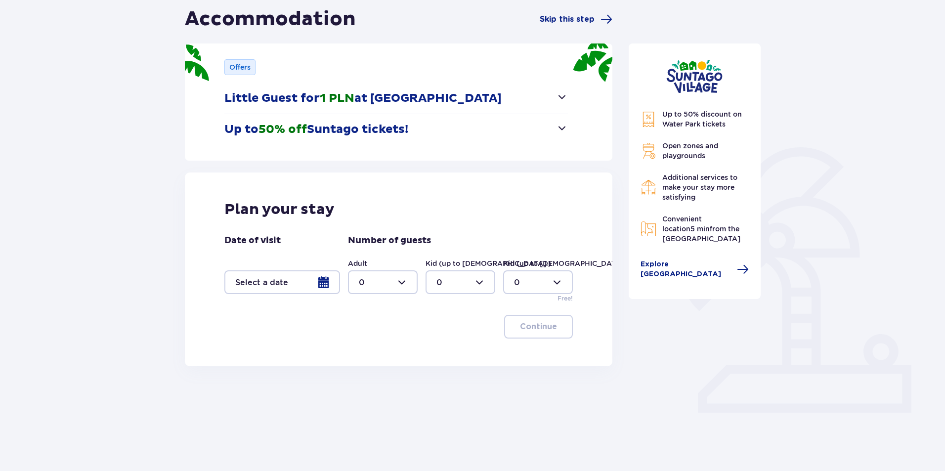
click at [279, 277] on div at bounding box center [282, 282] width 116 height 24
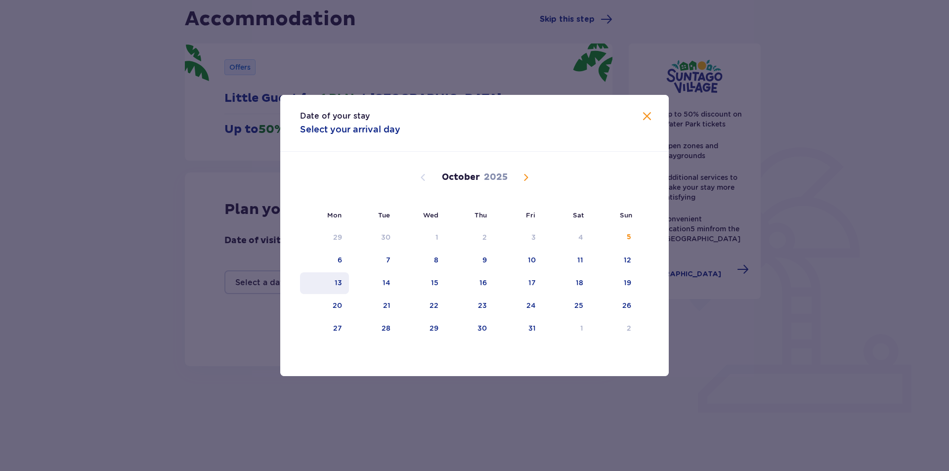
click at [336, 280] on div "13" at bounding box center [338, 283] width 7 height 10
click at [380, 283] on div "14" at bounding box center [373, 283] width 49 height 22
type input "[DATE] - [DATE]"
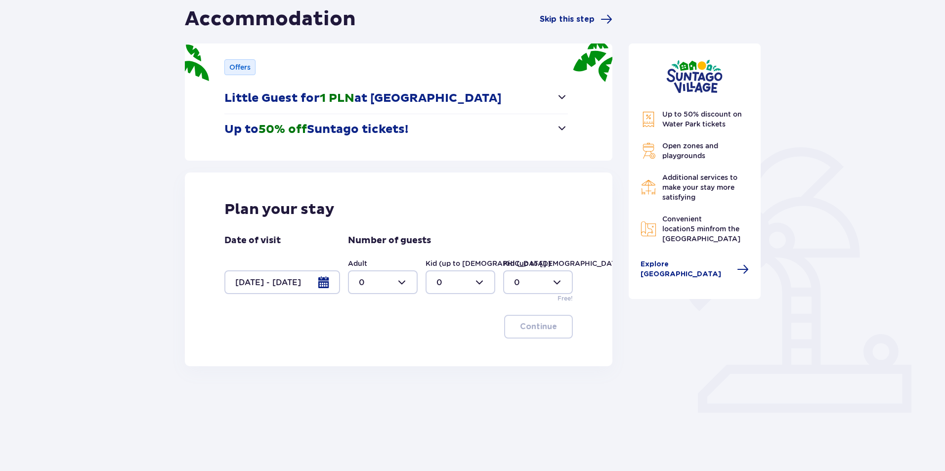
click at [377, 284] on div at bounding box center [383, 282] width 70 height 24
click at [368, 328] on div "1" at bounding box center [383, 333] width 48 height 11
type input "1"
click at [462, 281] on div at bounding box center [460, 282] width 70 height 24
click at [444, 332] on div "1" at bounding box center [460, 333] width 48 height 11
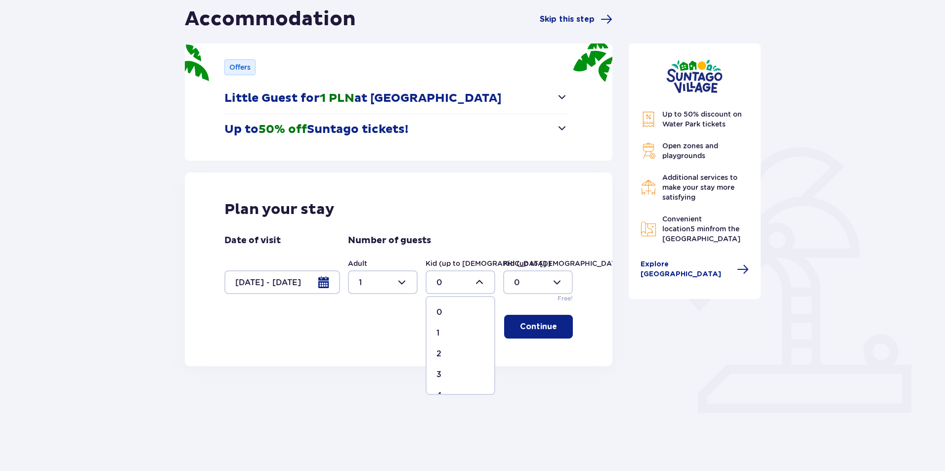
type input "1"
click at [563, 331] on span "button" at bounding box center [559, 327] width 12 height 12
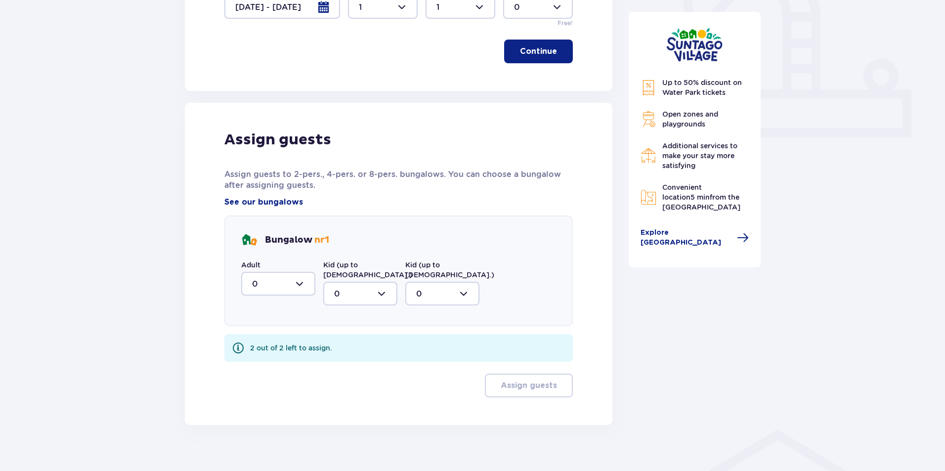
scroll to position [377, 0]
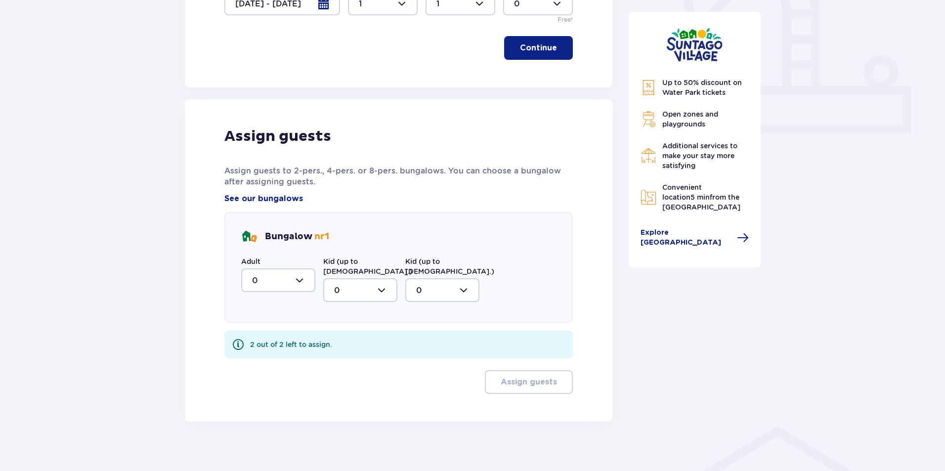
click at [272, 276] on div at bounding box center [278, 280] width 74 height 24
click at [271, 329] on div "1" at bounding box center [278, 331] width 52 height 11
type input "1"
click at [366, 282] on div at bounding box center [360, 290] width 74 height 24
click at [358, 335] on div "1" at bounding box center [360, 340] width 52 height 11
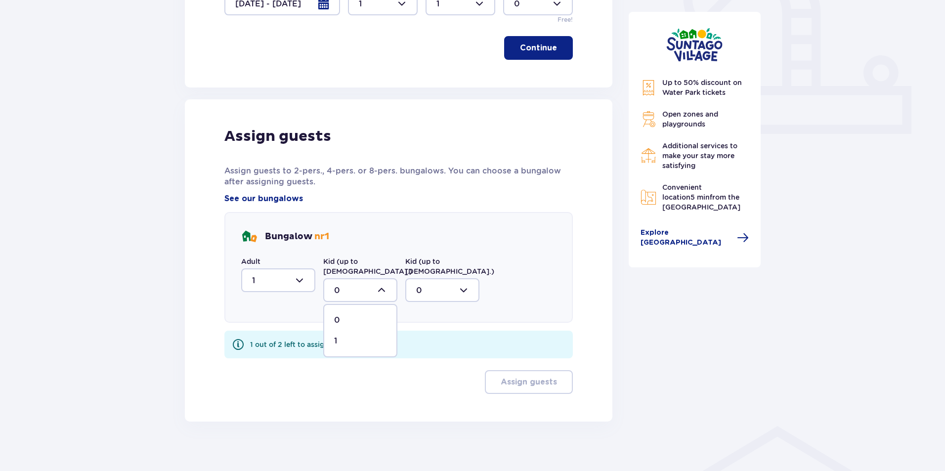
type input "1"
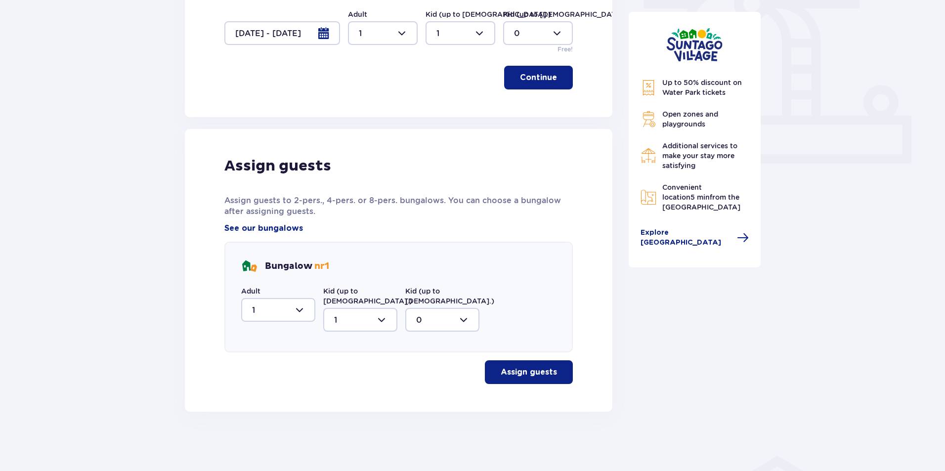
scroll to position [337, 0]
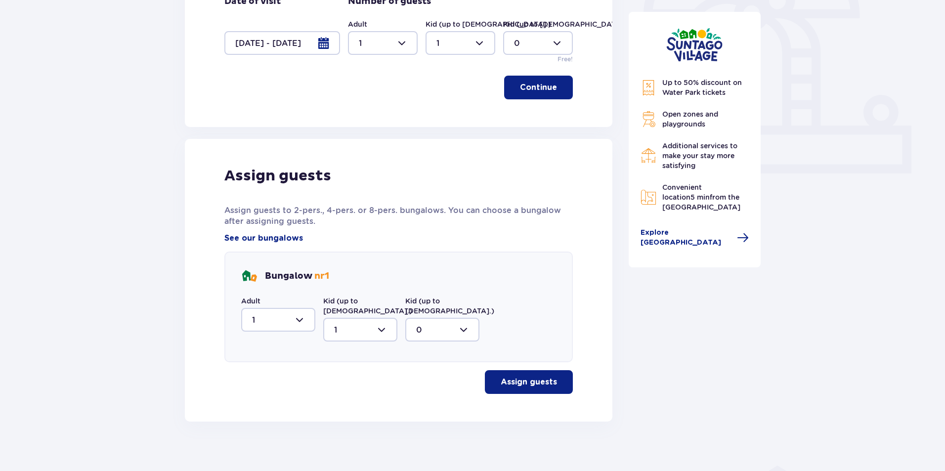
click at [525, 377] on p "Assign guests" at bounding box center [529, 382] width 56 height 11
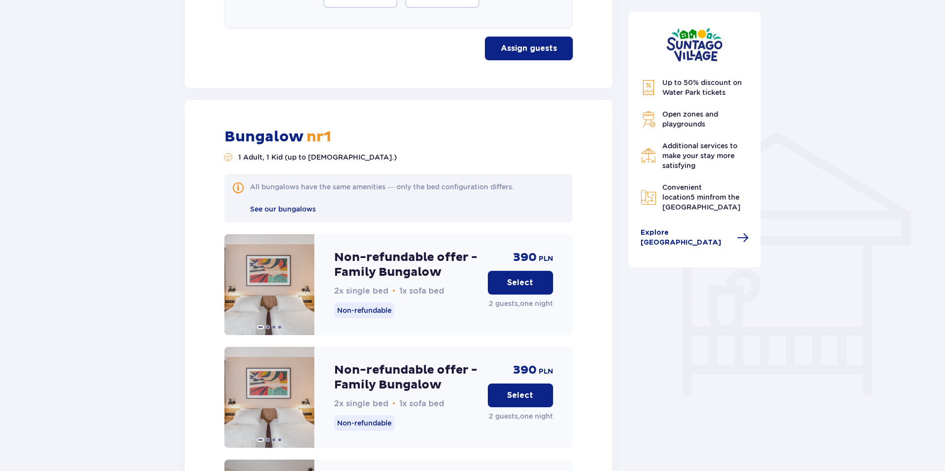
scroll to position [756, 0]
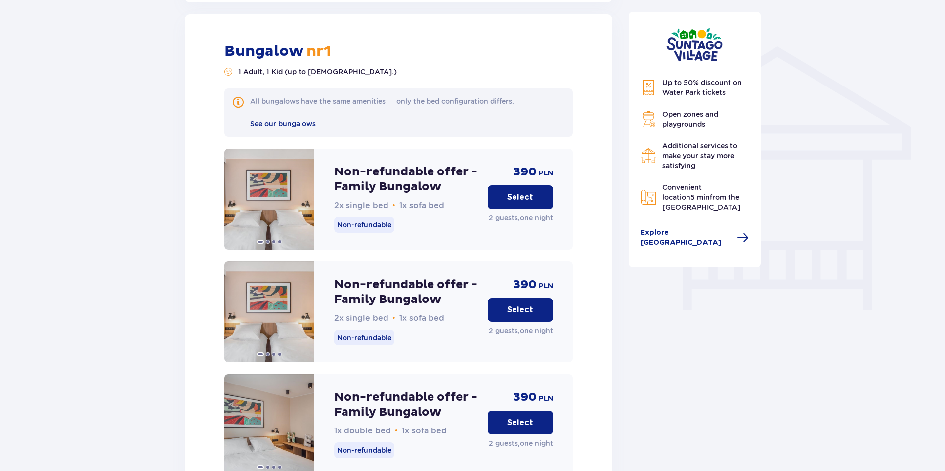
click at [535, 191] on button "Select" at bounding box center [520, 197] width 65 height 24
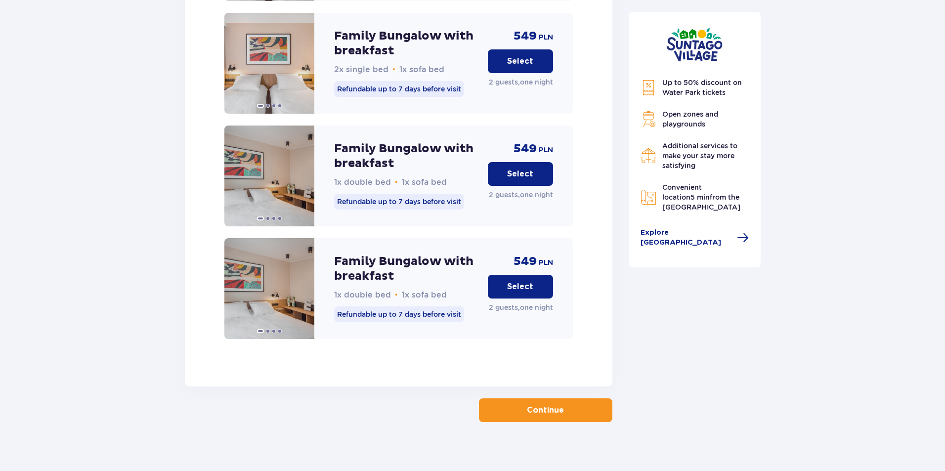
scroll to position [2373, 0]
click at [547, 404] on p "Continue" at bounding box center [545, 409] width 37 height 11
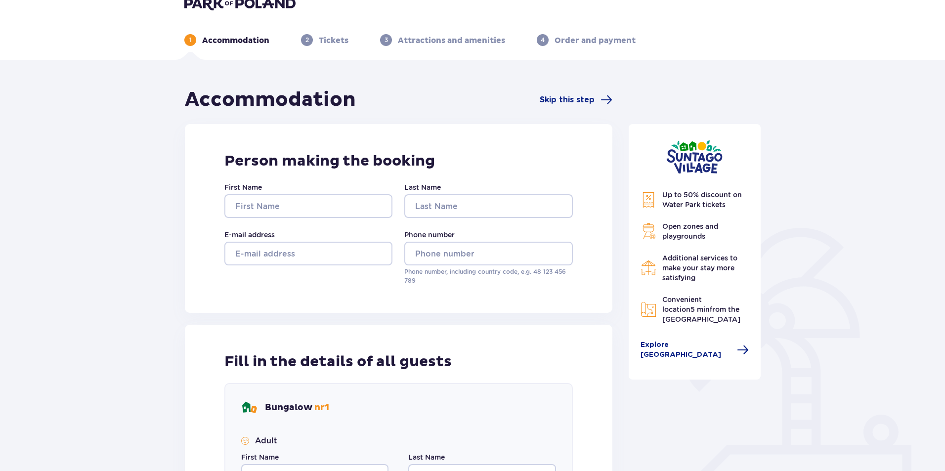
scroll to position [8, 0]
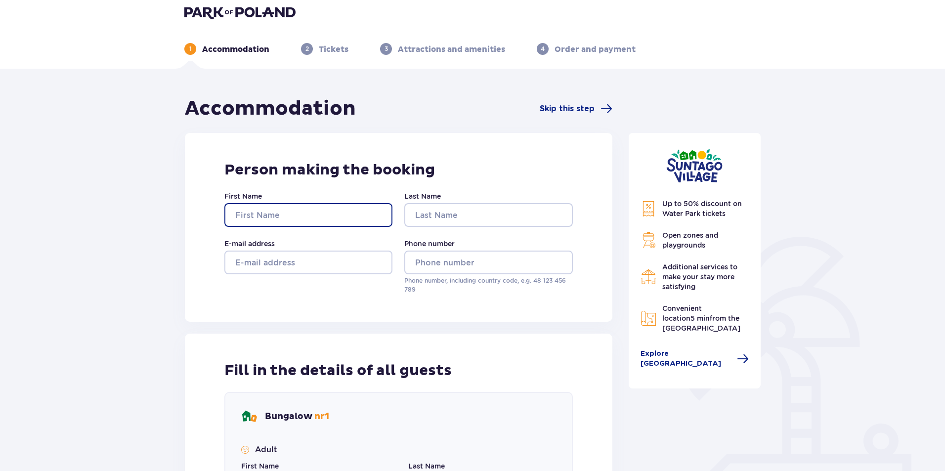
click at [347, 208] on input "First Name" at bounding box center [308, 215] width 168 height 24
click at [431, 314] on div "Person making the booking First Name Last Name E-mail address Phone number Phon…" at bounding box center [398, 227] width 427 height 189
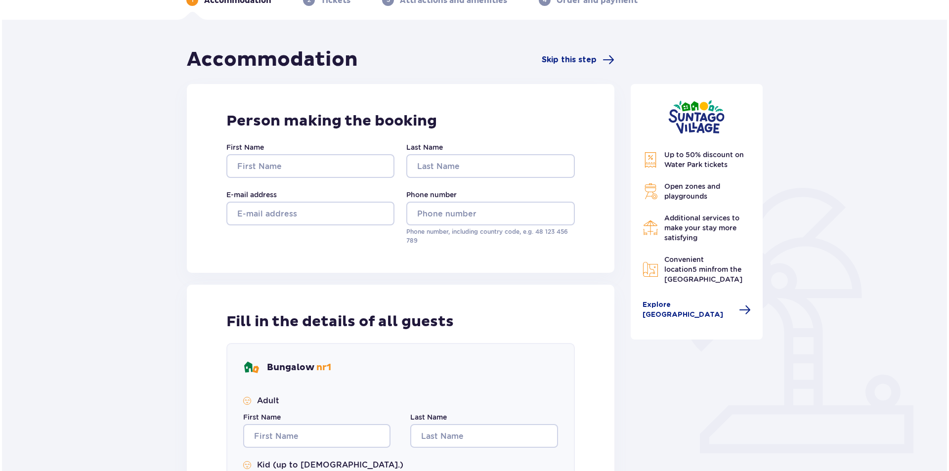
scroll to position [58, 0]
click at [556, 58] on span "Skip this step" at bounding box center [567, 59] width 55 height 11
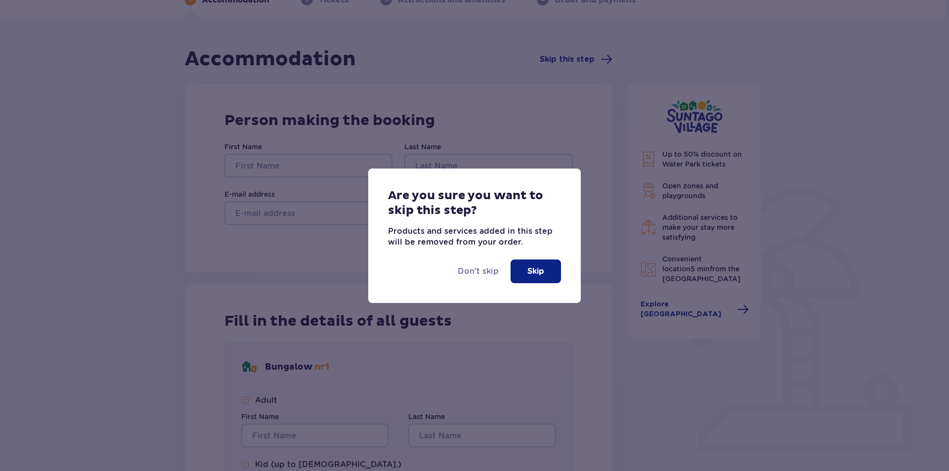
click at [538, 275] on p "Skip" at bounding box center [535, 271] width 17 height 11
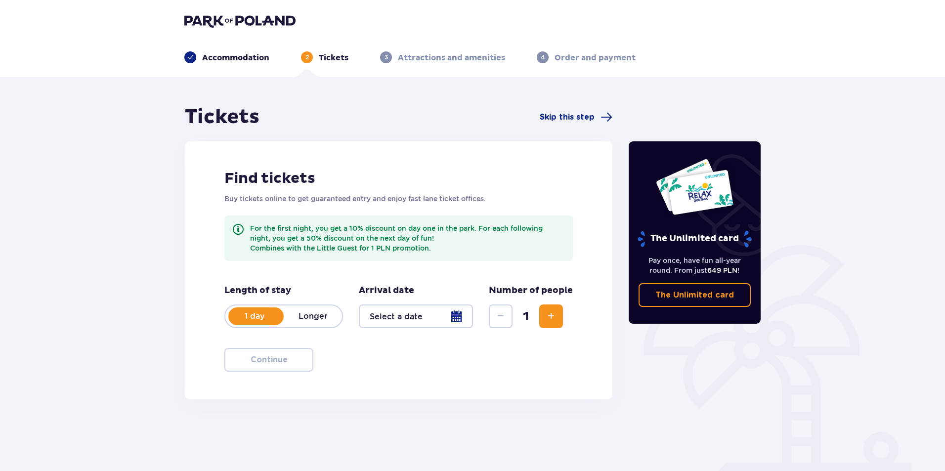
click at [231, 23] on img at bounding box center [239, 21] width 111 height 14
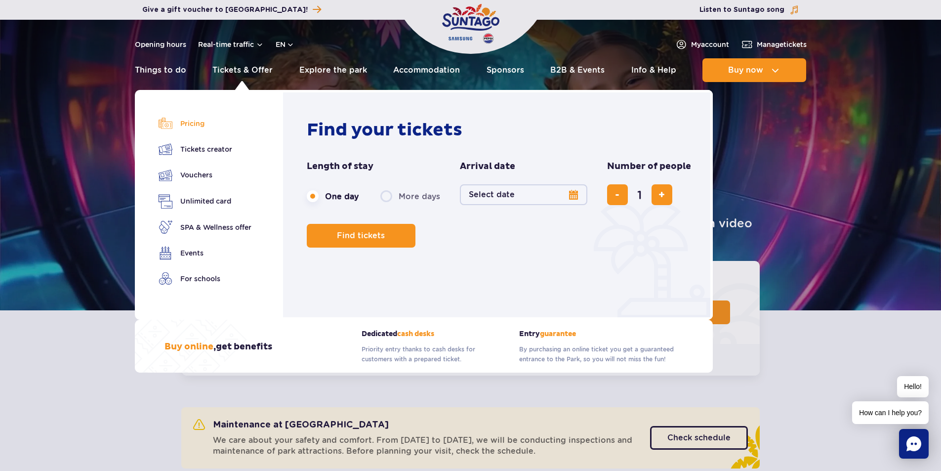
click at [195, 126] on link "Pricing" at bounding box center [205, 124] width 93 height 14
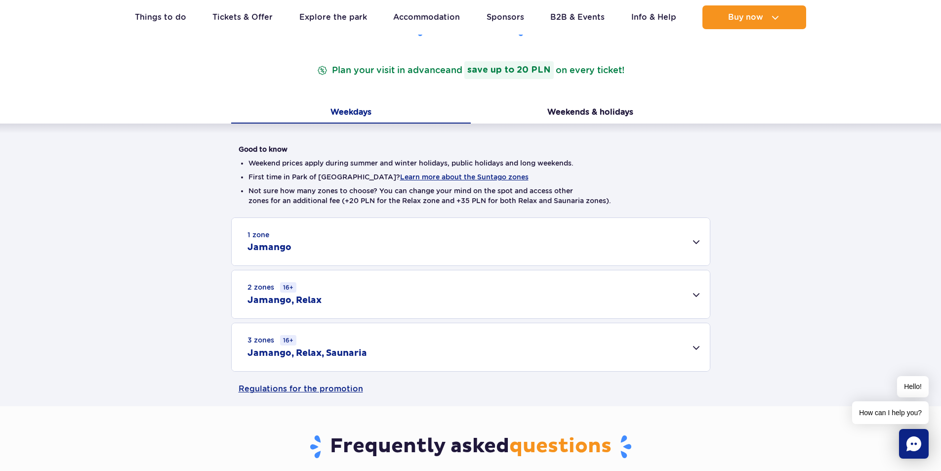
click at [441, 227] on div "1 zone Jamango" at bounding box center [471, 241] width 478 height 47
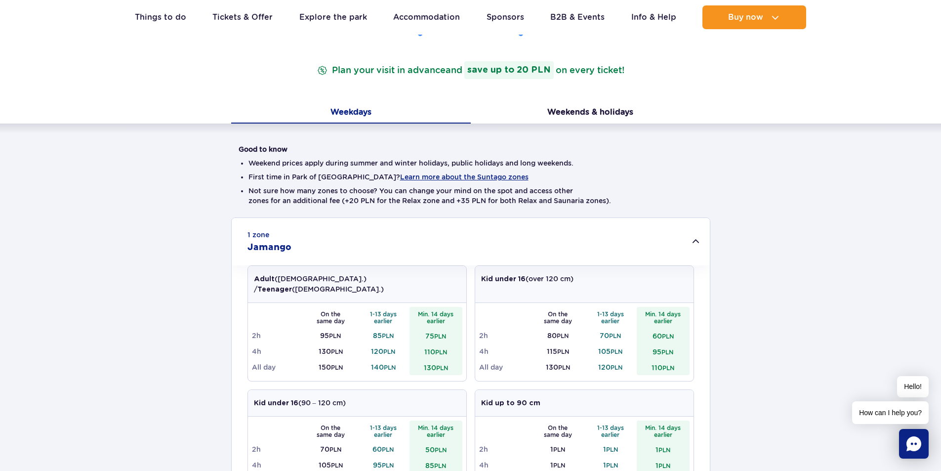
click at [440, 227] on div "1 zone Jamango" at bounding box center [471, 241] width 478 height 47
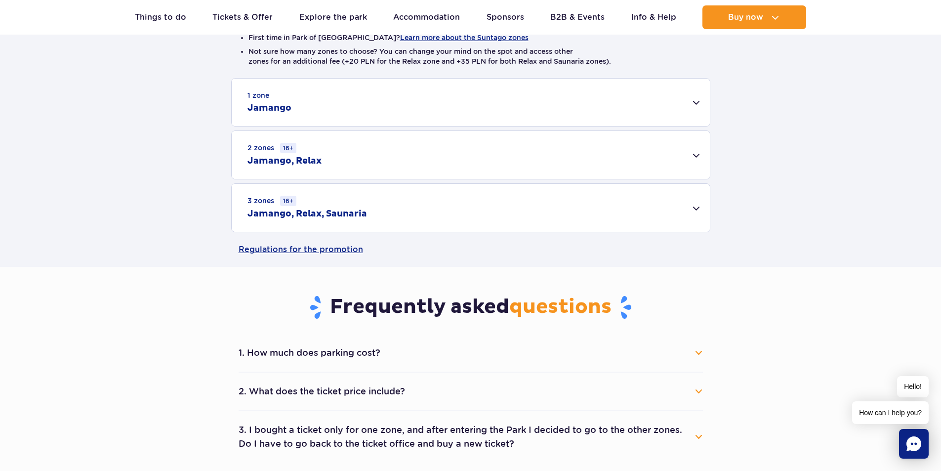
scroll to position [445, 0]
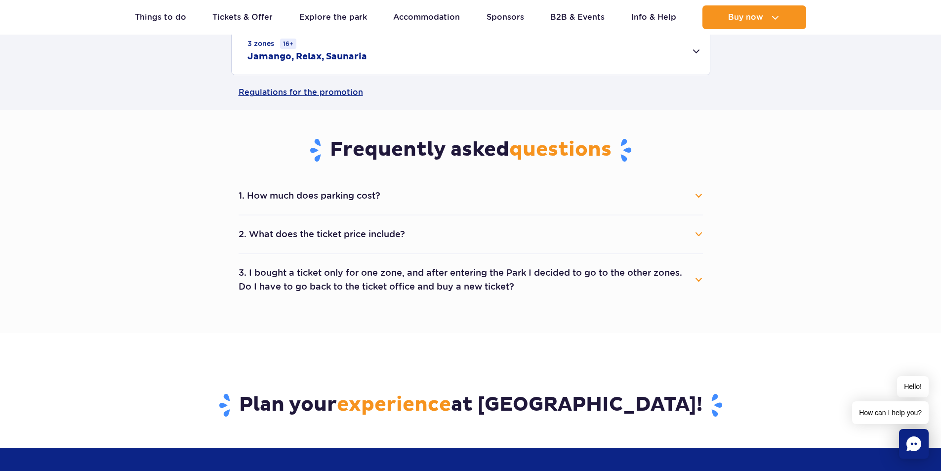
click at [389, 200] on button "1. How much does parking cost?" at bounding box center [471, 196] width 464 height 22
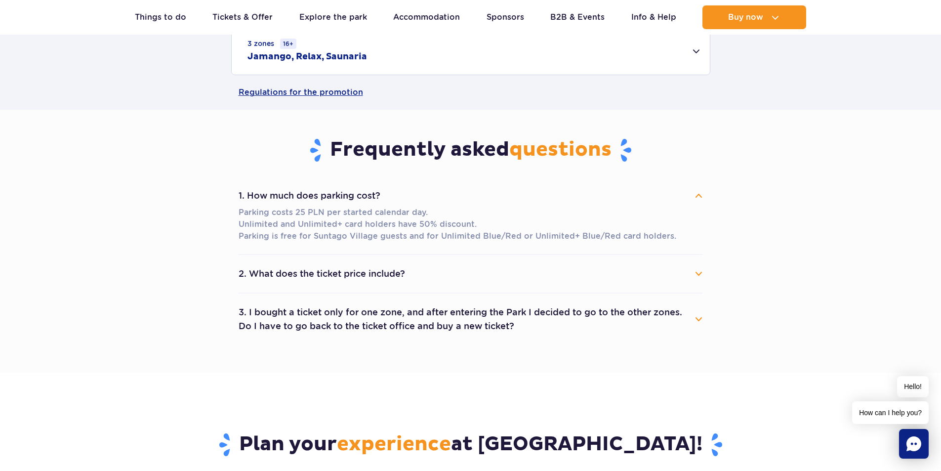
click at [384, 189] on button "1. How much does parking cost?" at bounding box center [471, 196] width 464 height 22
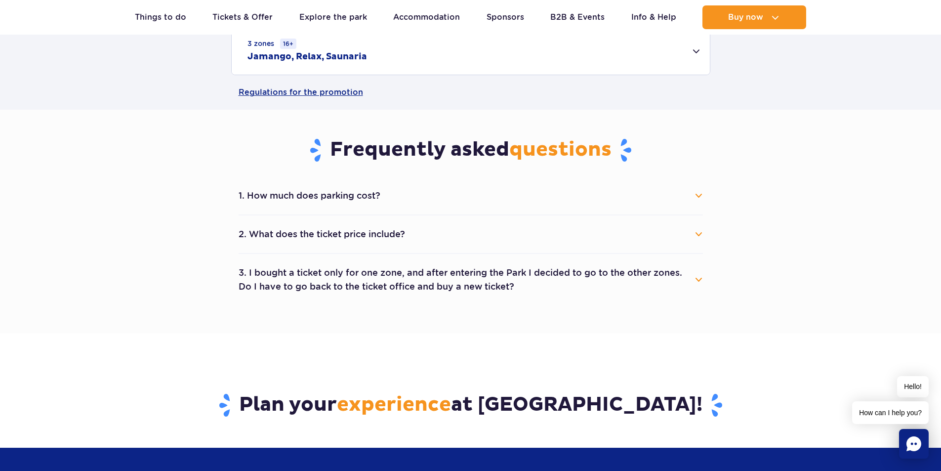
click at [406, 281] on button "3. I bought a ticket only for one zone, and after entering the Park I decided t…" at bounding box center [471, 280] width 464 height 36
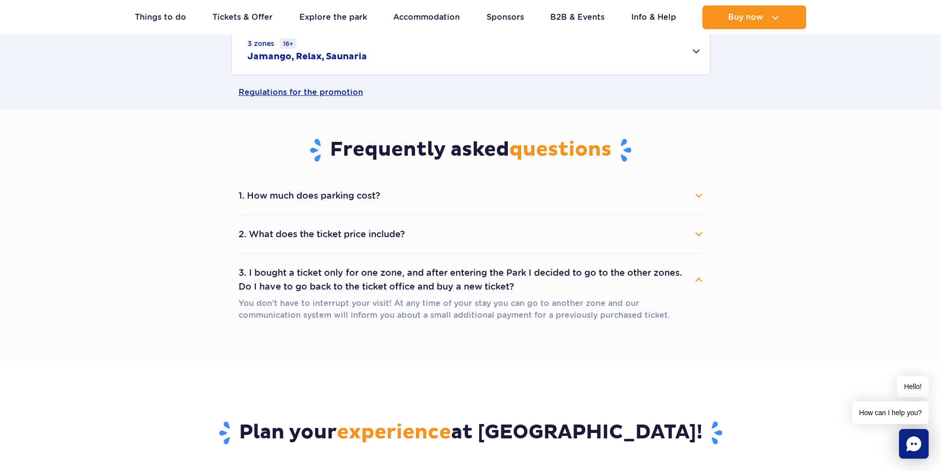
click at [403, 271] on button "3. I bought a ticket only for one zone, and after entering the Park I decided t…" at bounding box center [471, 280] width 464 height 36
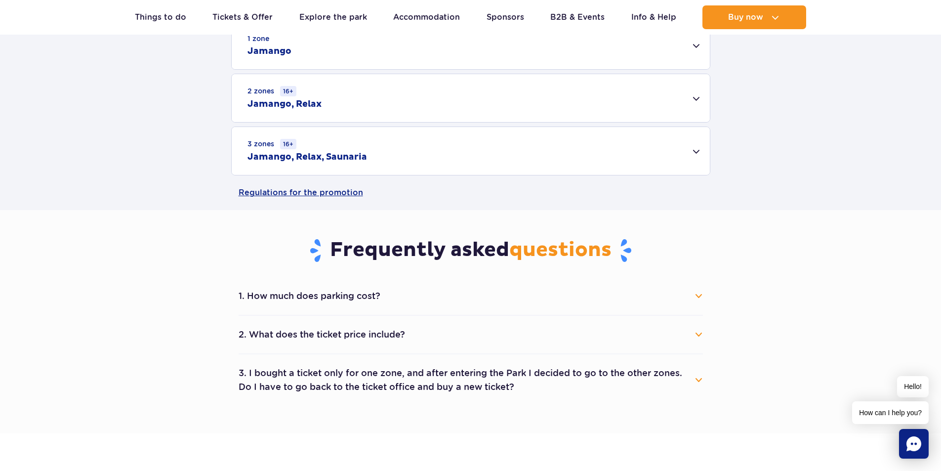
scroll to position [0, 0]
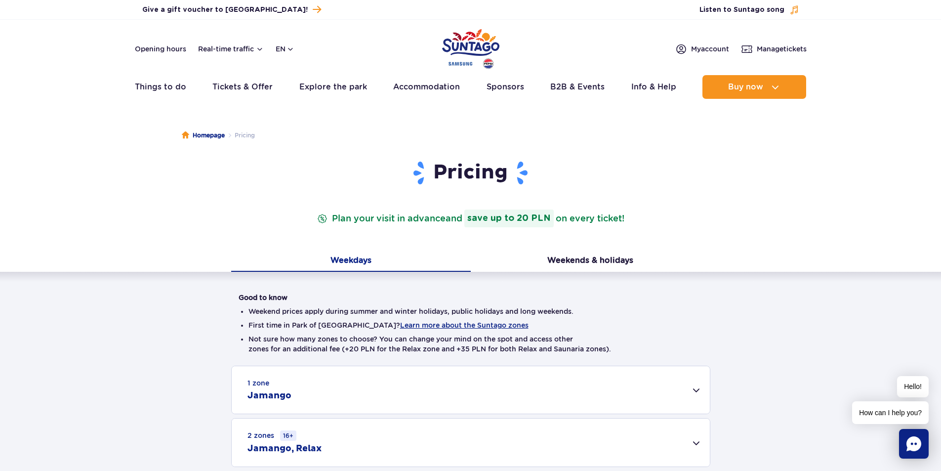
click at [159, 72] on header "Opening hours Real-time traffic en PL EN UA My account Manage tickets Real-time…" at bounding box center [470, 62] width 941 height 84
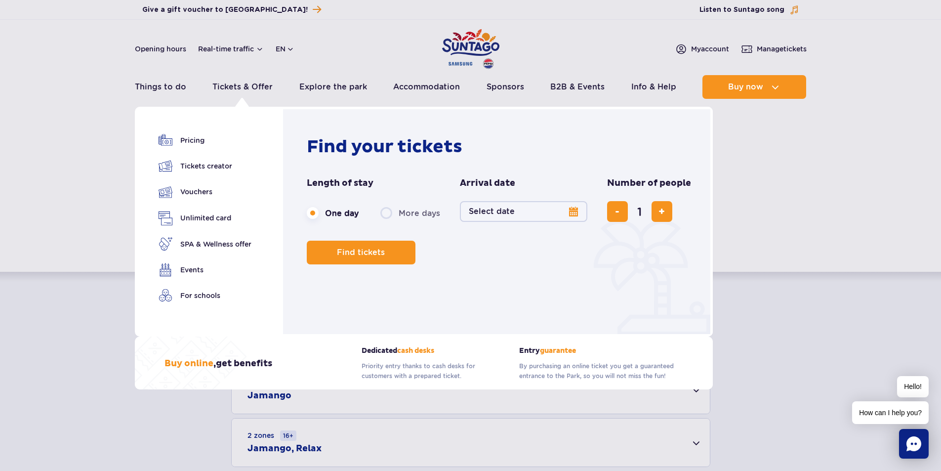
click at [407, 214] on label "More days" at bounding box center [410, 213] width 60 height 21
click at [391, 221] on input "More days" at bounding box center [385, 222] width 11 height 2
radio input "false"
radio input "true"
radio input "false"
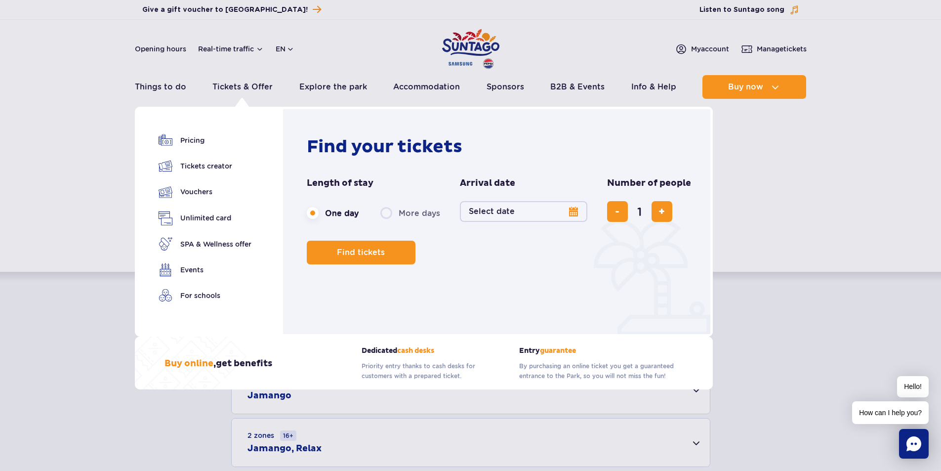
radio input "true"
click at [481, 209] on button "Select date" at bounding box center [523, 211] width 127 height 21
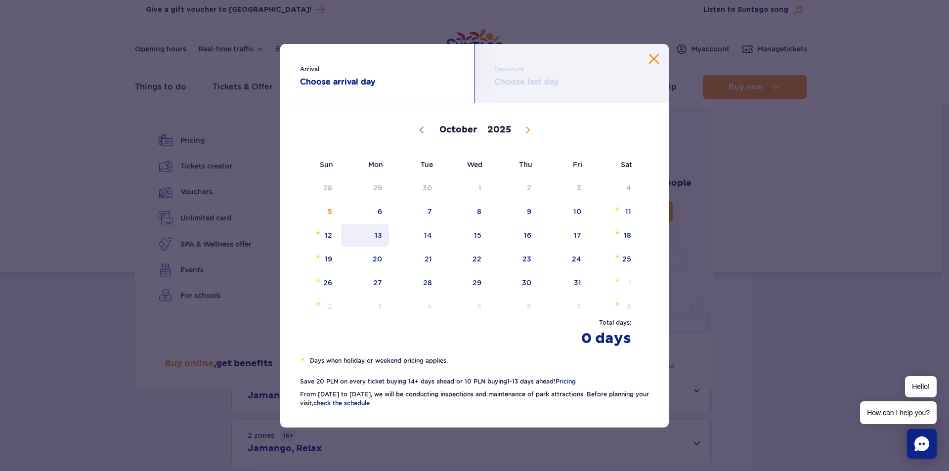
click at [369, 233] on span "13" at bounding box center [365, 235] width 50 height 23
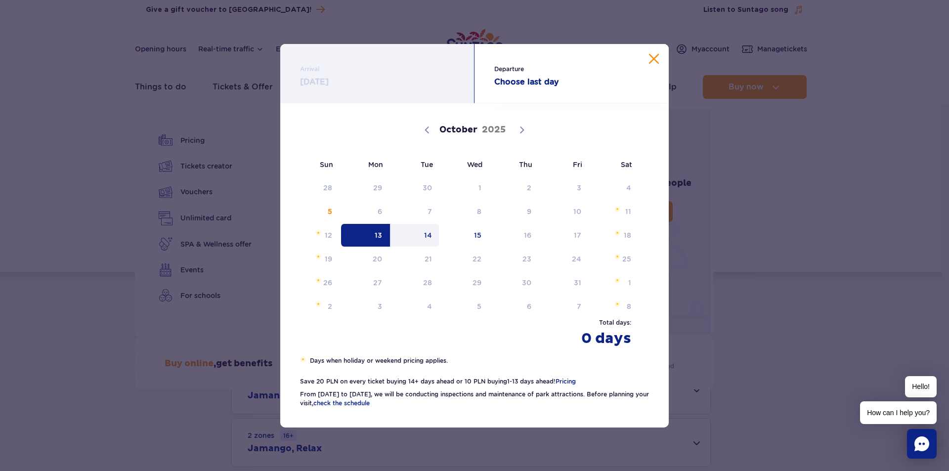
click at [409, 233] on span "14" at bounding box center [415, 235] width 50 height 23
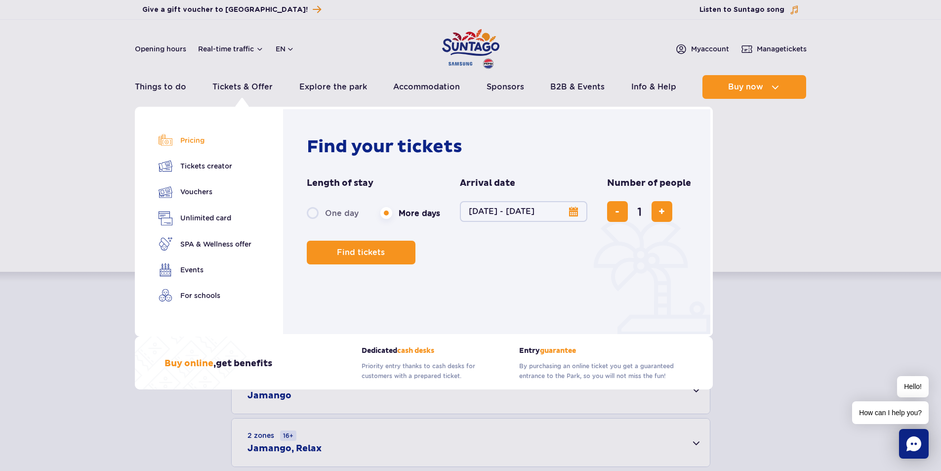
click at [190, 139] on link "Pricing" at bounding box center [205, 140] width 93 height 14
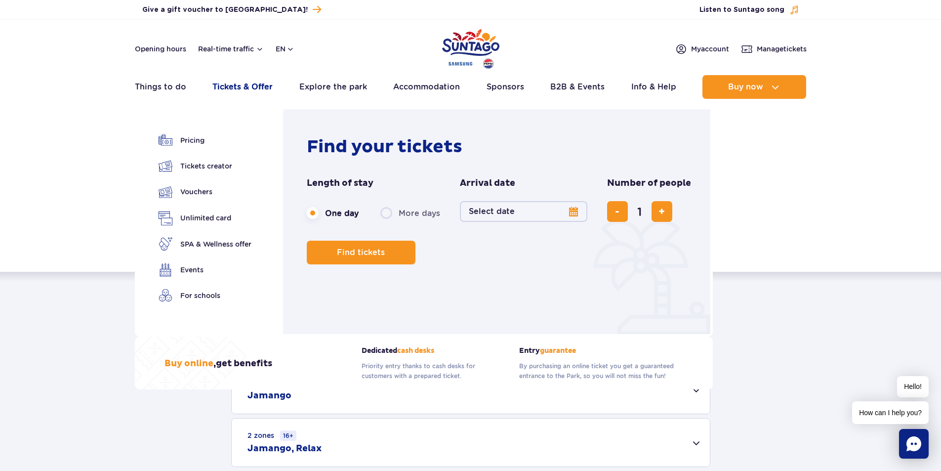
click at [221, 84] on link "Tickets & Offer" at bounding box center [242, 87] width 60 height 24
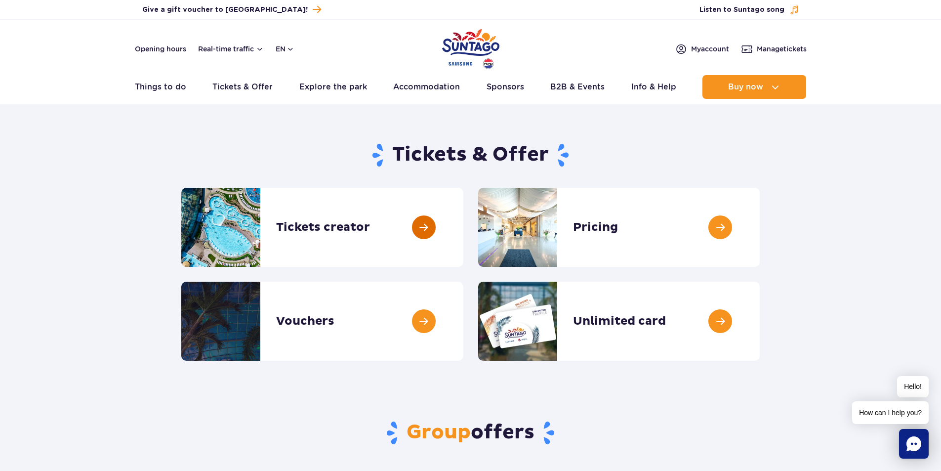
click at [463, 224] on link at bounding box center [463, 227] width 0 height 79
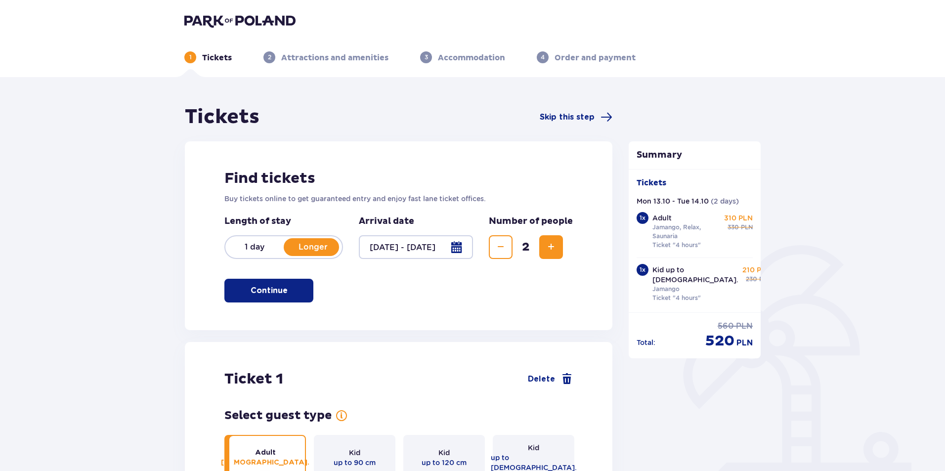
click at [408, 242] on div at bounding box center [416, 247] width 114 height 24
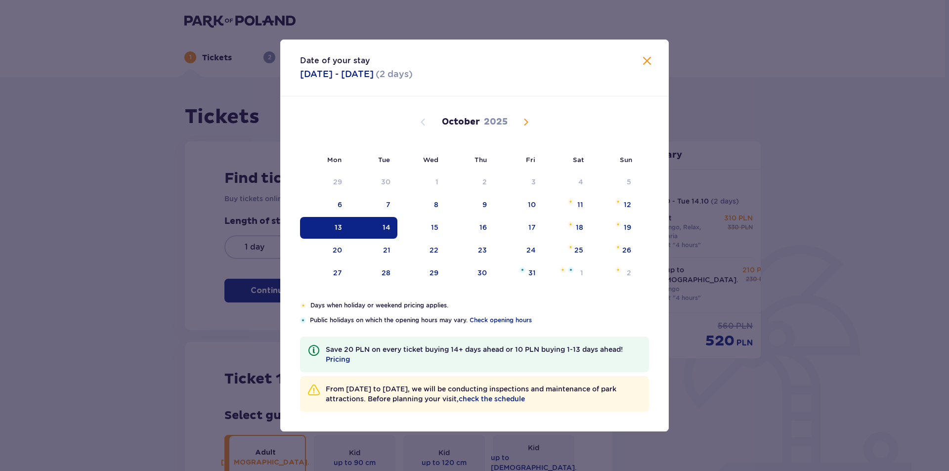
click at [645, 60] on span "Close" at bounding box center [647, 61] width 12 height 12
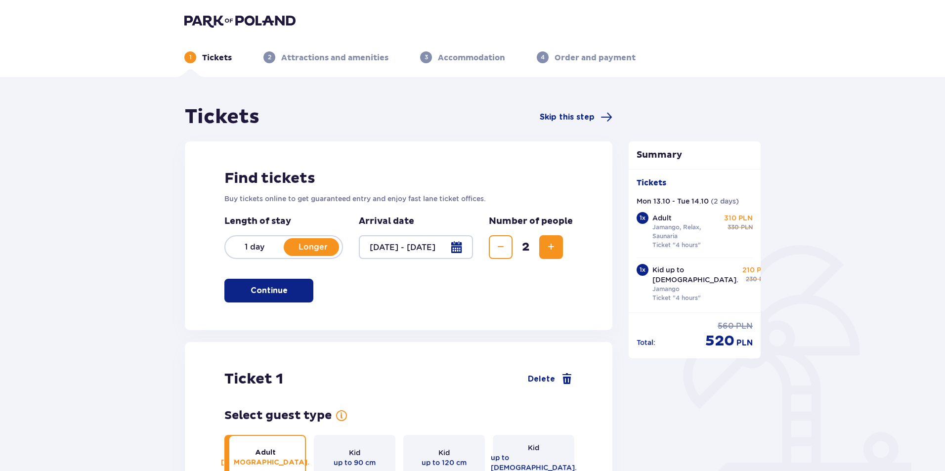
click at [254, 245] on p "1 day" at bounding box center [254, 247] width 58 height 11
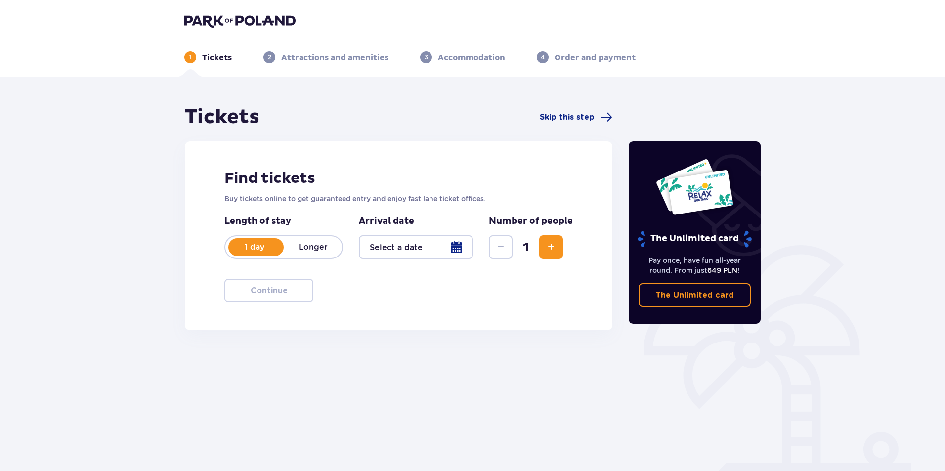
click at [389, 247] on div at bounding box center [416, 247] width 114 height 24
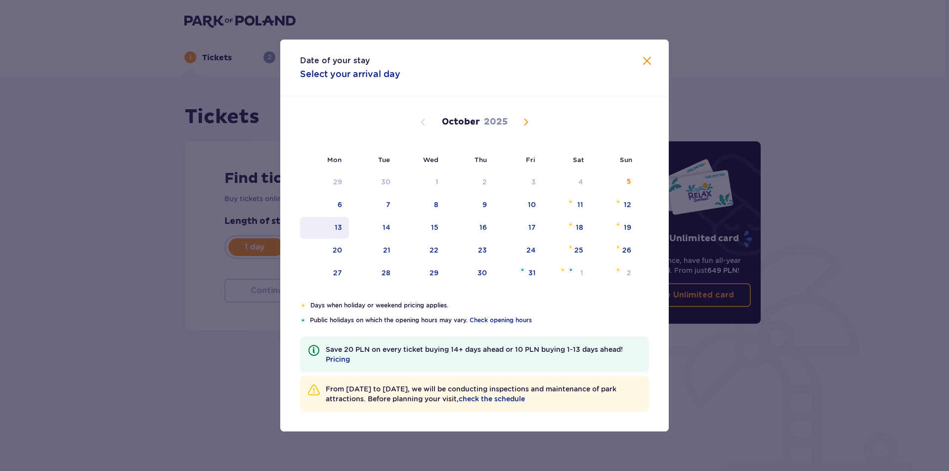
click at [338, 228] on div "13" at bounding box center [338, 227] width 7 height 10
type input "[DATE]"
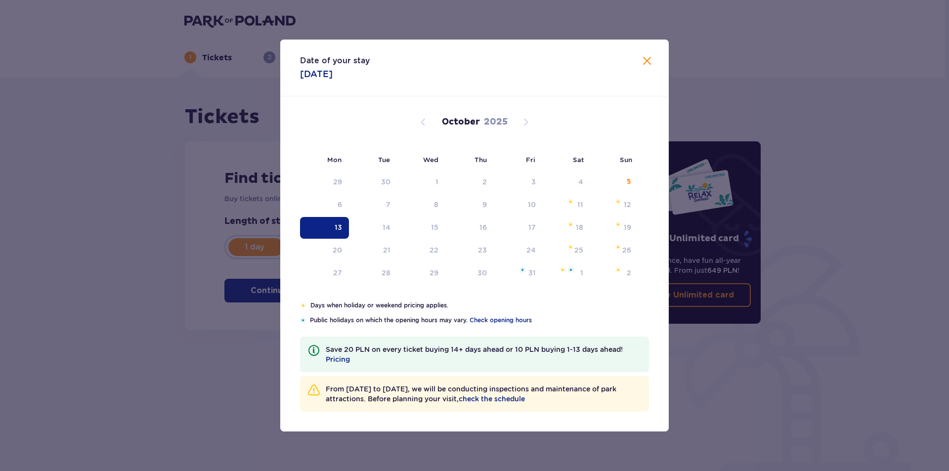
click at [106, 236] on div "Tickets Skip this step Find tickets Buy tickets online to get guaranteed entry …" at bounding box center [472, 290] width 945 height 426
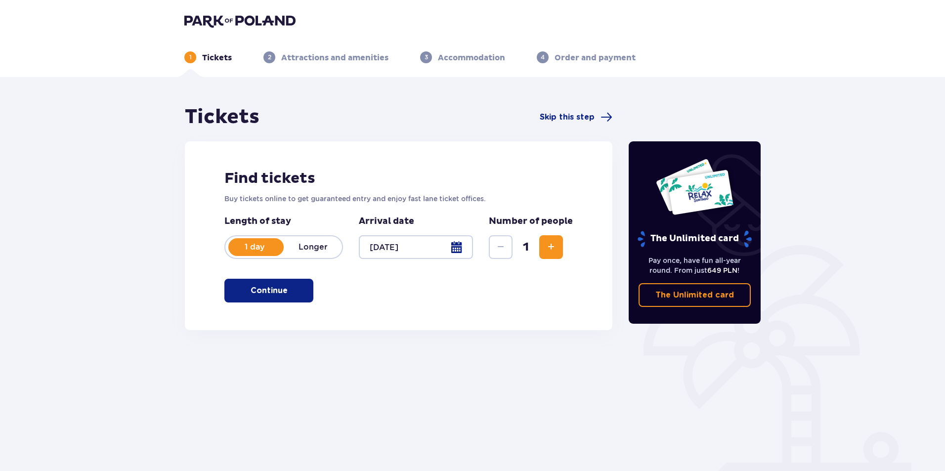
click at [546, 245] on span "Increase" at bounding box center [551, 247] width 12 height 12
click at [285, 291] on span "button" at bounding box center [290, 291] width 12 height 12
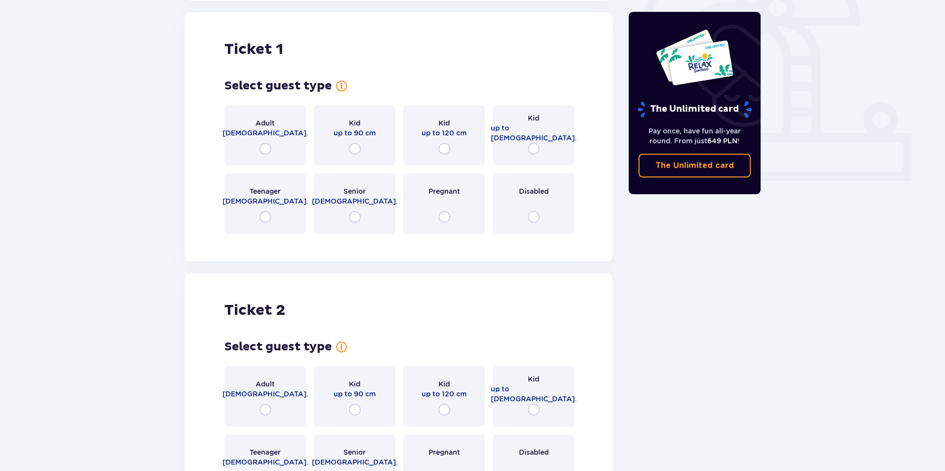
scroll to position [330, 0]
click at [263, 148] on input "radio" at bounding box center [265, 148] width 12 height 12
radio input "true"
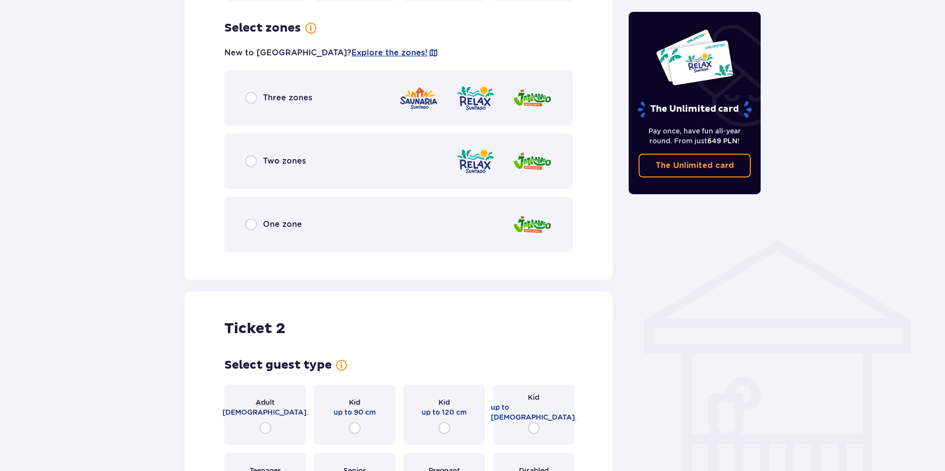
scroll to position [571, 0]
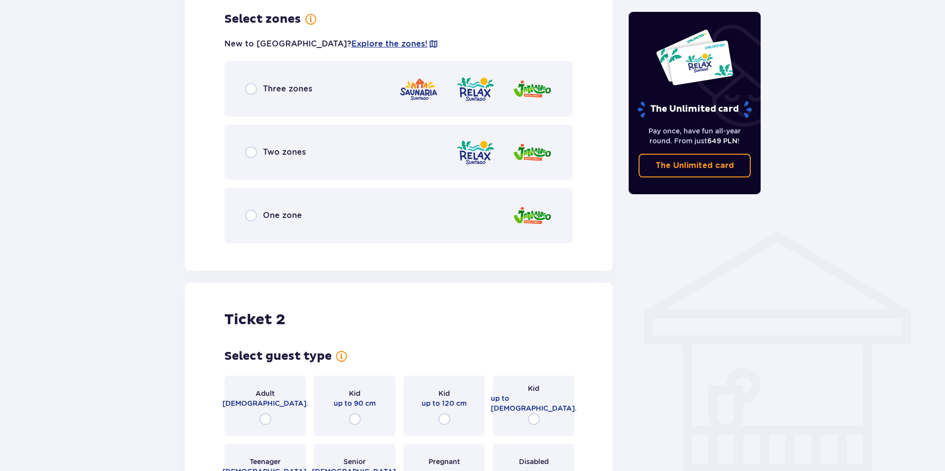
click at [251, 87] on input "radio" at bounding box center [251, 89] width 12 height 12
radio input "true"
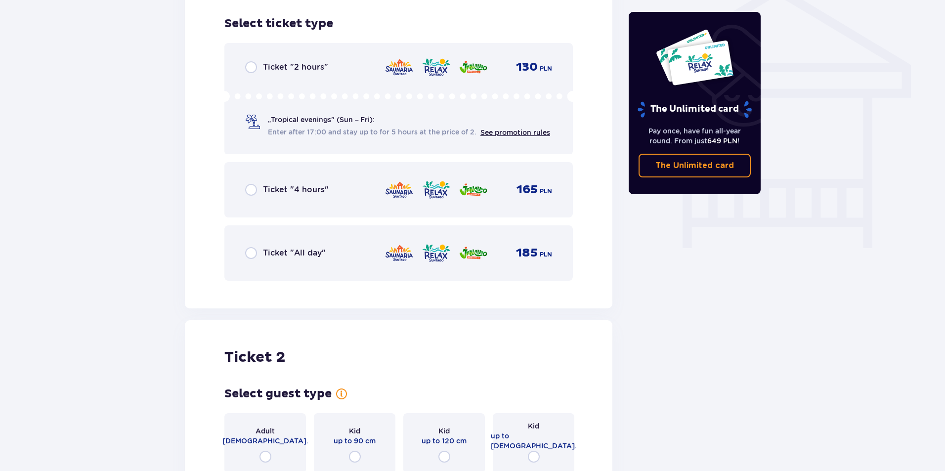
scroll to position [822, 0]
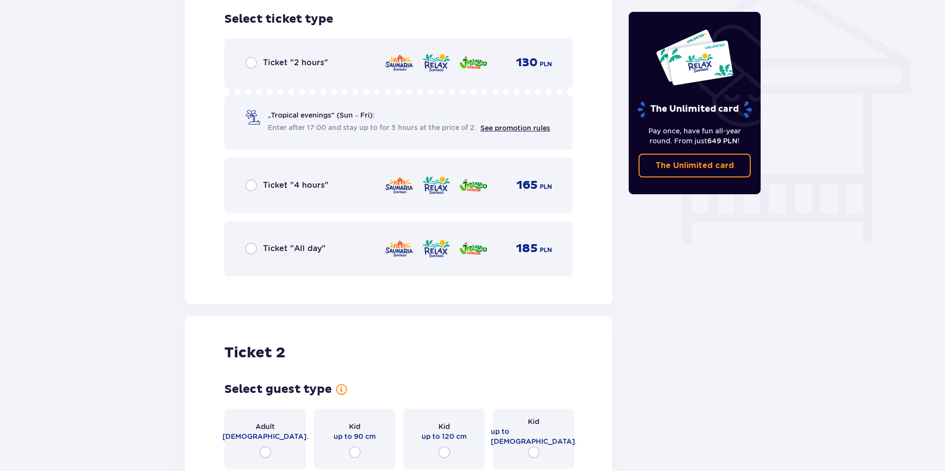
click at [251, 185] on input "radio" at bounding box center [251, 185] width 12 height 12
radio input "true"
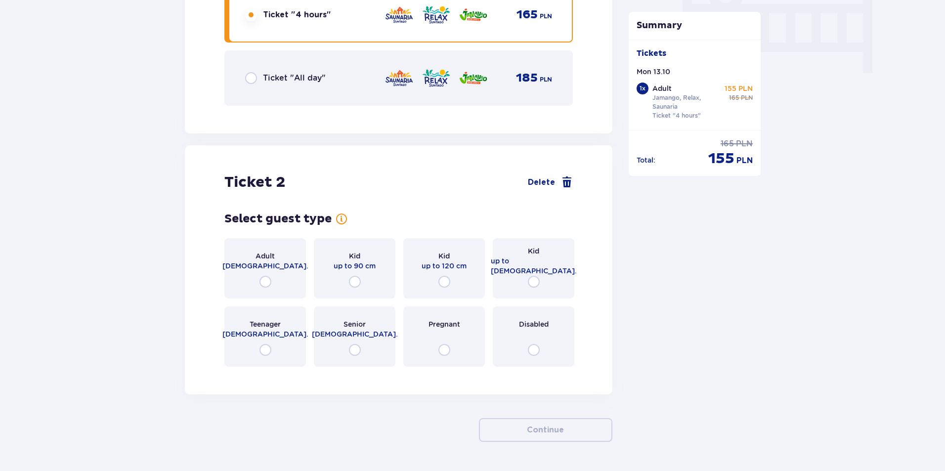
scroll to position [1023, 0]
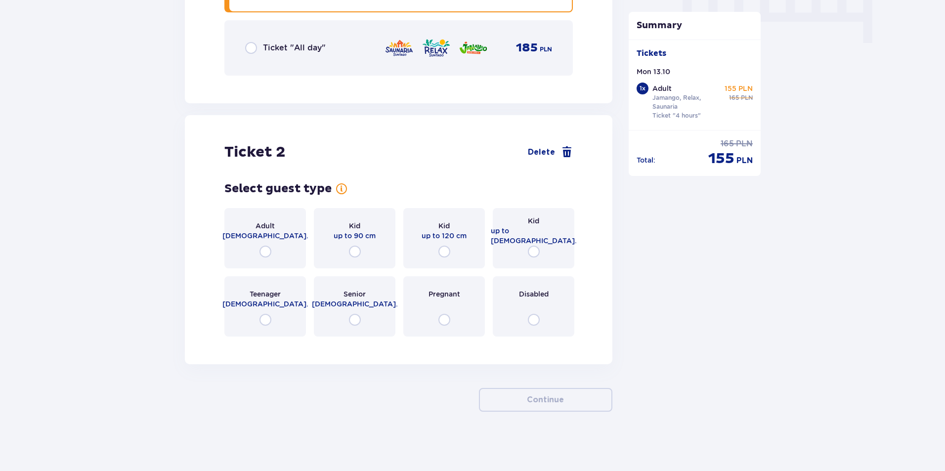
click at [534, 252] on input "radio" at bounding box center [534, 252] width 12 height 12
radio input "true"
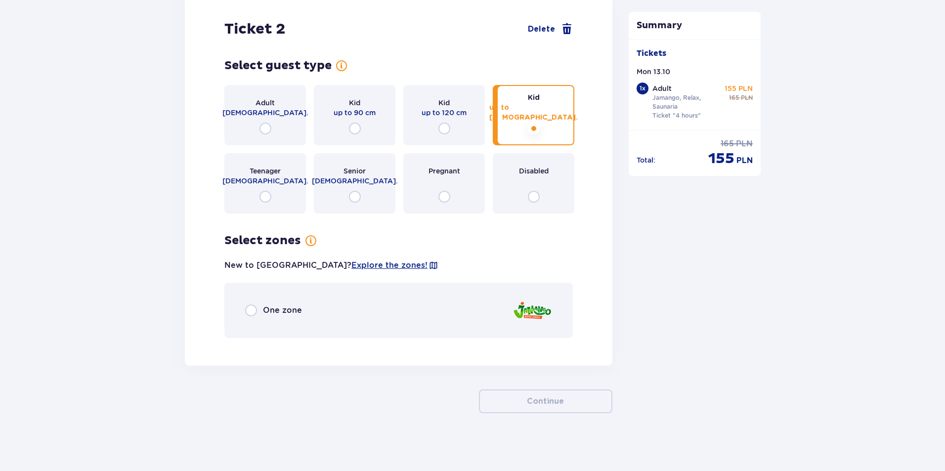
scroll to position [1147, 0]
click at [251, 311] on input "radio" at bounding box center [251, 309] width 12 height 12
radio input "true"
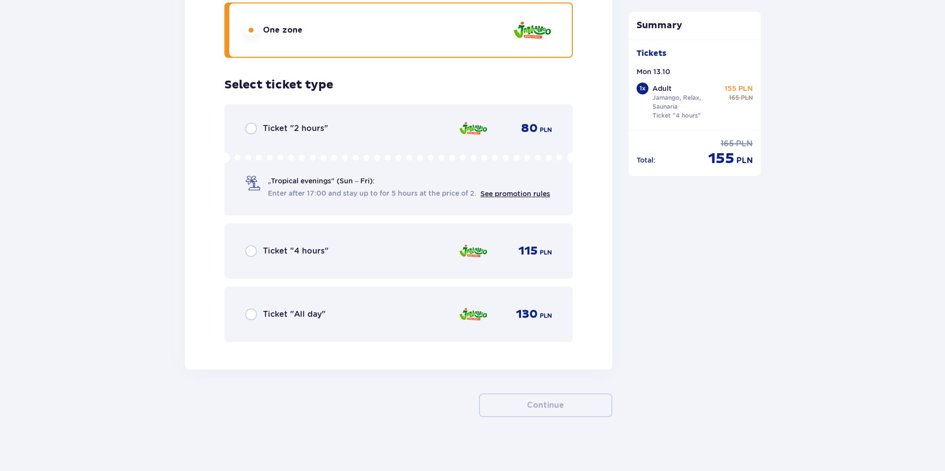
scroll to position [1431, 0]
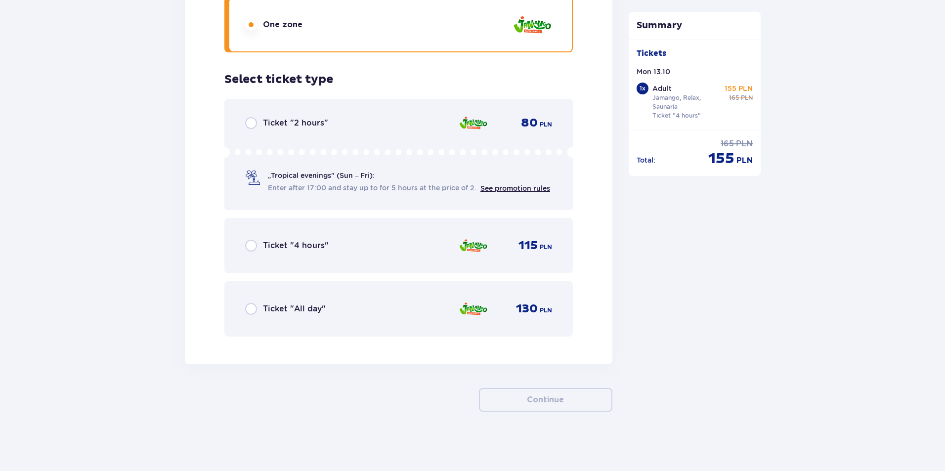
click at [249, 251] on input "radio" at bounding box center [251, 246] width 12 height 12
radio input "true"
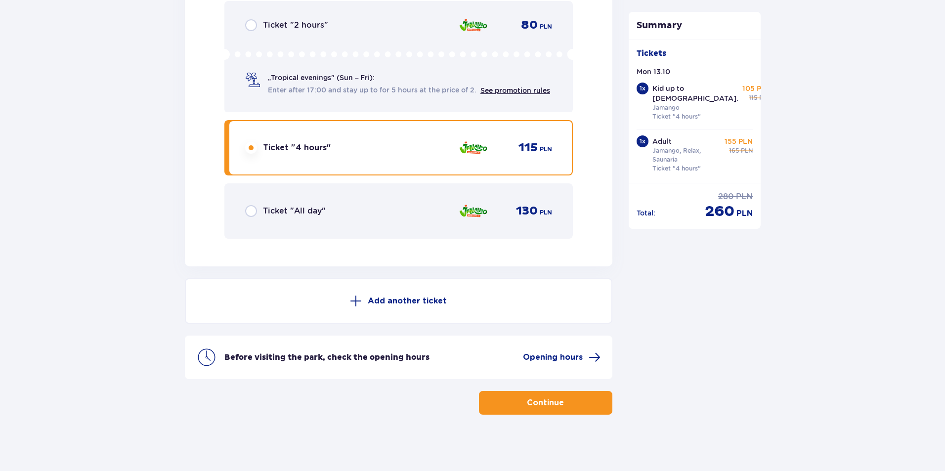
scroll to position [1532, 0]
